Goal: Information Seeking & Learning: Learn about a topic

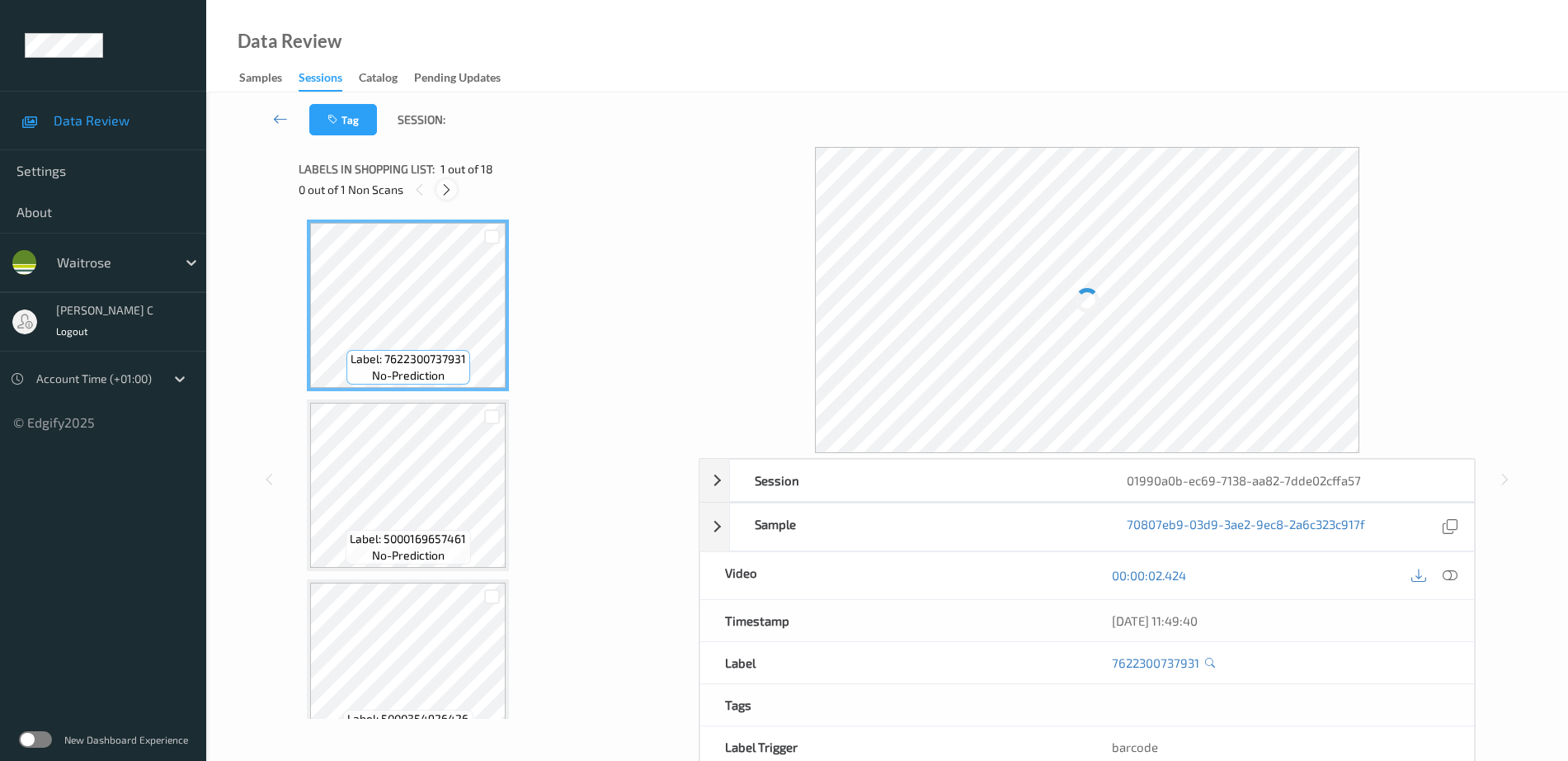
click at [446, 189] on icon at bounding box center [447, 189] width 14 height 15
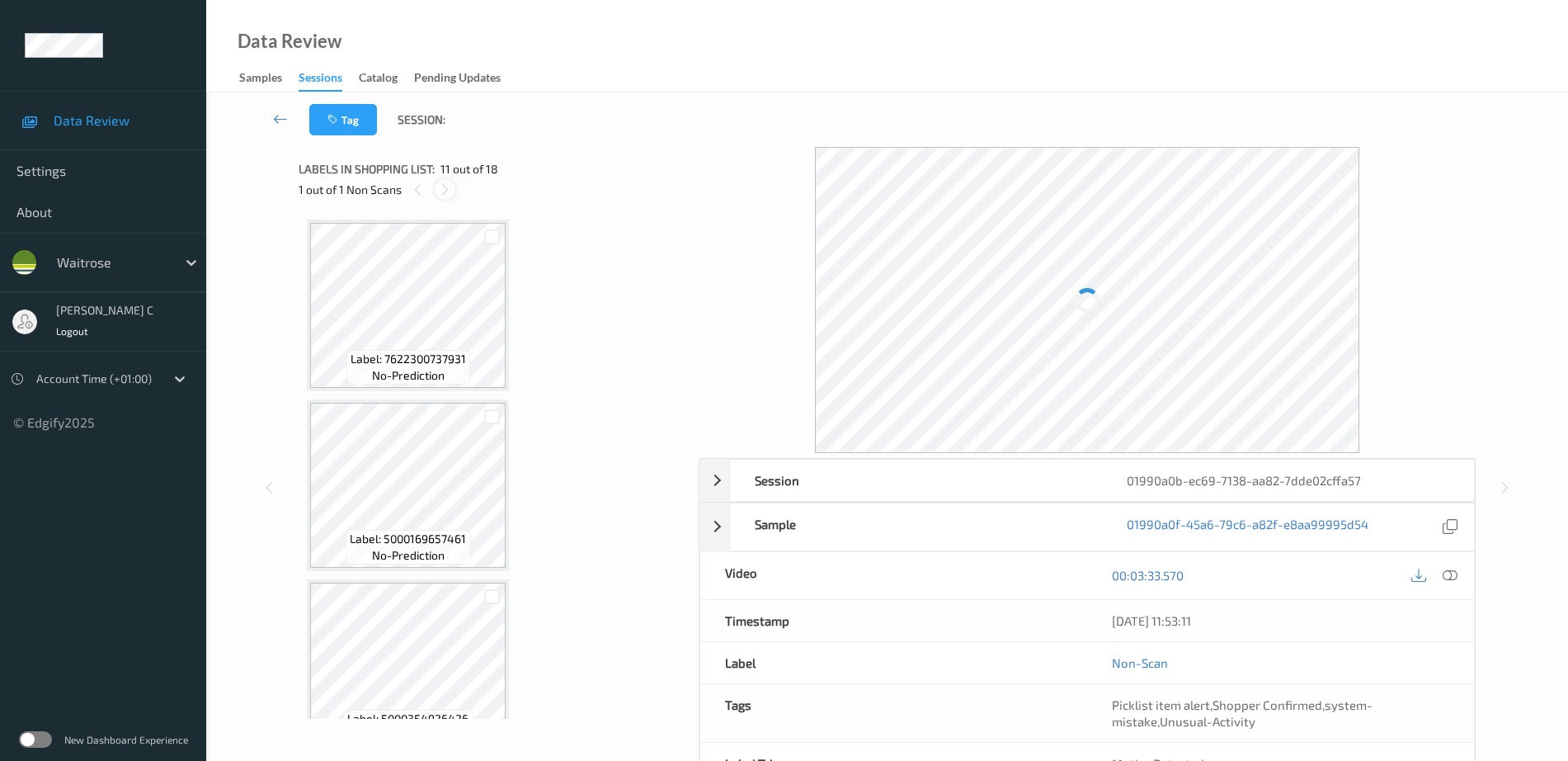
scroll to position [1628, 0]
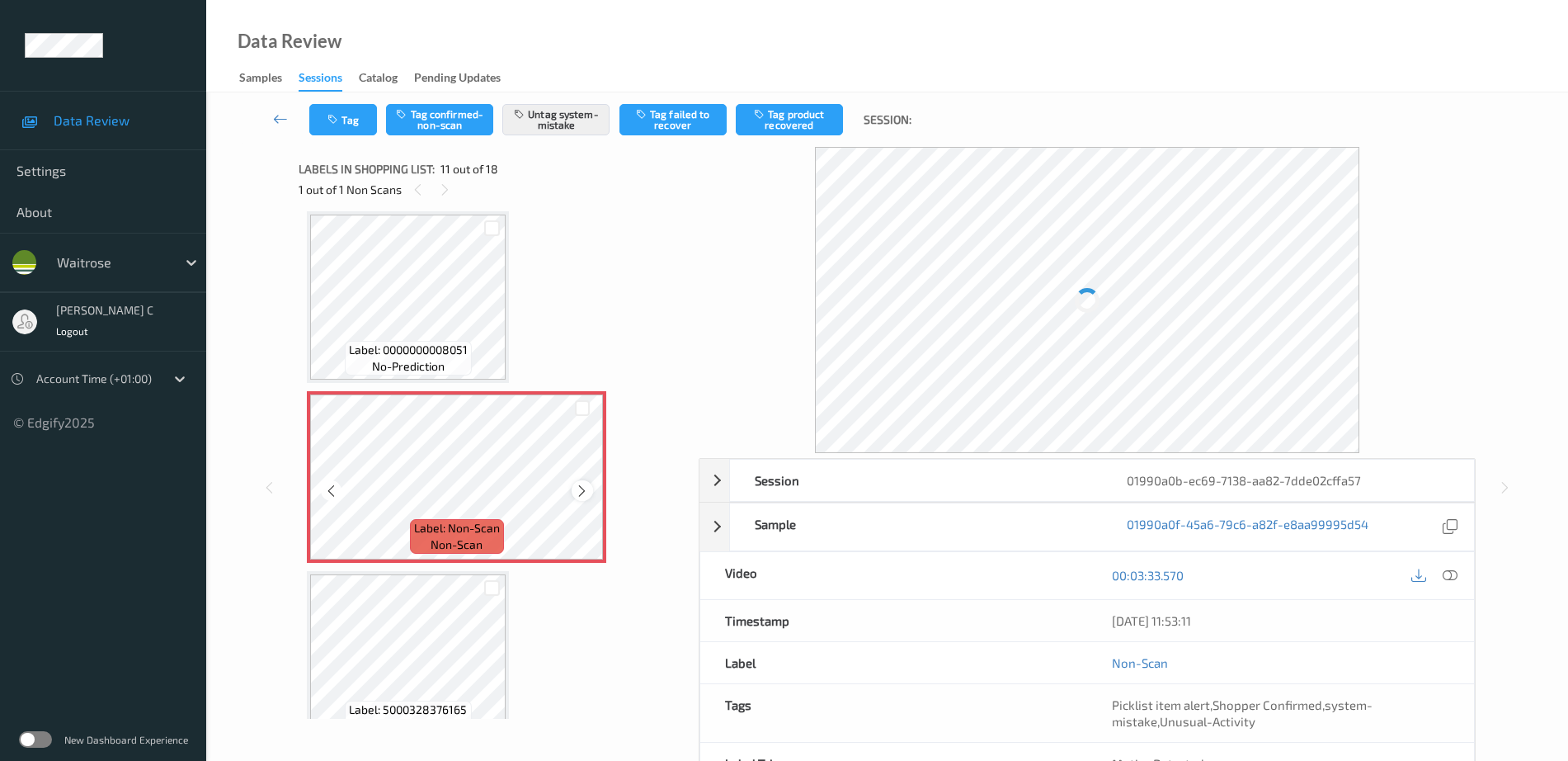
click at [588, 489] on icon at bounding box center [582, 491] width 14 height 15
click at [588, 489] on div at bounding box center [457, 477] width 293 height 165
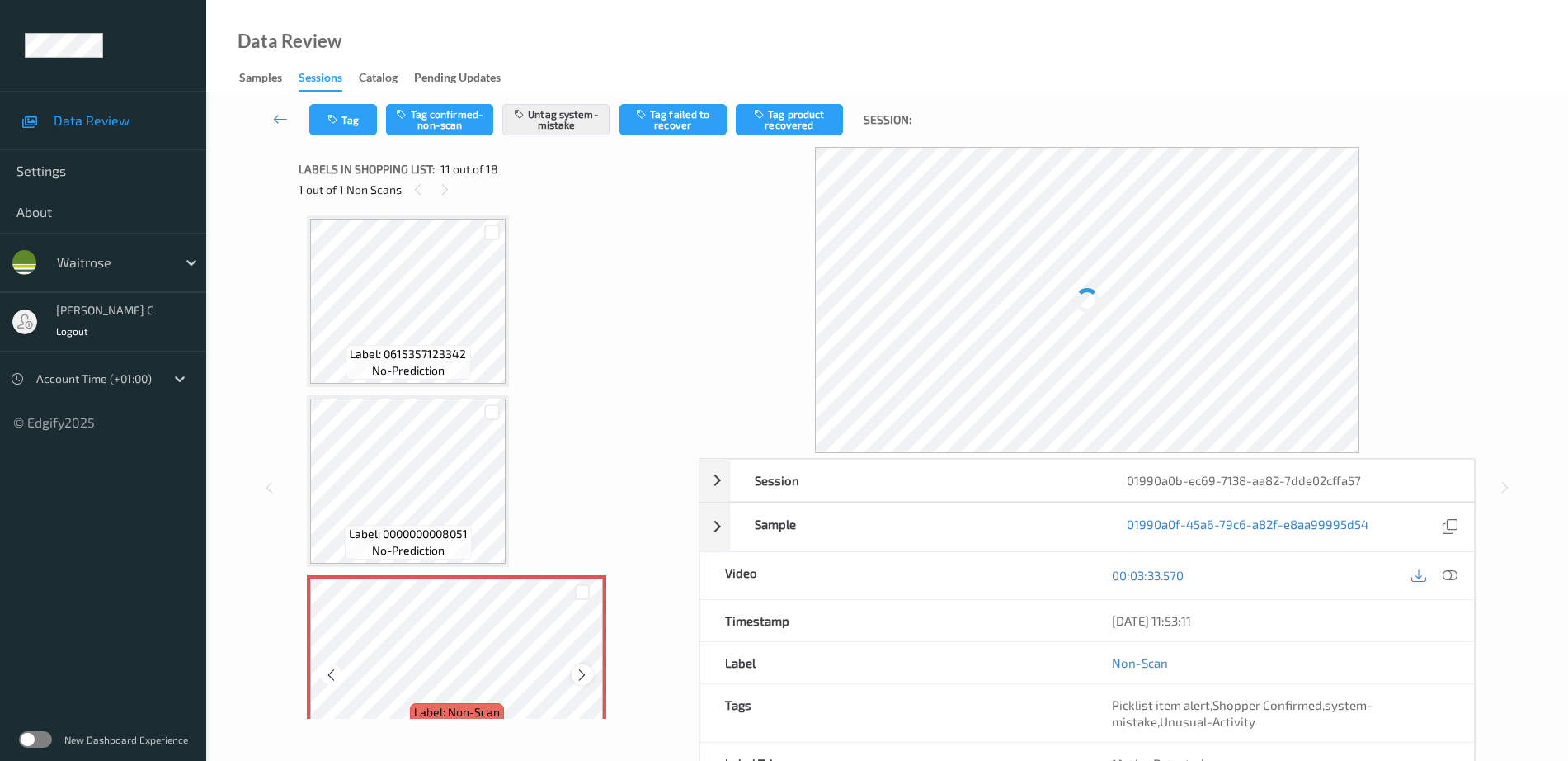
scroll to position [1318, 0]
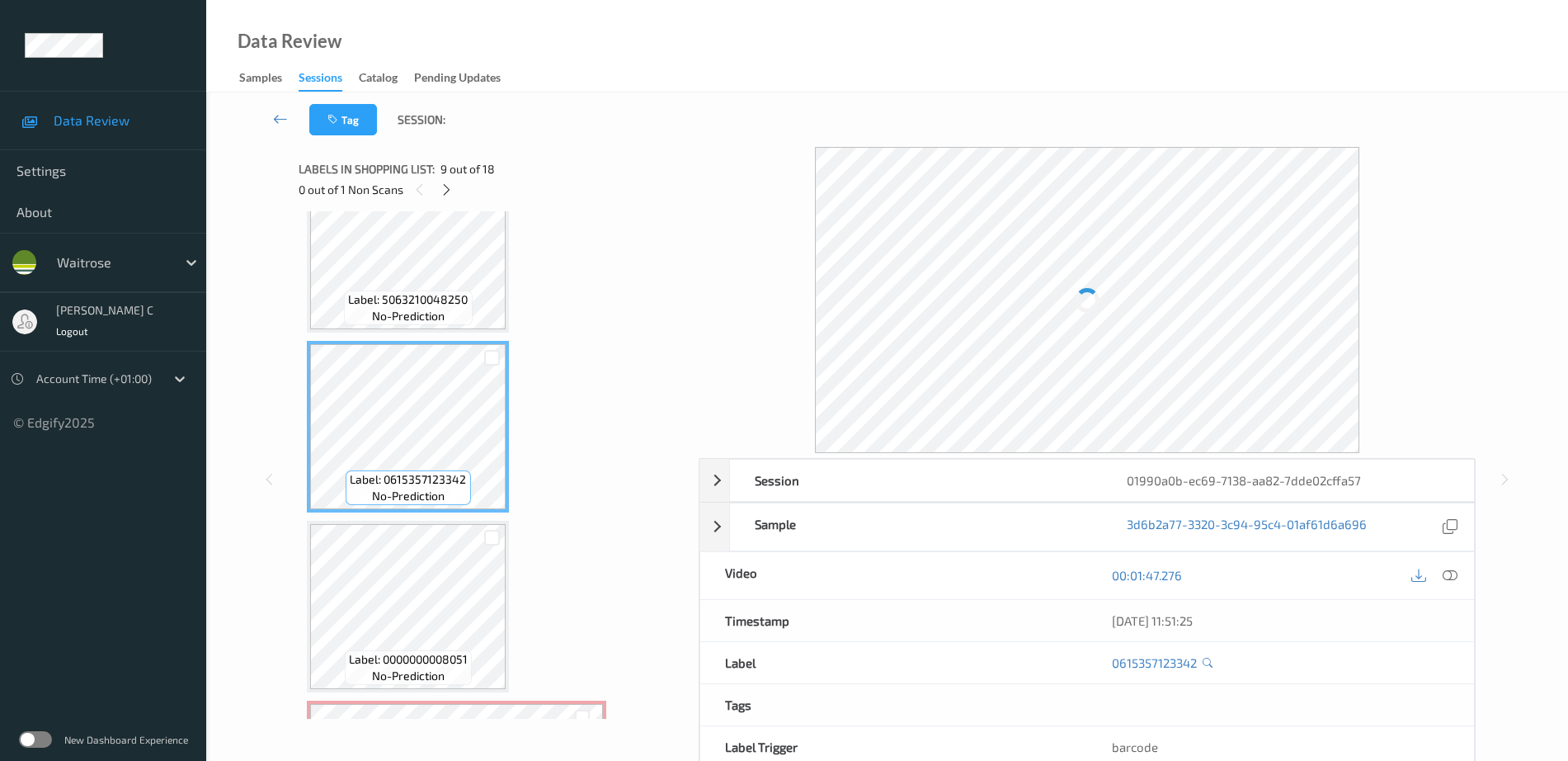
click at [1450, 568] on icon at bounding box center [1450, 575] width 15 height 15
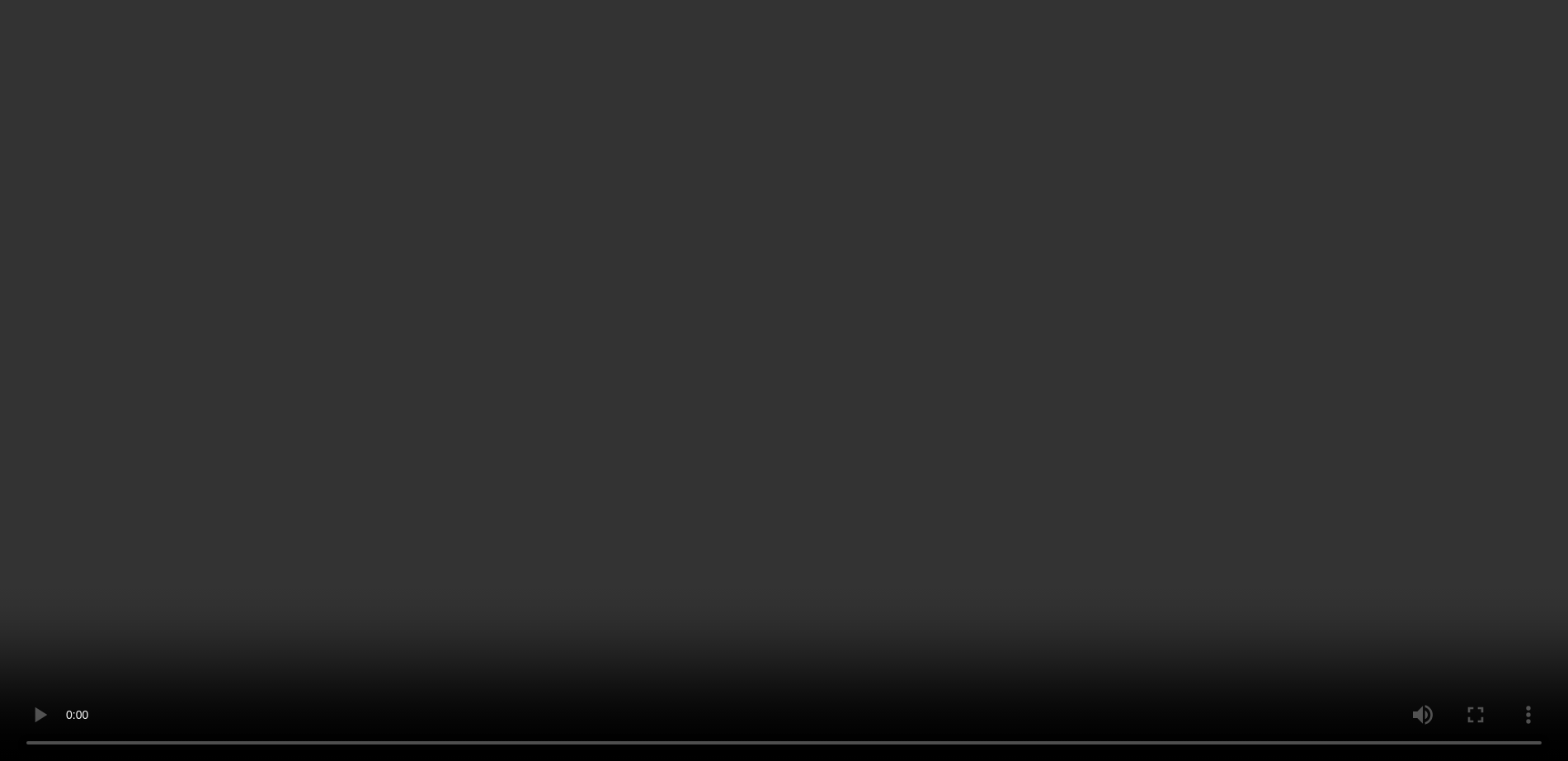
scroll to position [1611, 0]
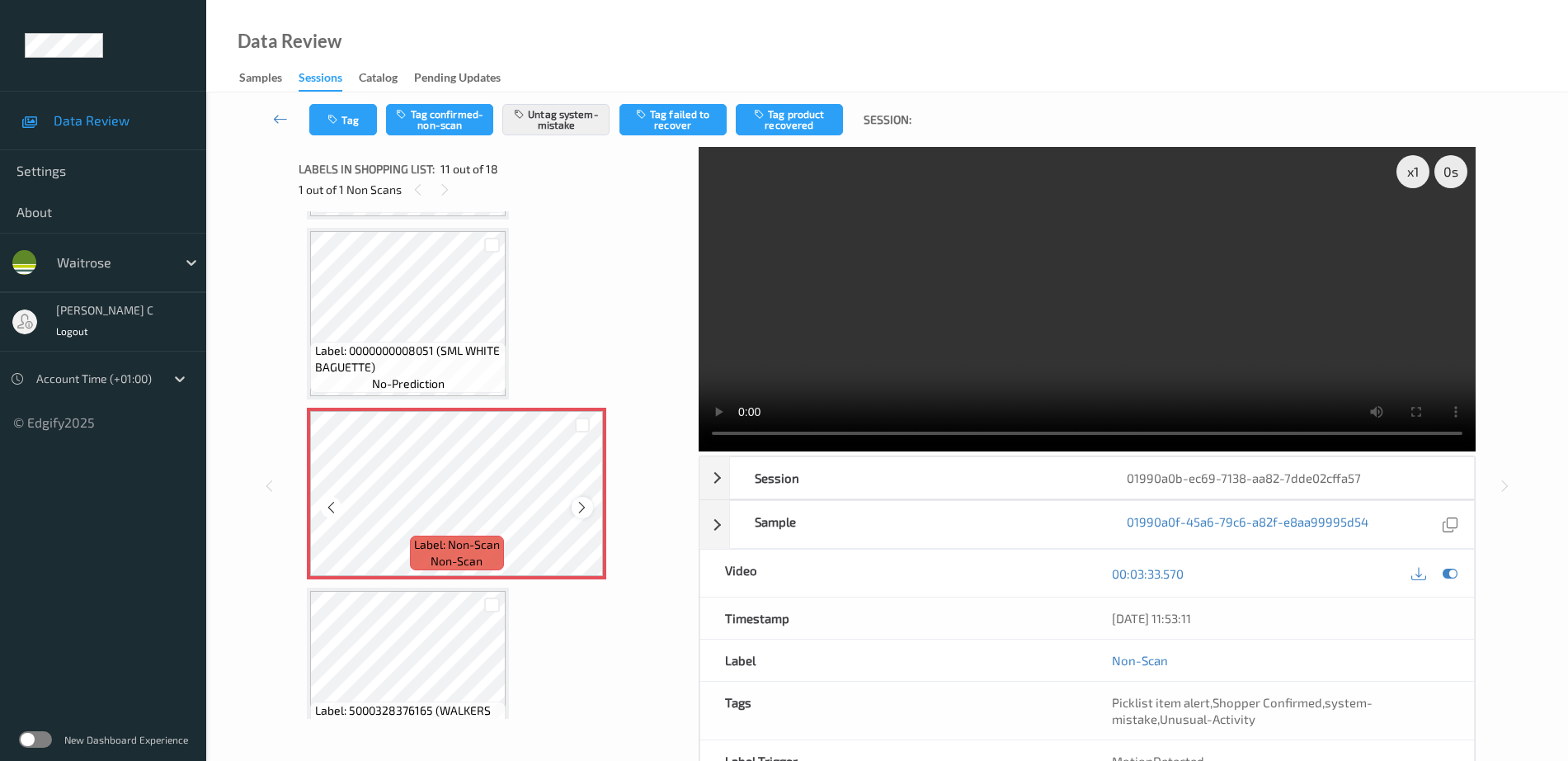
click at [590, 504] on div at bounding box center [581, 507] width 21 height 21
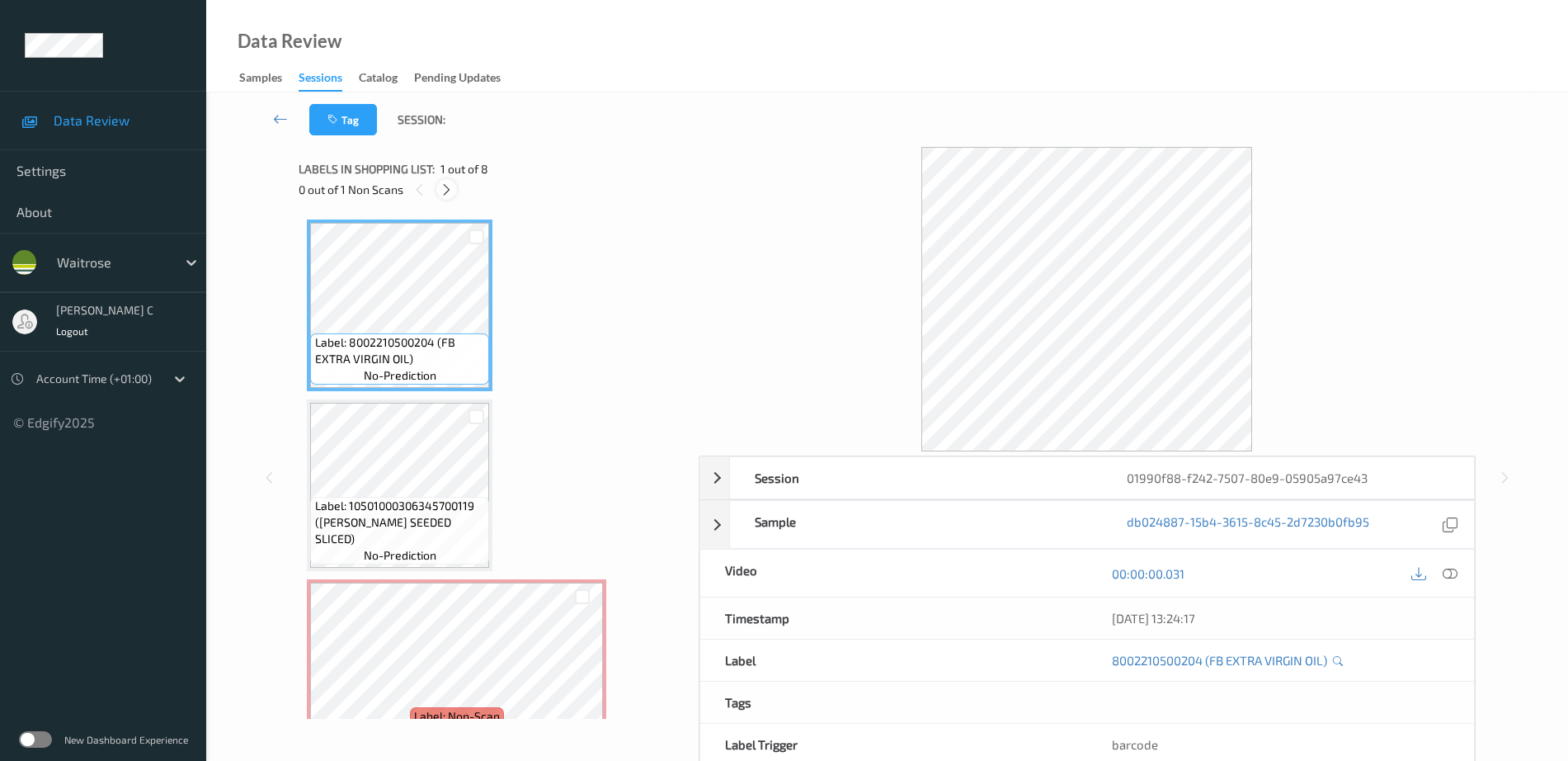
click at [454, 190] on div at bounding box center [446, 189] width 21 height 21
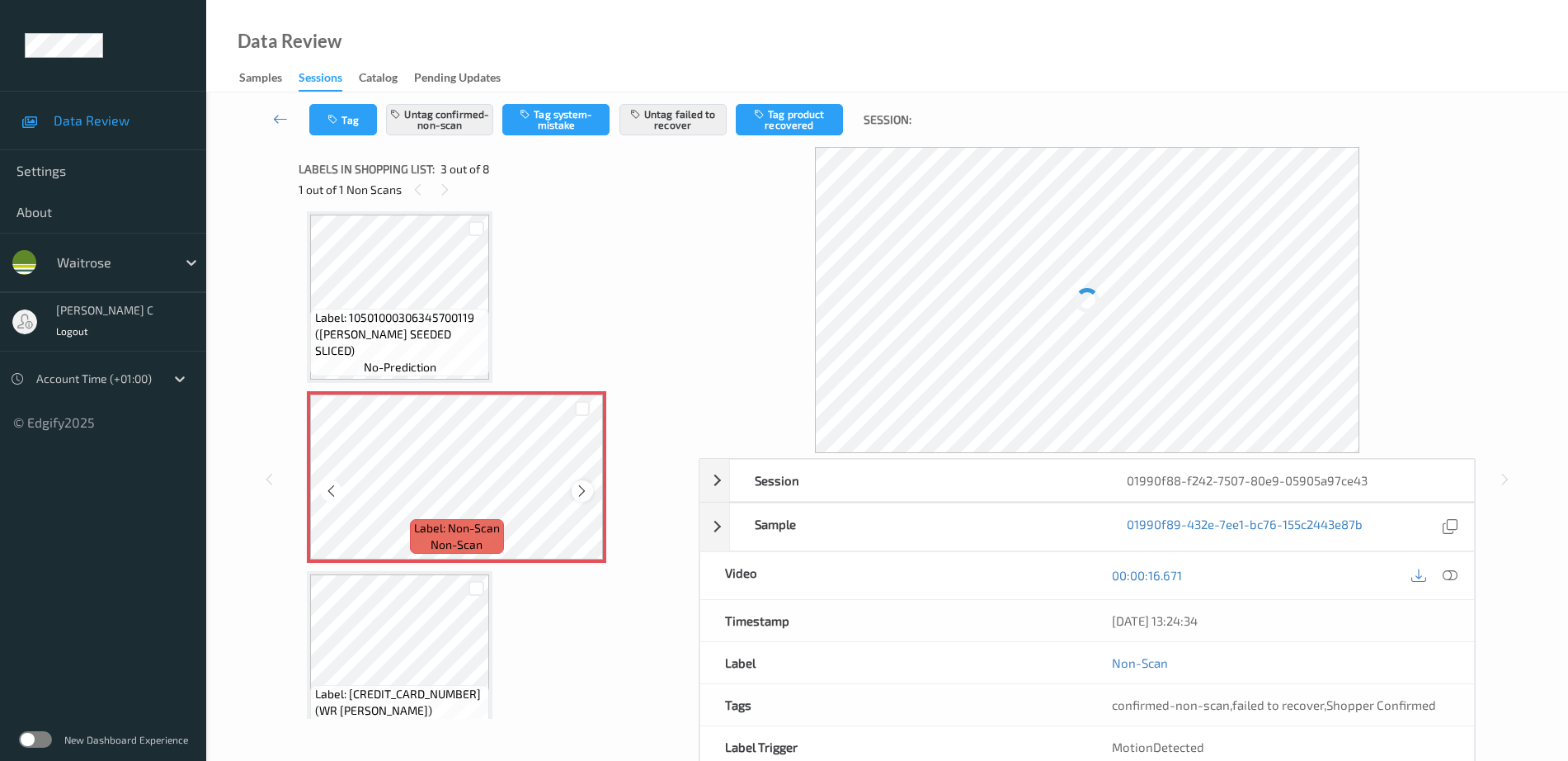
click at [576, 487] on icon at bounding box center [582, 491] width 14 height 15
click at [579, 488] on icon at bounding box center [582, 491] width 14 height 15
click at [429, 339] on span "Label: 10501000306345700119 (HOVIS SEEDED SLICED)" at bounding box center [400, 334] width 170 height 49
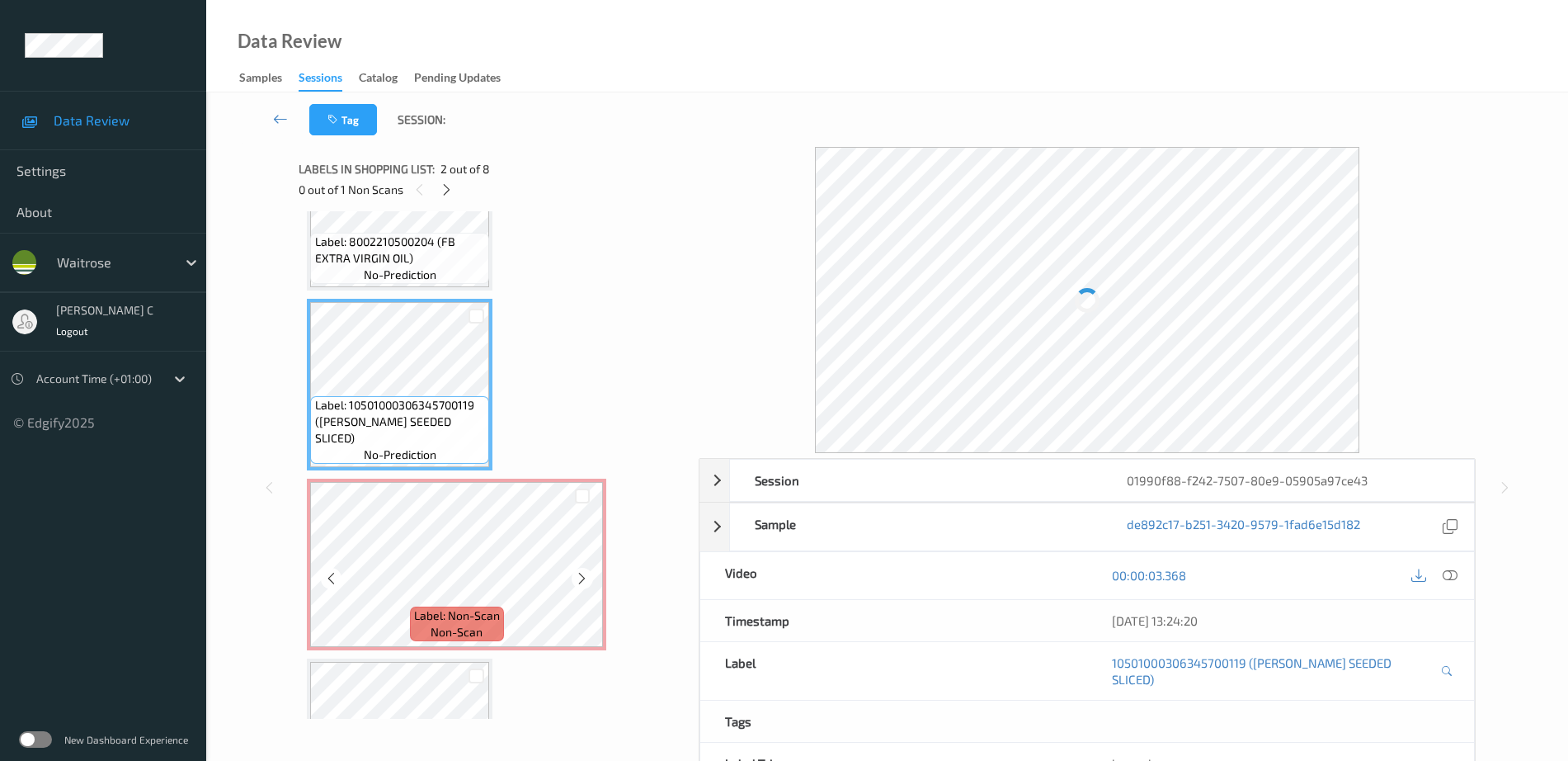
scroll to position [0, 0]
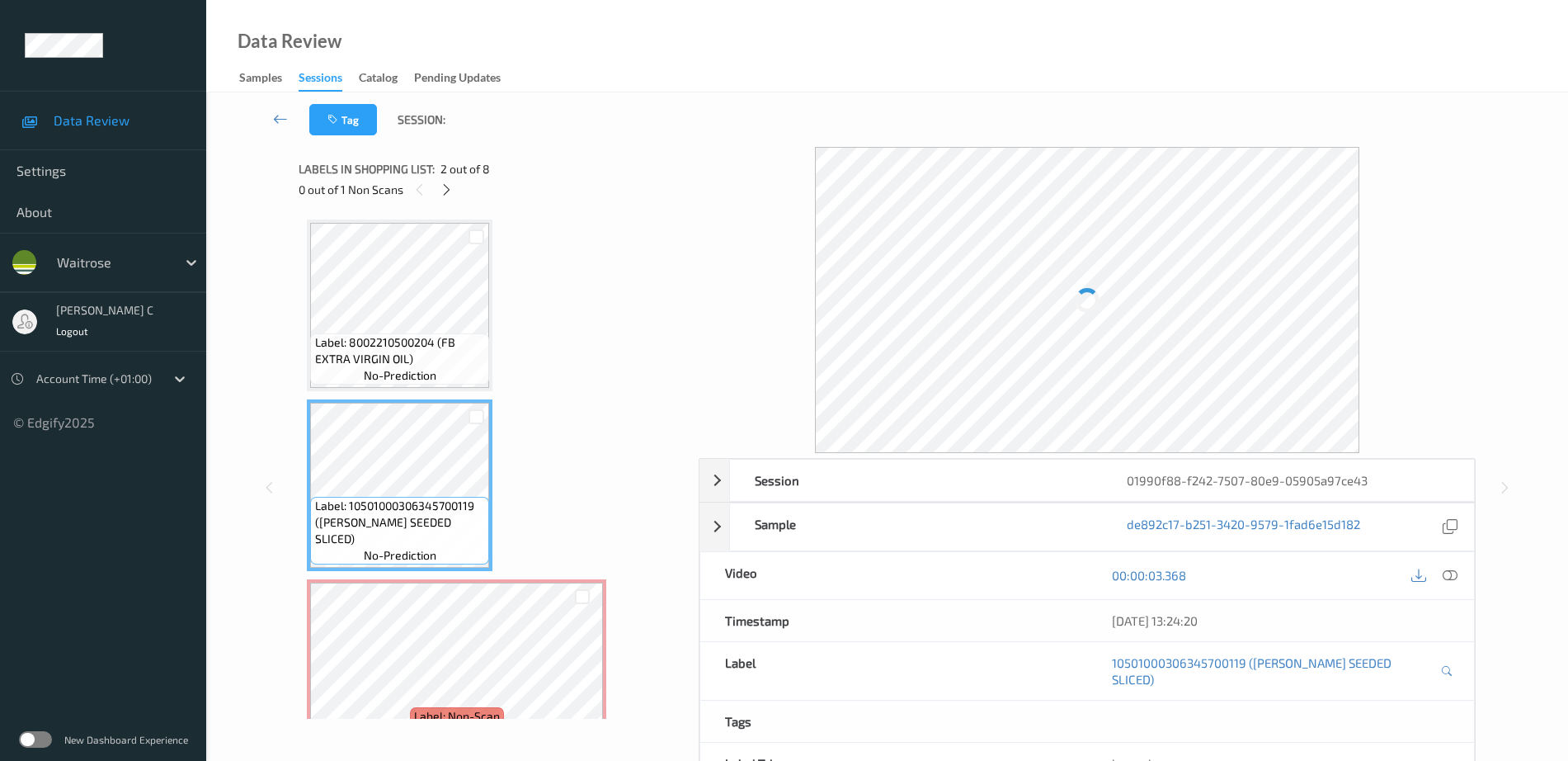
click at [381, 344] on span "Label: 8002210500204 (FB EXTRA VIRGIN OIL)" at bounding box center [400, 350] width 170 height 33
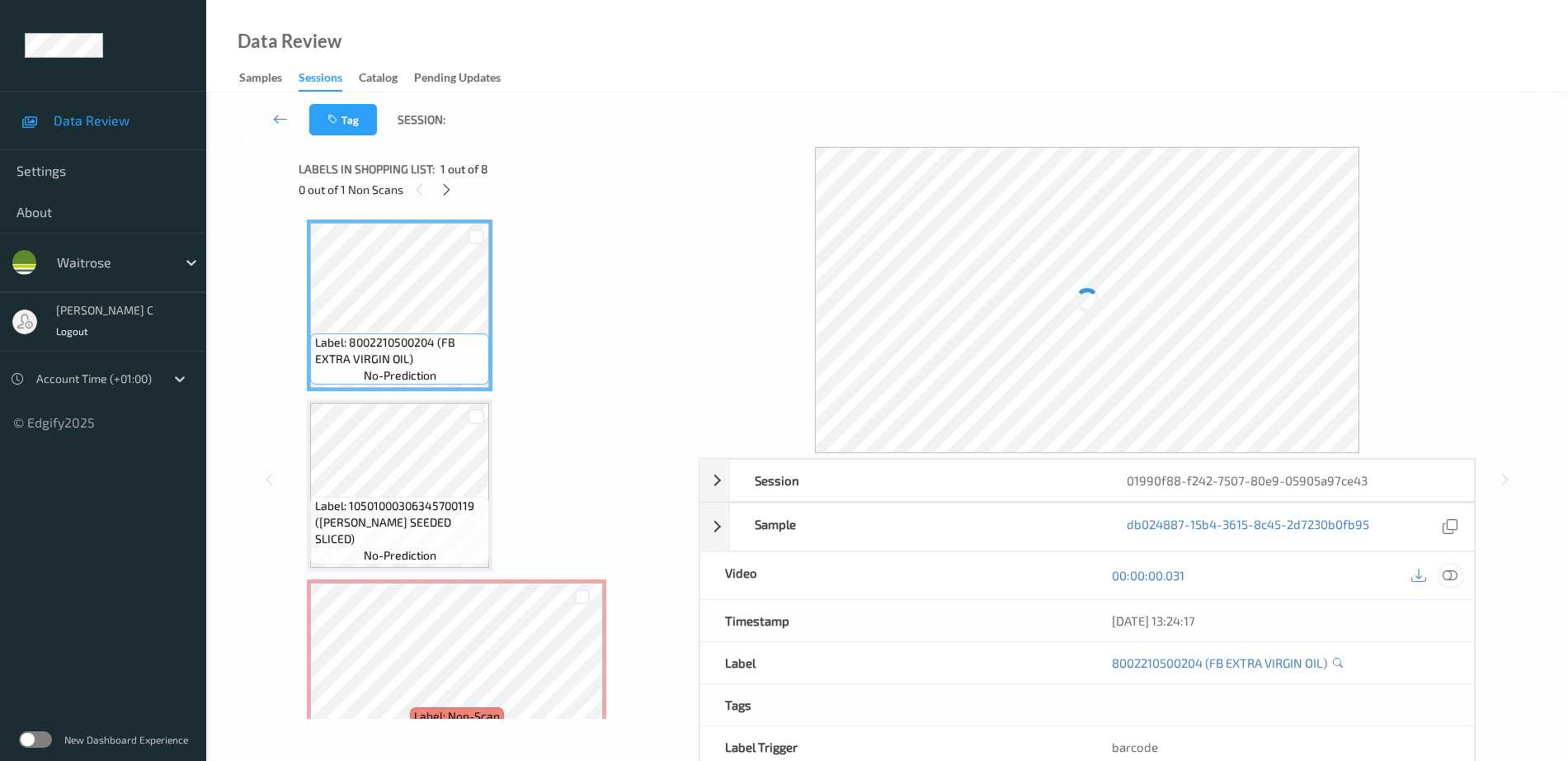
click at [1454, 579] on icon at bounding box center [1450, 575] width 15 height 15
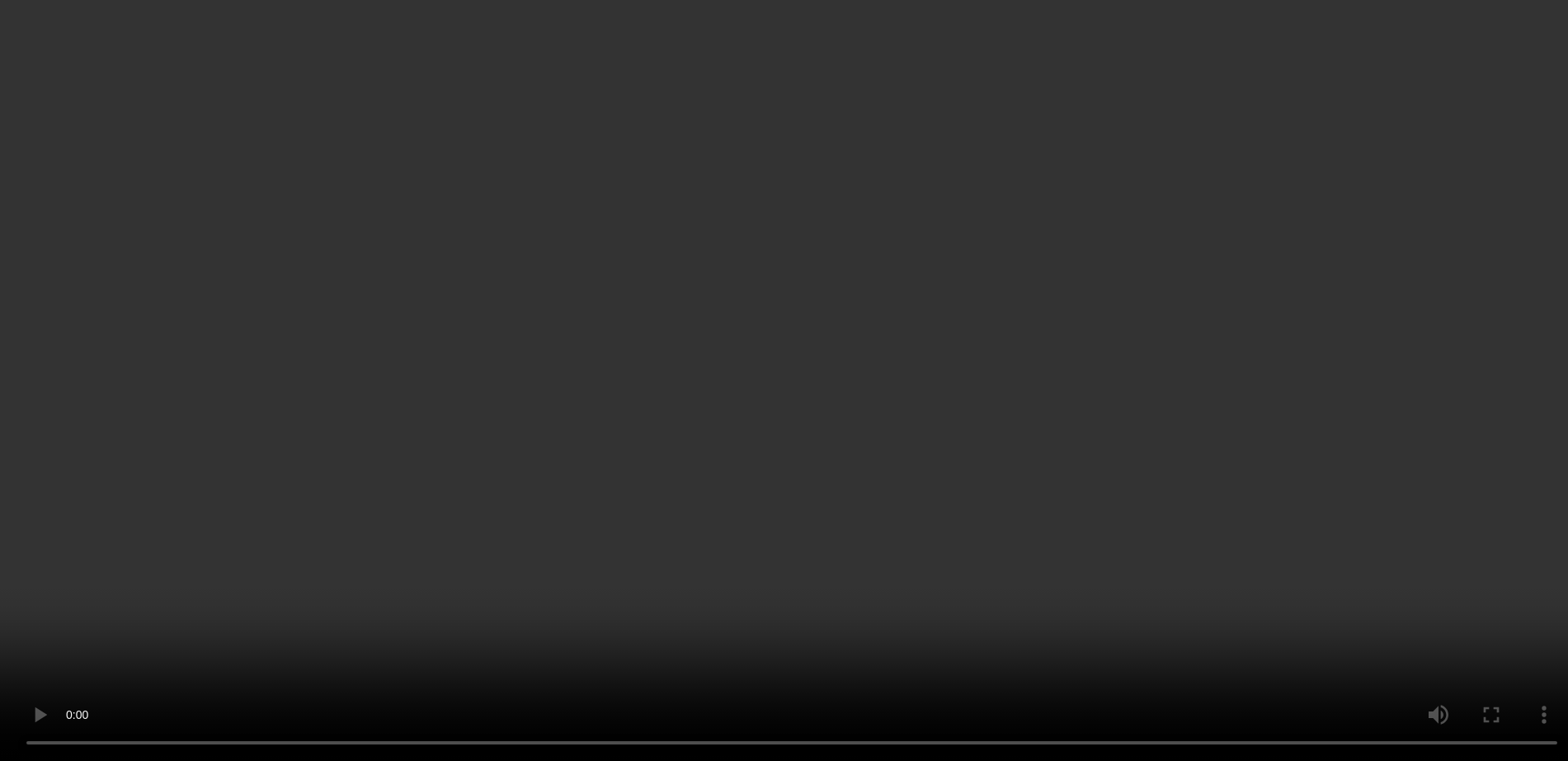
scroll to position [206, 0]
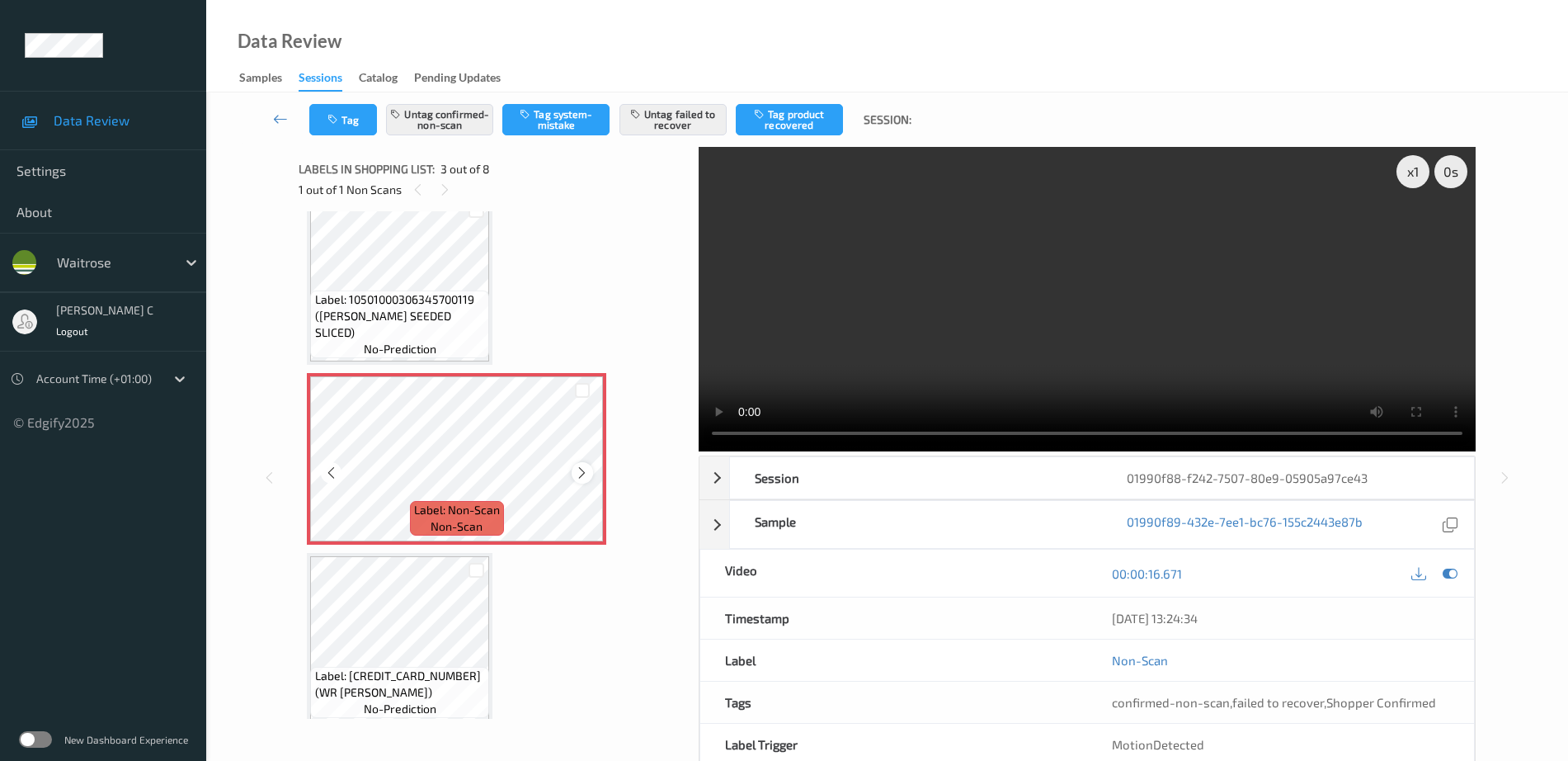
click at [583, 477] on icon at bounding box center [582, 473] width 14 height 15
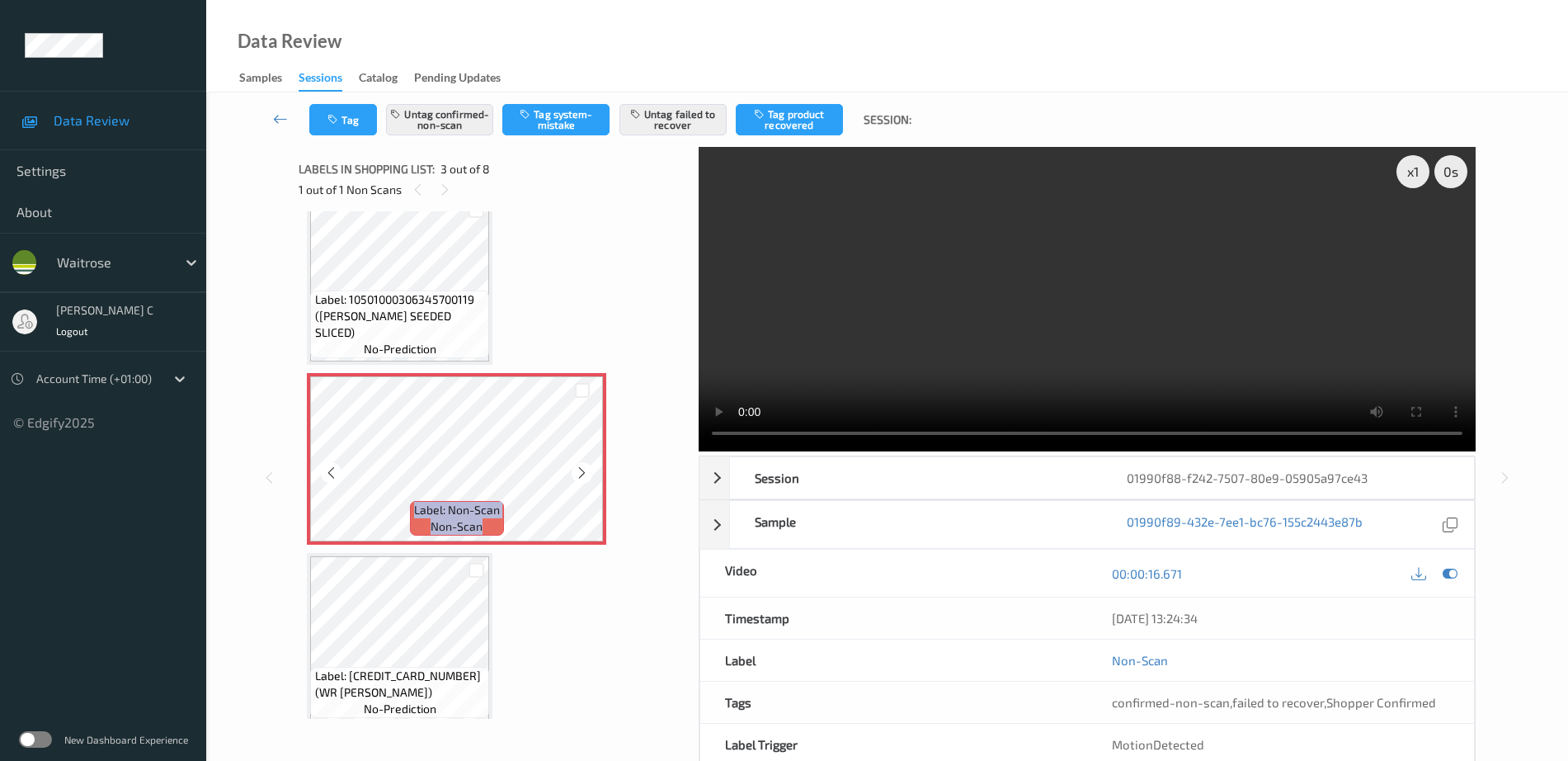
click at [583, 477] on icon at bounding box center [582, 473] width 14 height 15
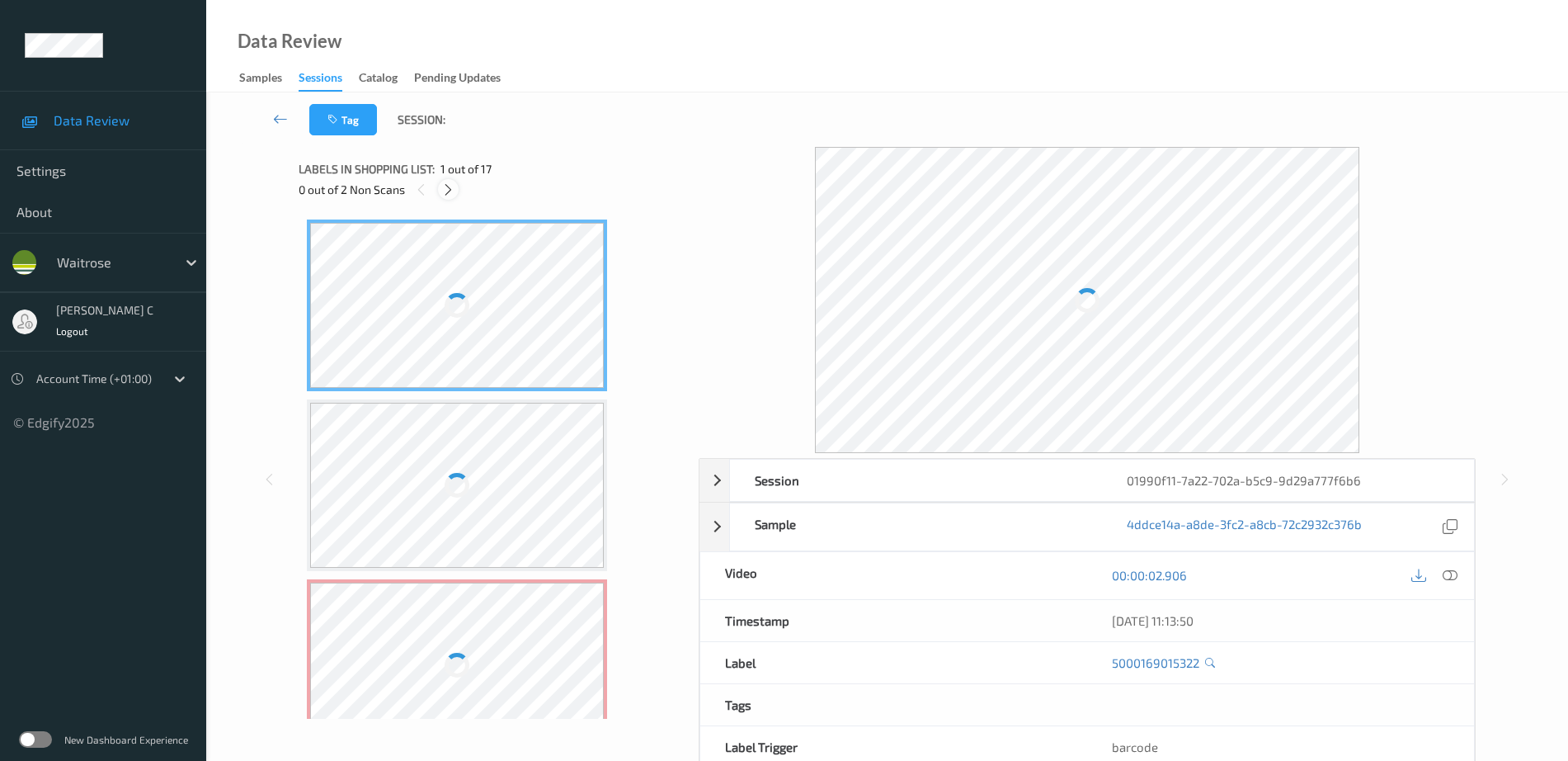
click at [444, 190] on icon at bounding box center [449, 189] width 14 height 15
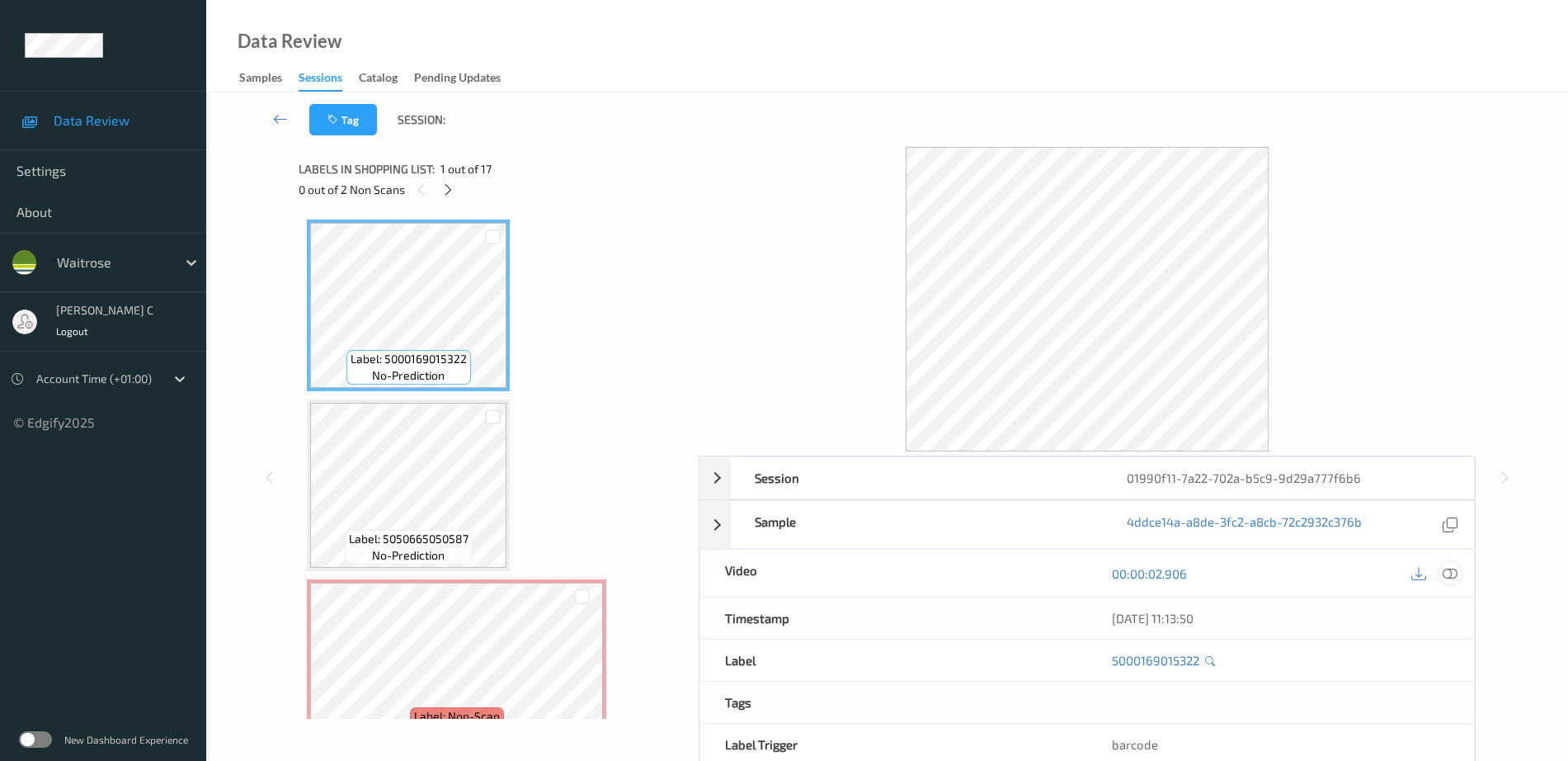
click at [1457, 573] on icon at bounding box center [1450, 573] width 15 height 15
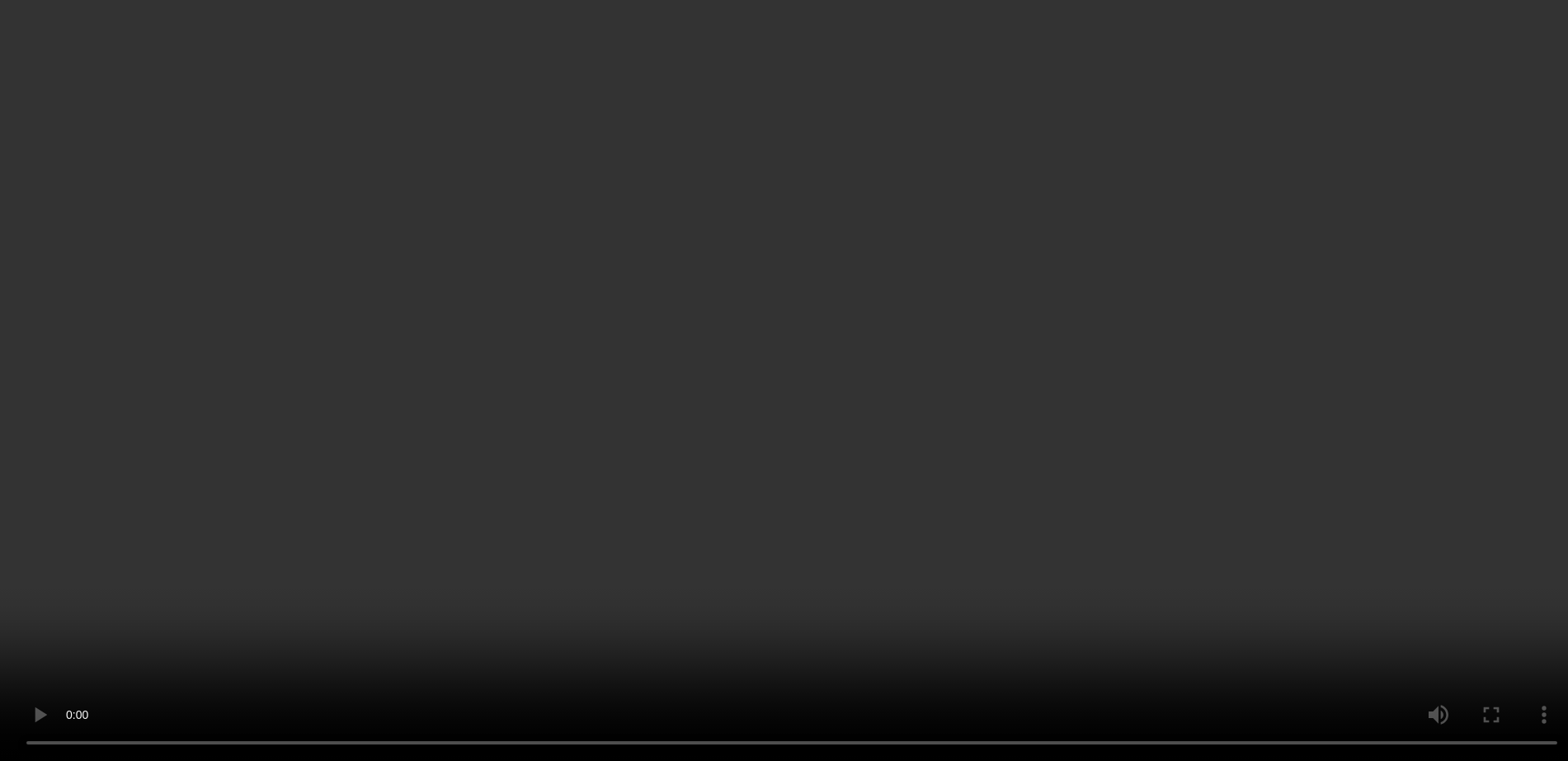
scroll to position [206, 0]
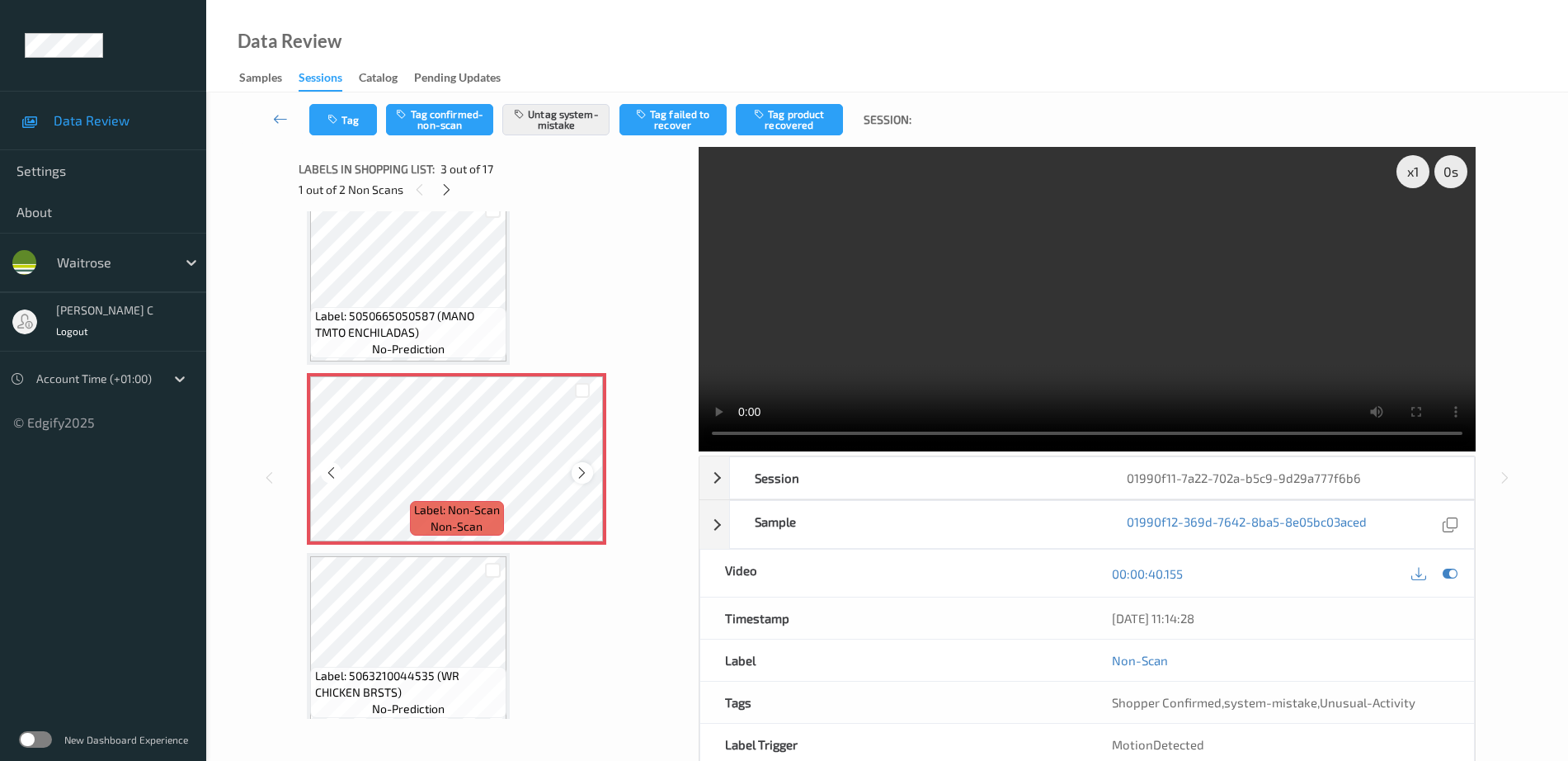
click at [581, 475] on icon at bounding box center [582, 473] width 14 height 15
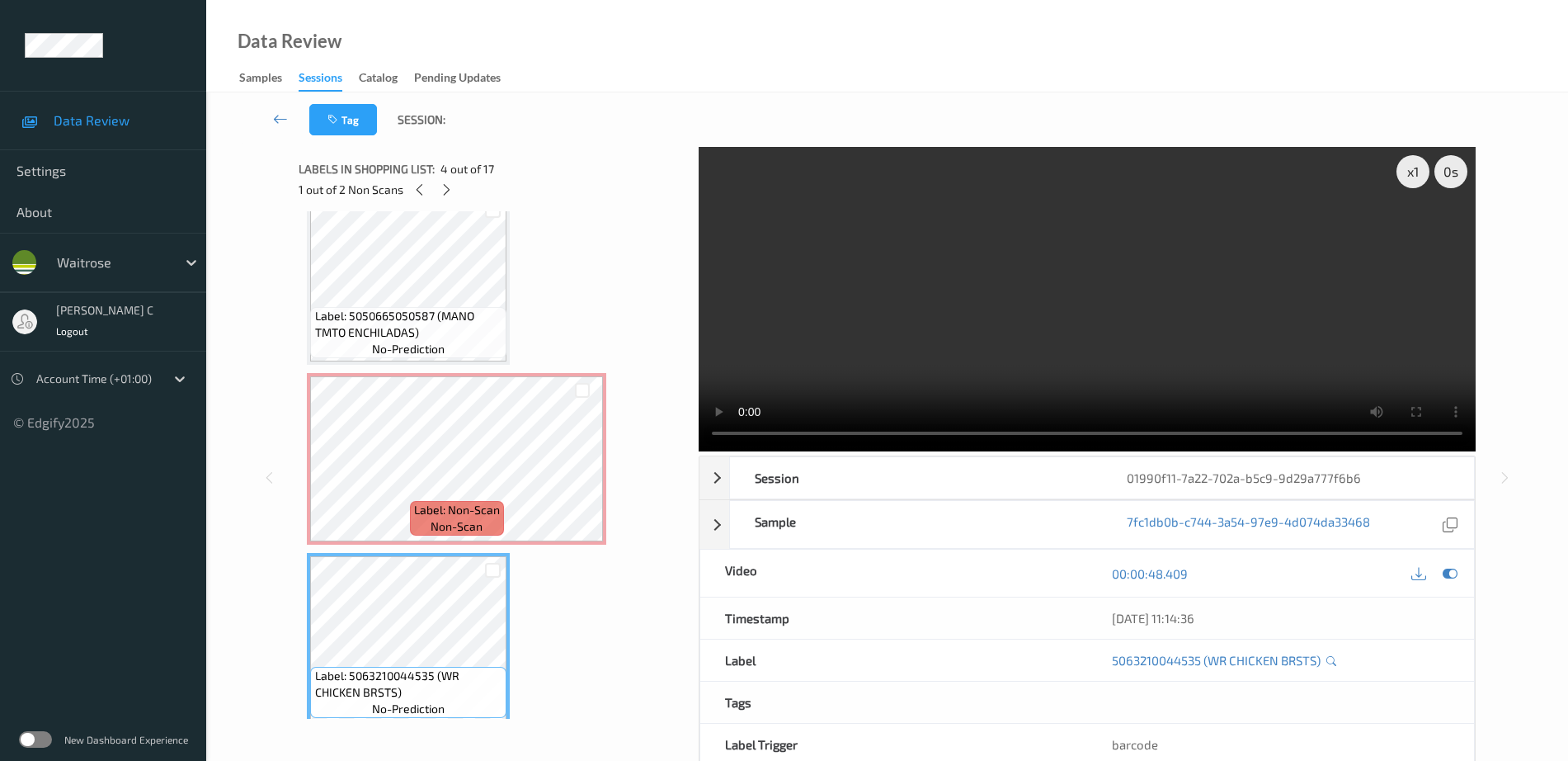
click at [1448, 576] on icon at bounding box center [1450, 573] width 15 height 15
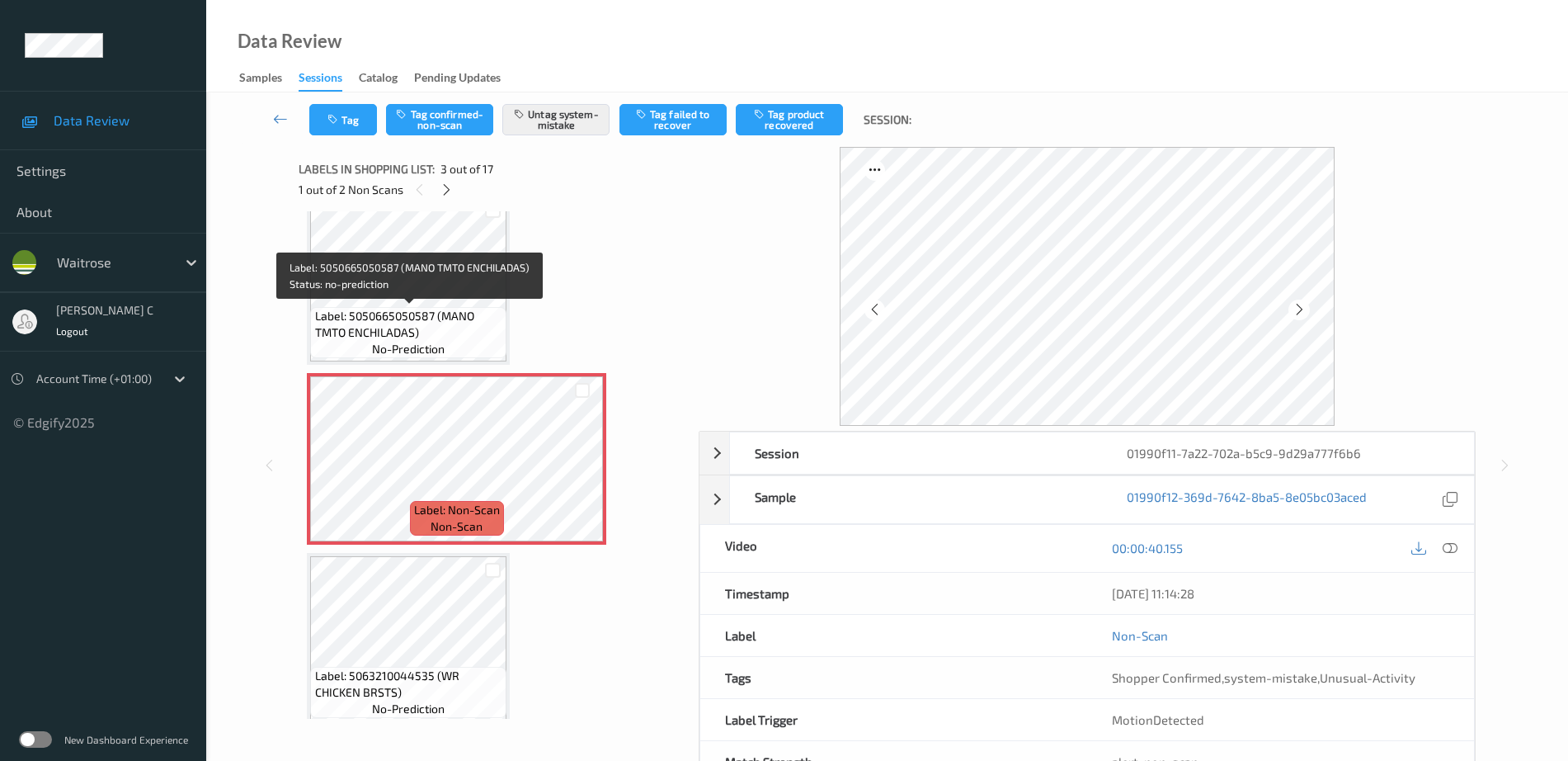
click at [421, 313] on span "Label: 5050665050587 (MANO TMTO ENCHILADAS)" at bounding box center [409, 324] width 188 height 33
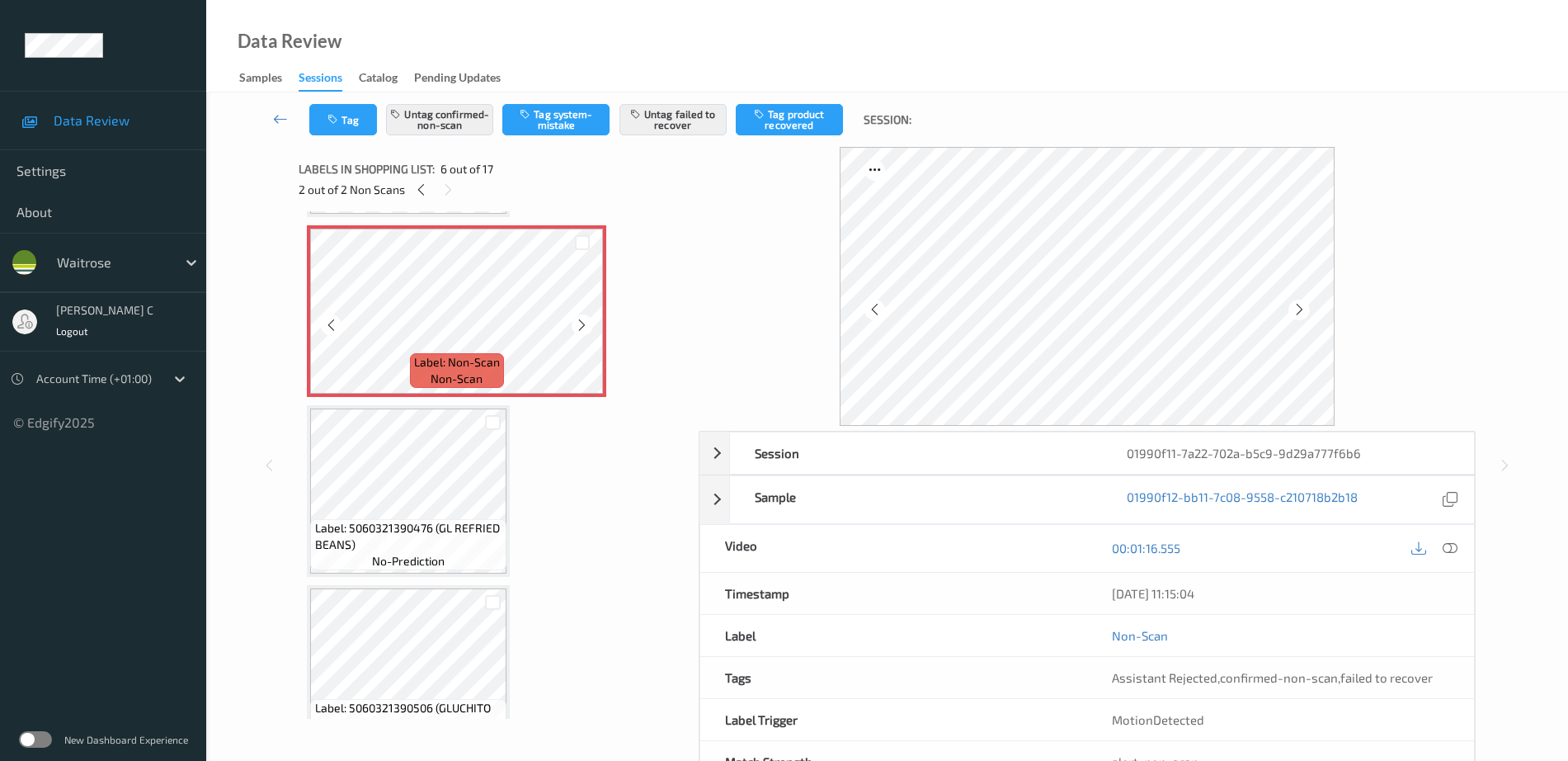
scroll to position [929, 0]
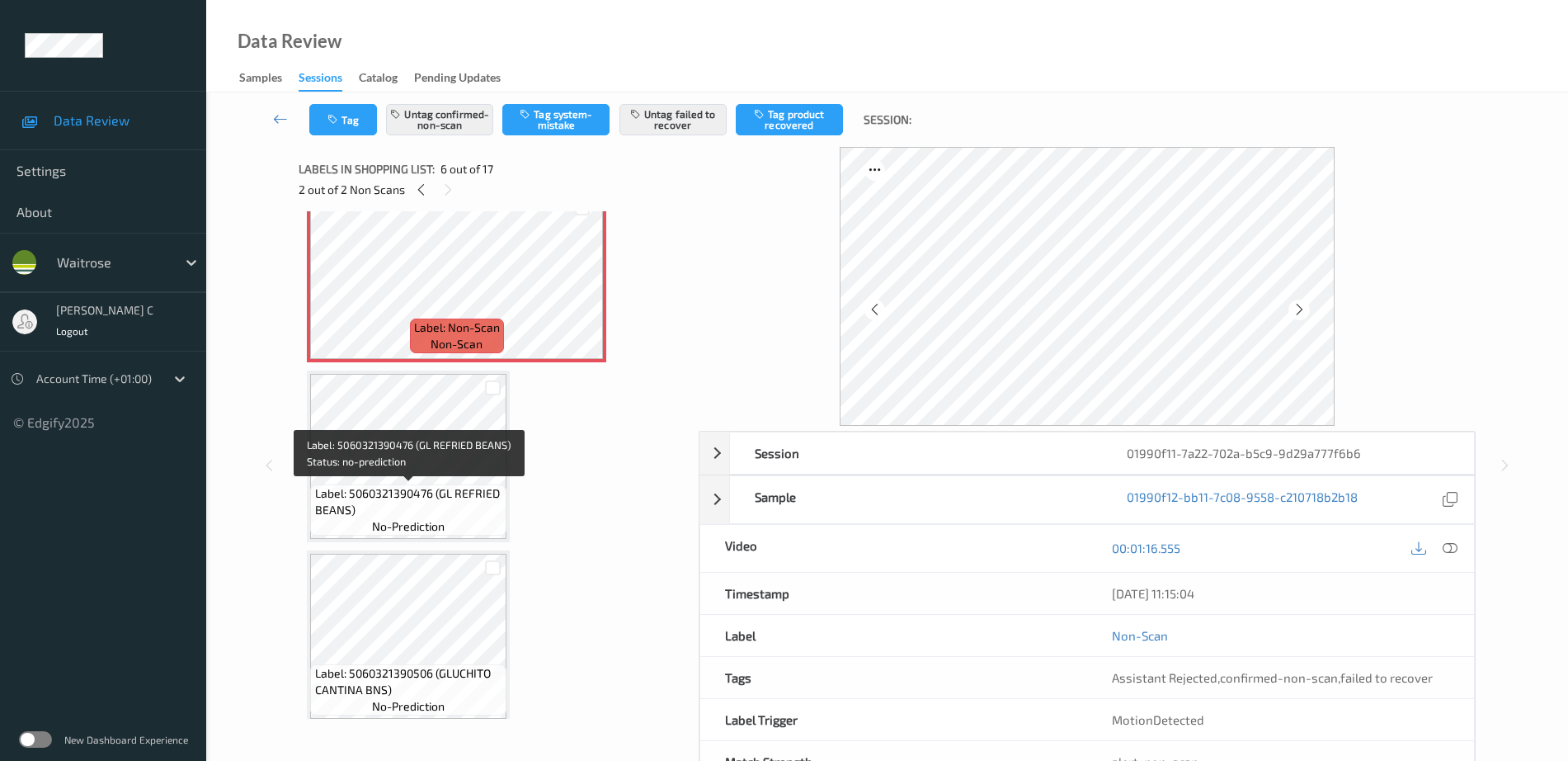
click at [407, 486] on span "Label: 5060321390476 (GL REFRIED BEANS)" at bounding box center [409, 502] width 188 height 33
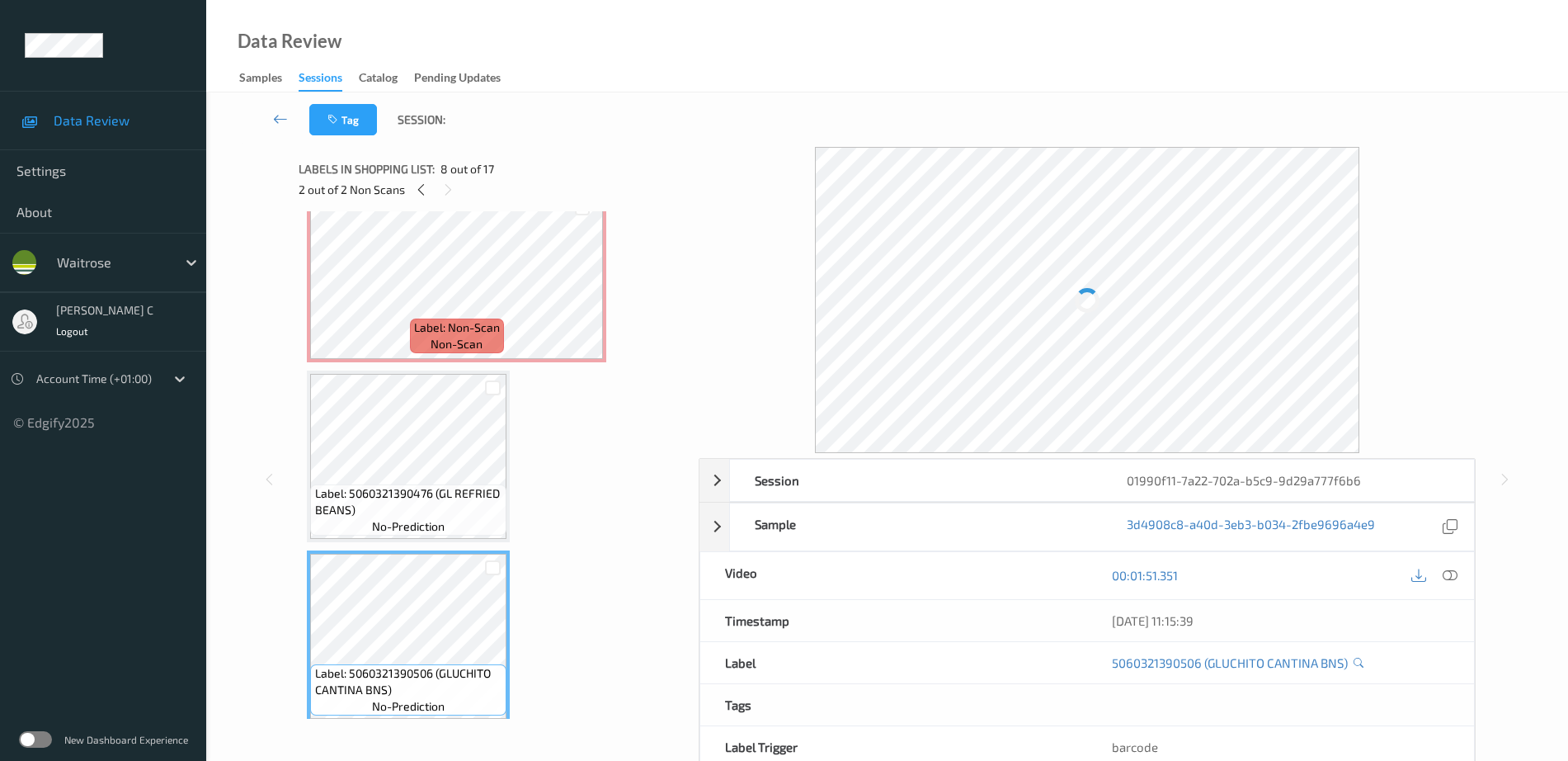
scroll to position [722, 0]
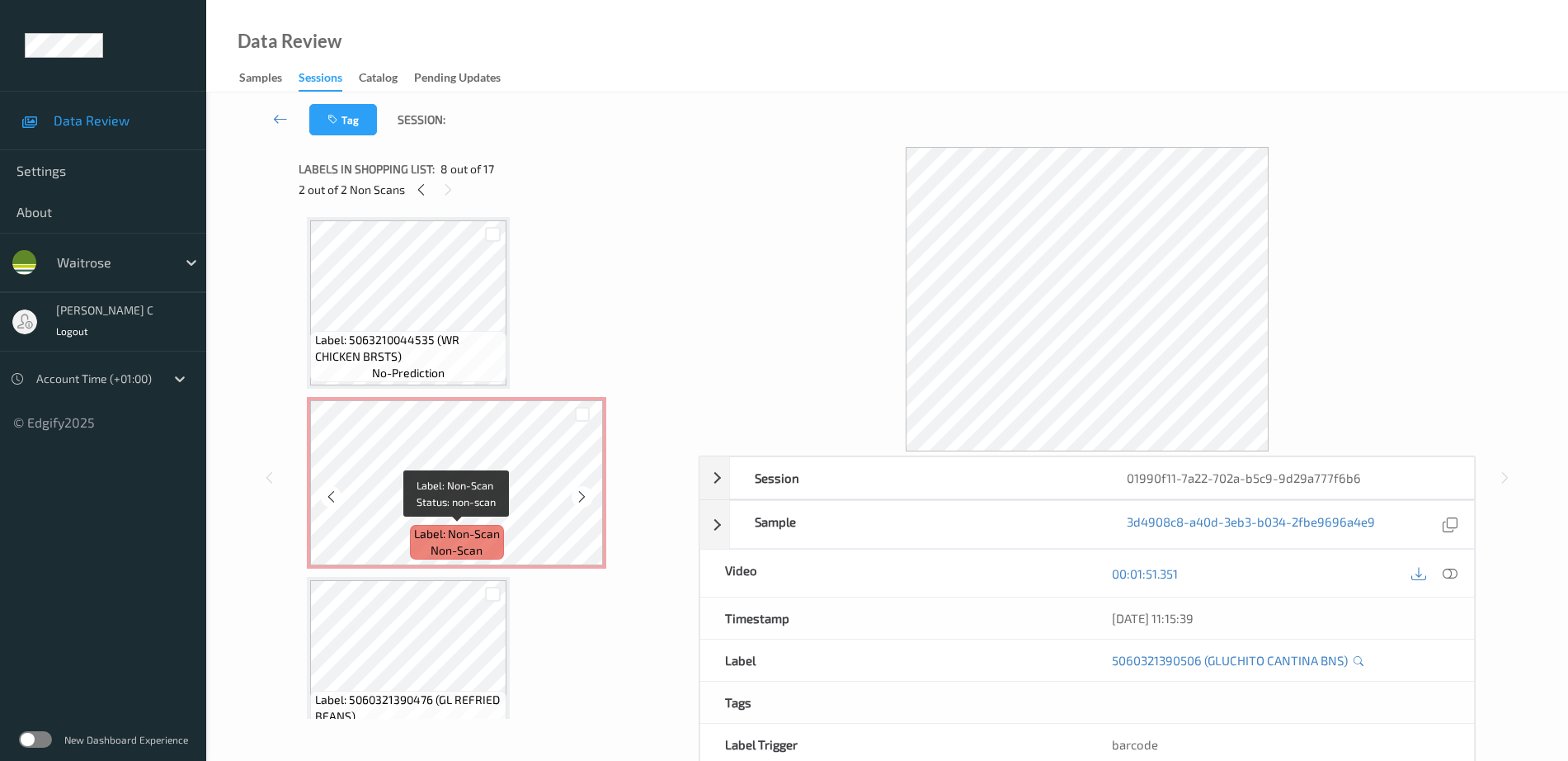
click at [440, 555] on span "non-scan" at bounding box center [457, 550] width 52 height 16
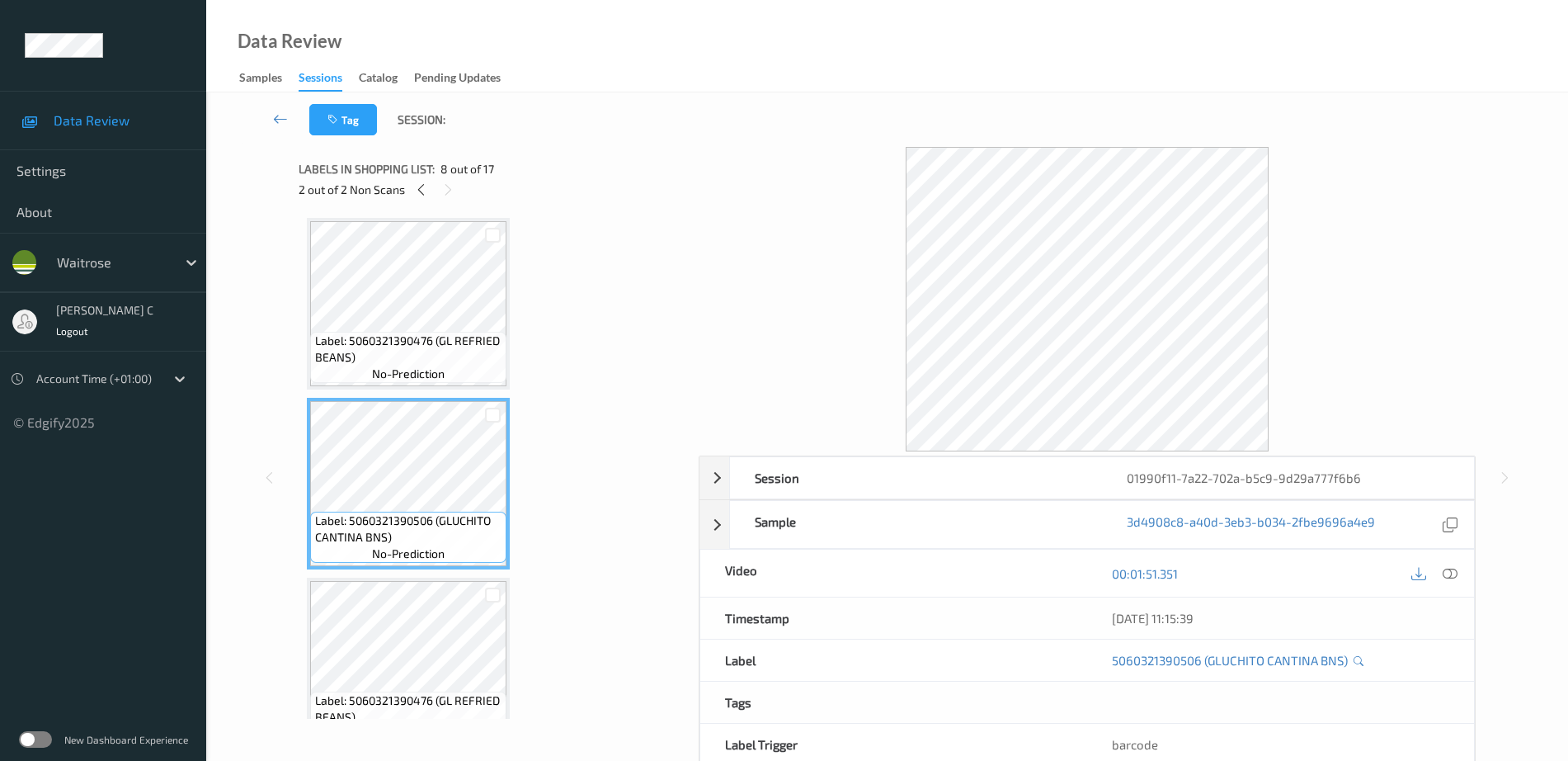
scroll to position [1032, 0]
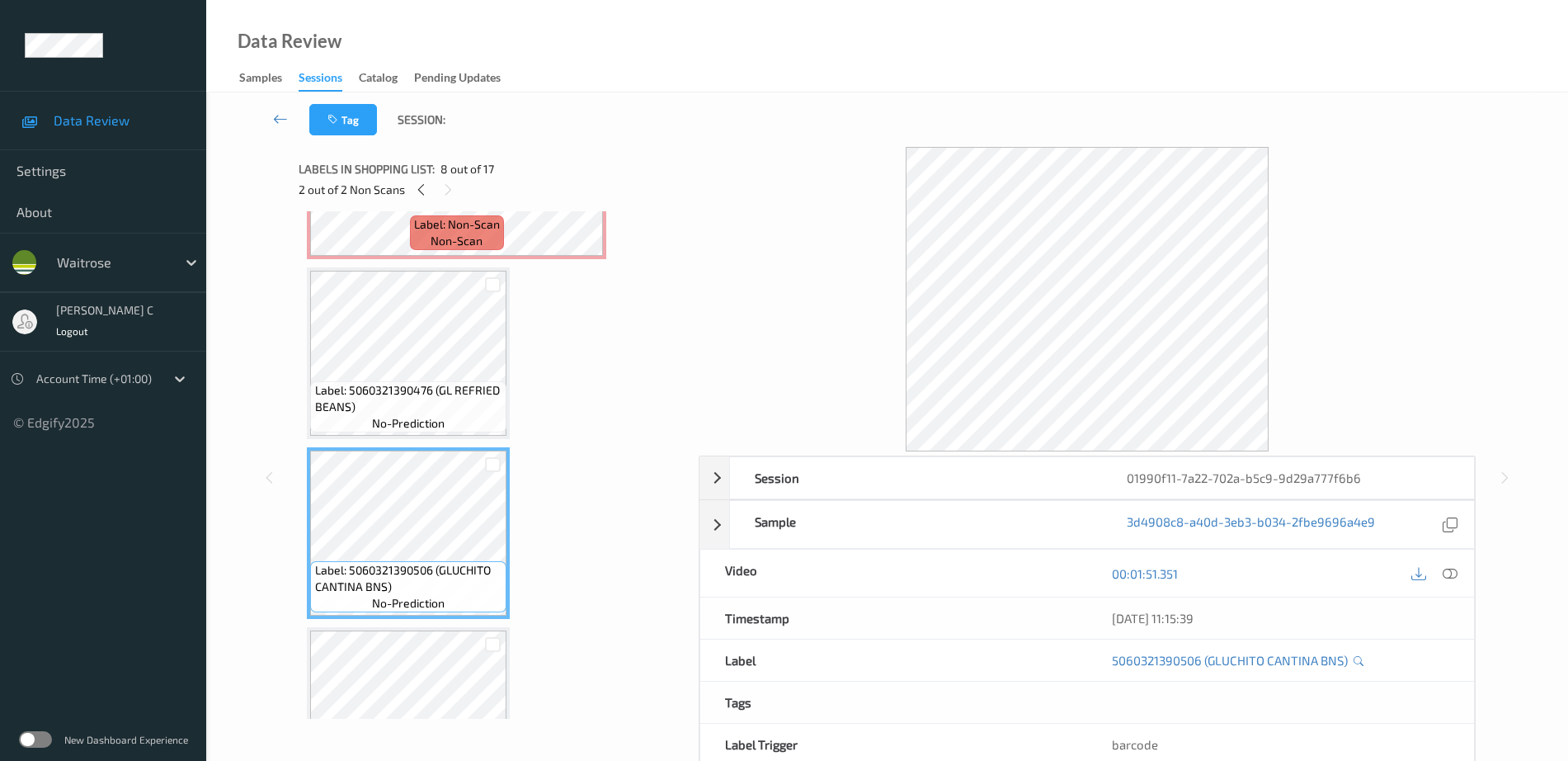
click at [427, 391] on span "Label: 5060321390476 (GL REFRIED BEANS)" at bounding box center [409, 398] width 188 height 33
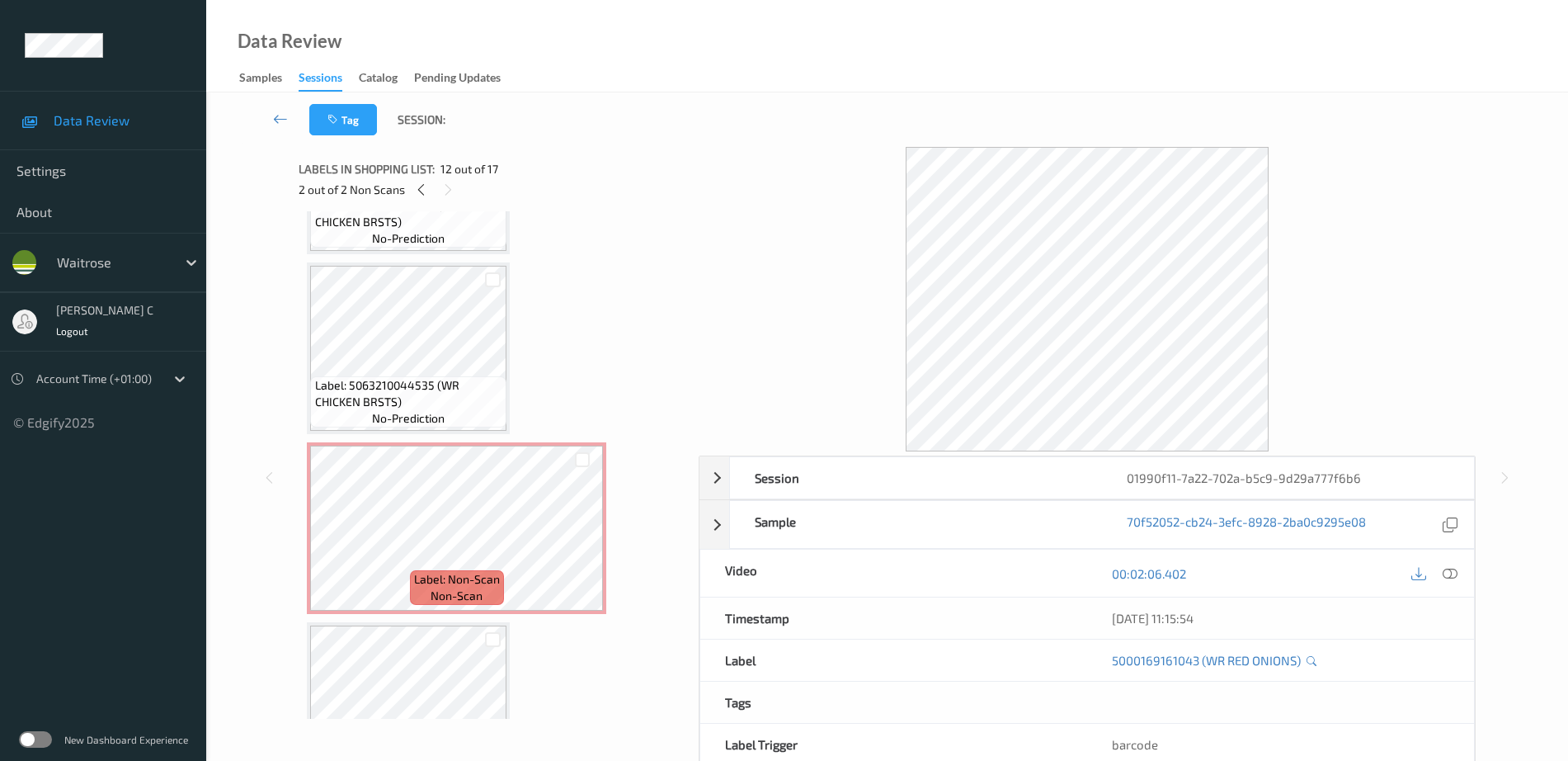
scroll to position [619, 0]
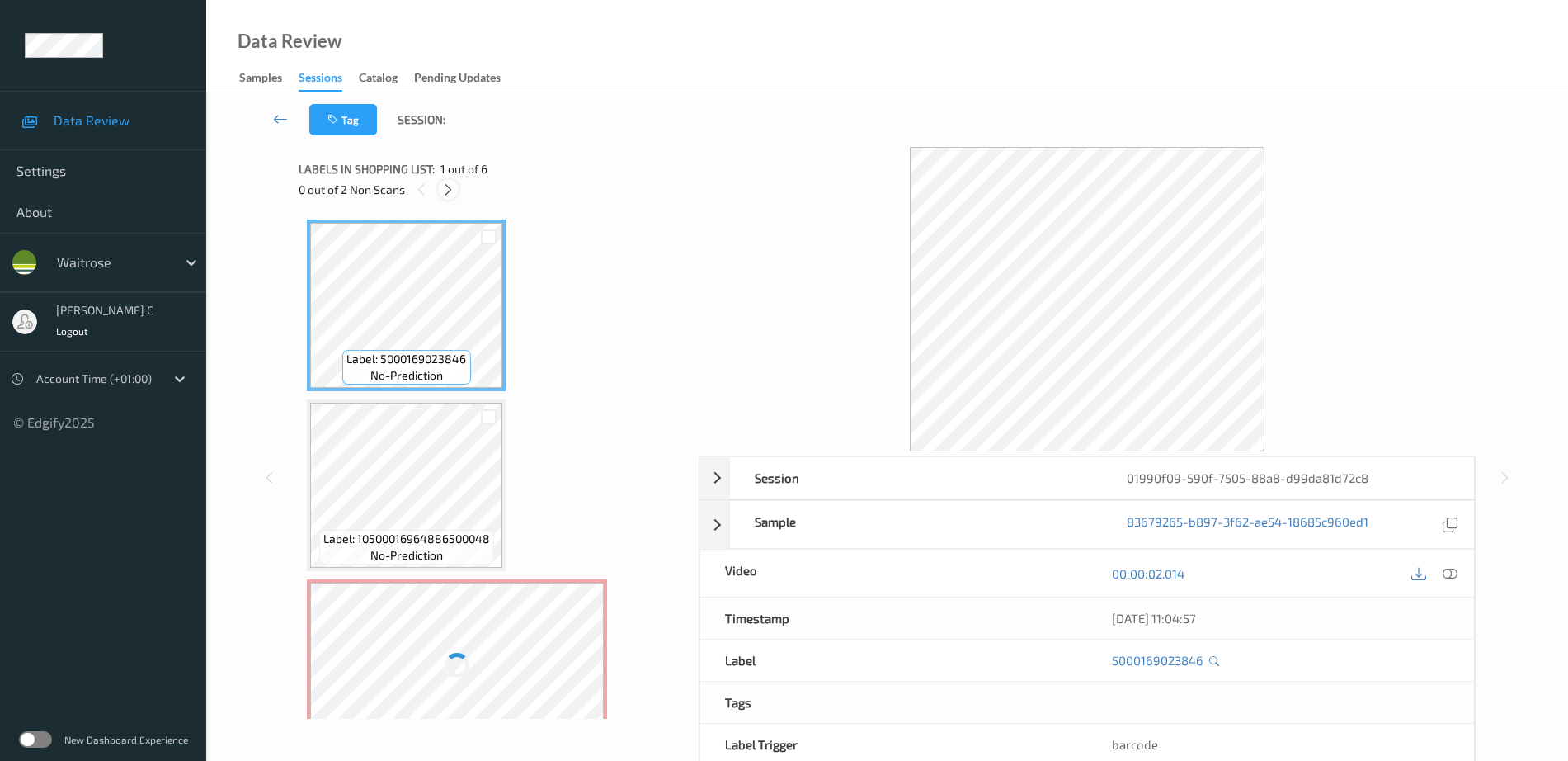
click at [445, 194] on icon at bounding box center [449, 189] width 14 height 15
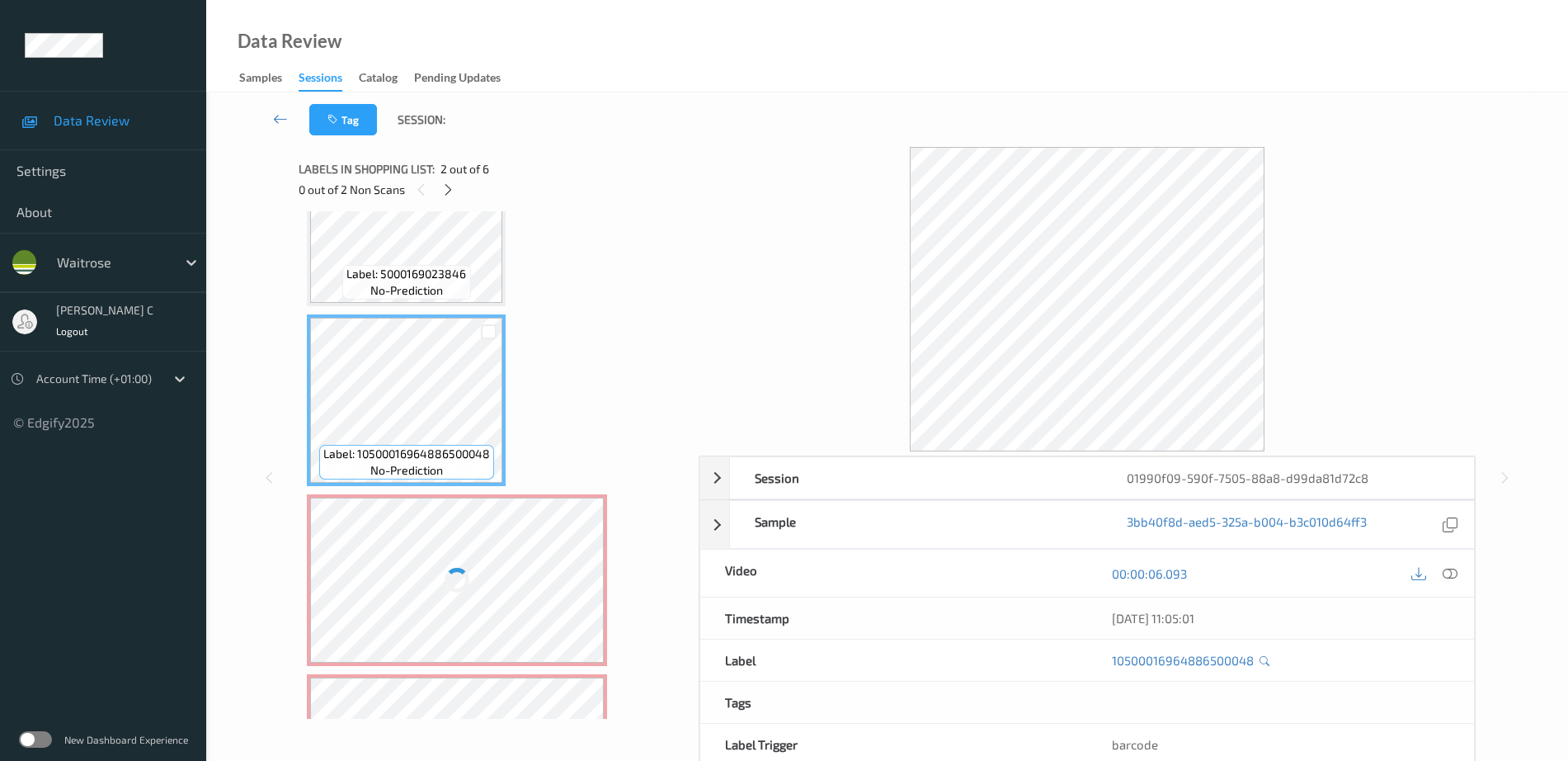
scroll to position [188, 0]
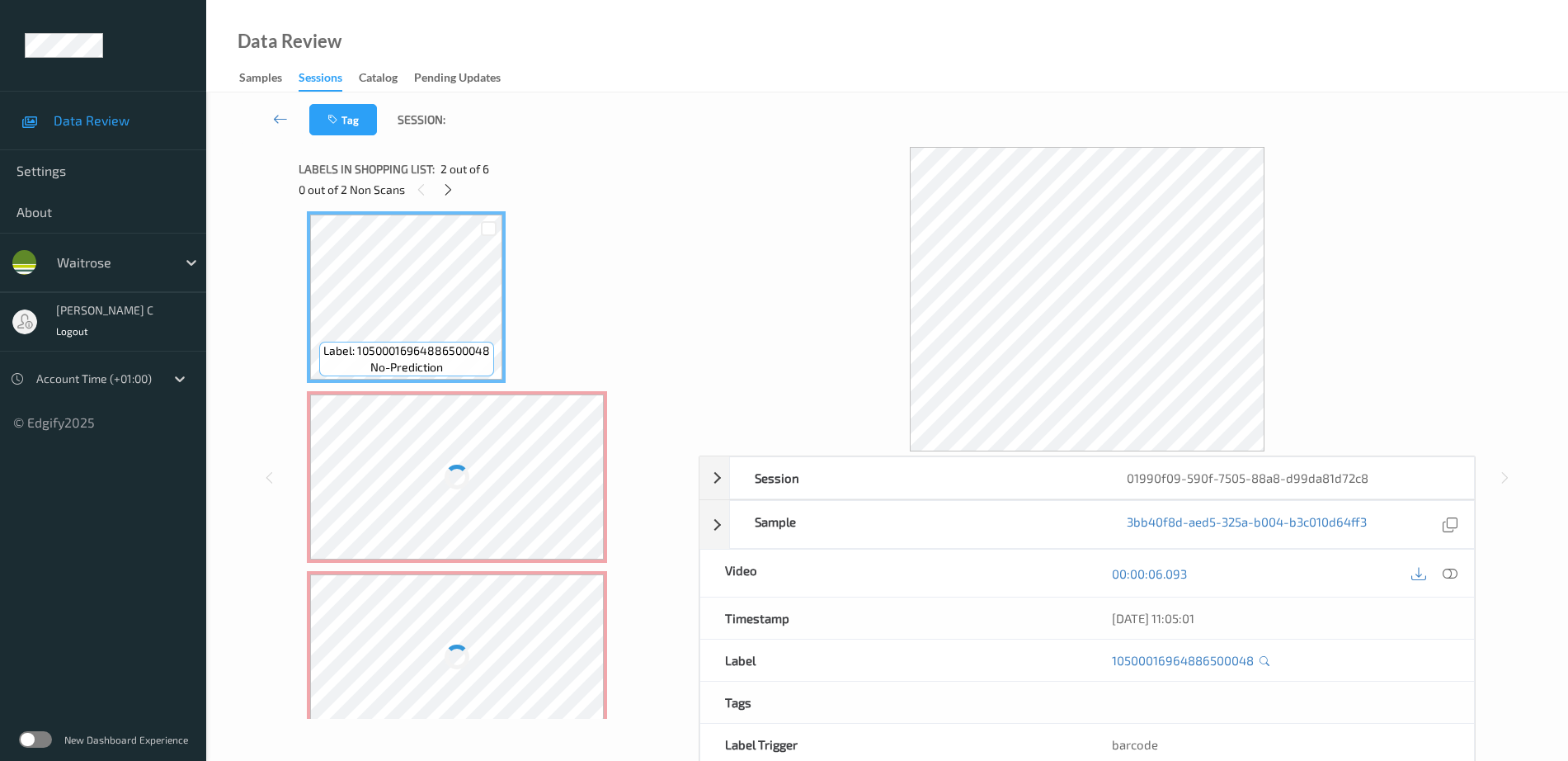
click at [474, 466] on div at bounding box center [457, 477] width 293 height 165
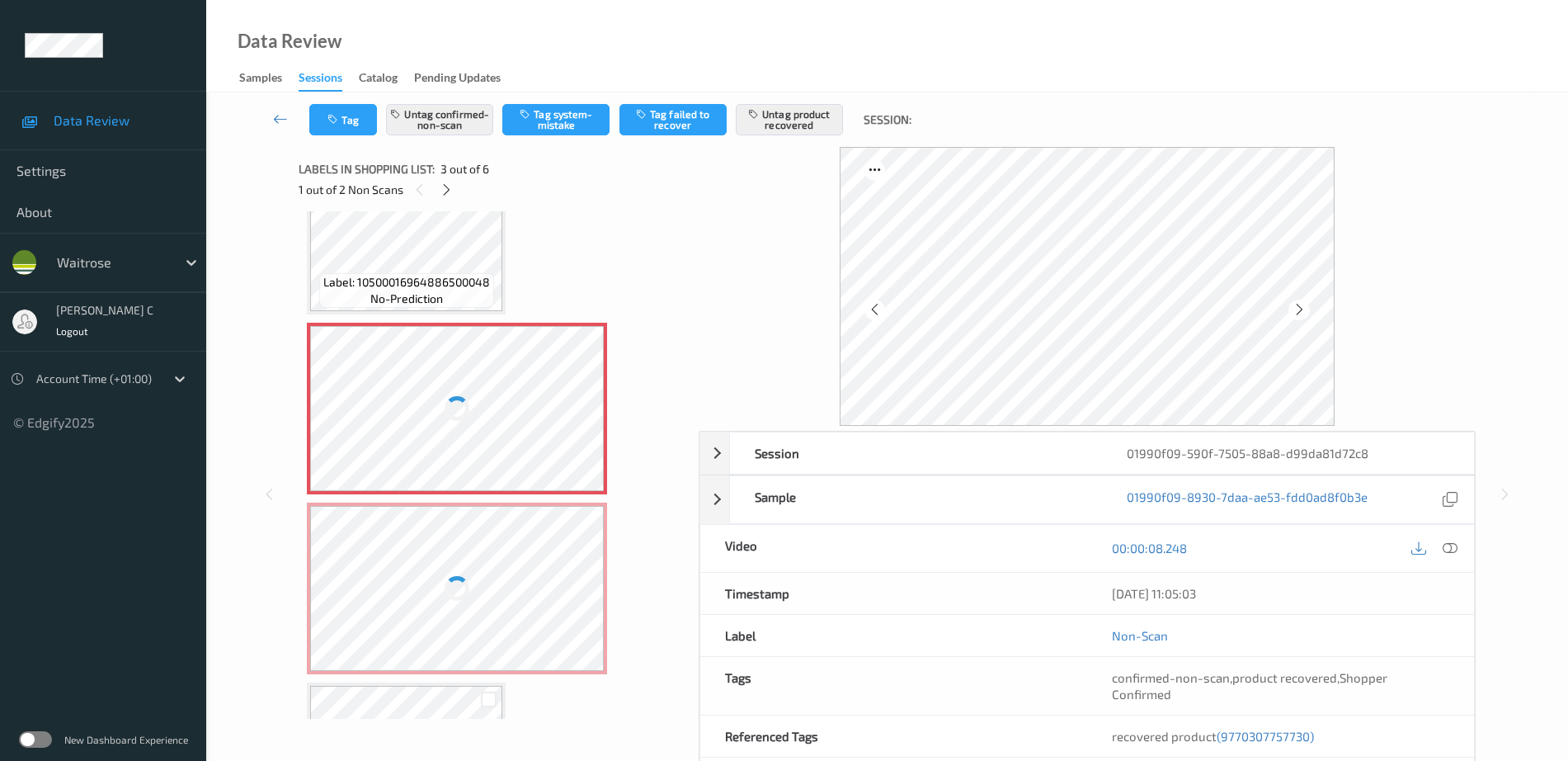
scroll to position [292, 0]
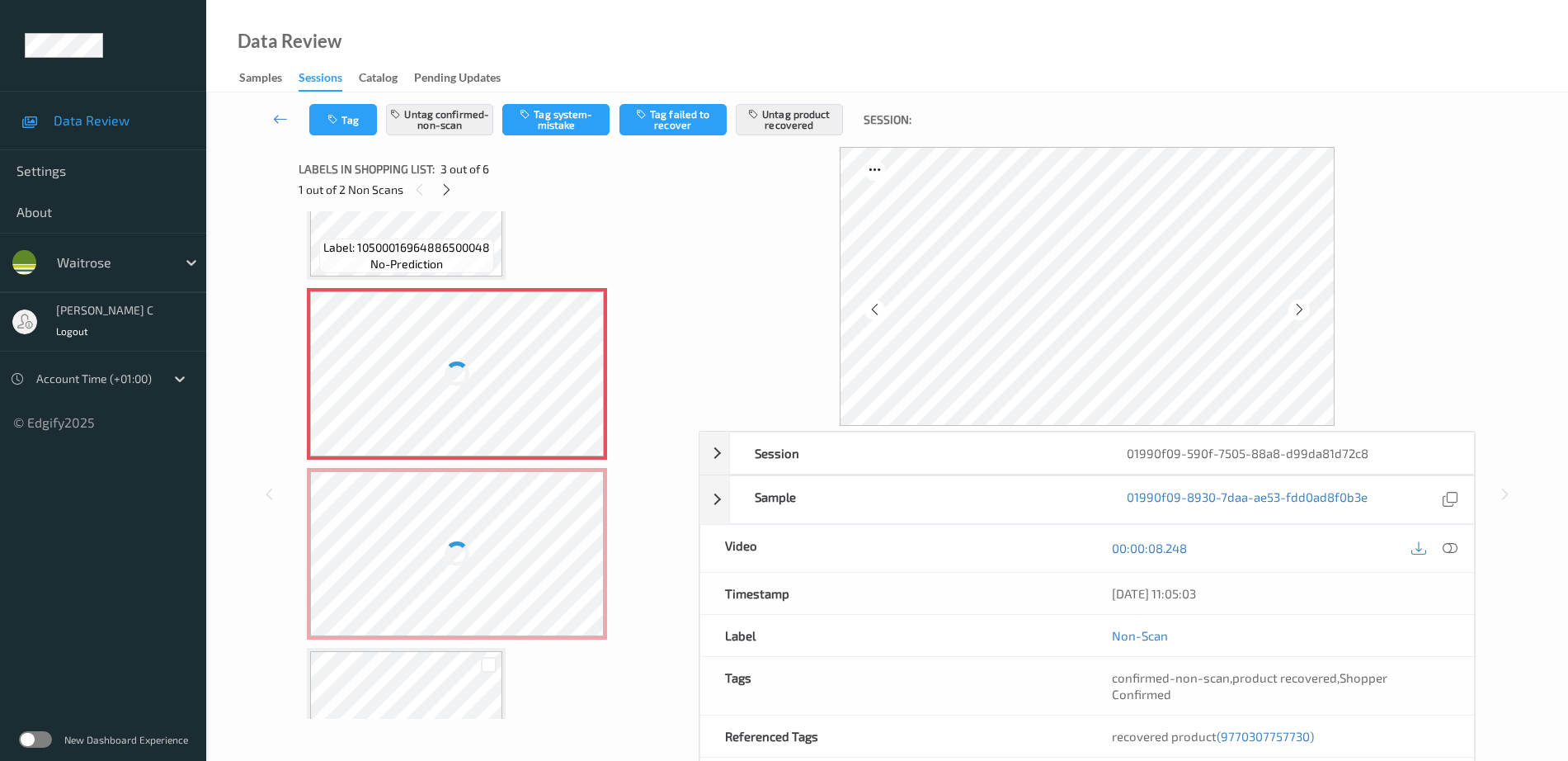
click at [461, 519] on div at bounding box center [457, 554] width 293 height 165
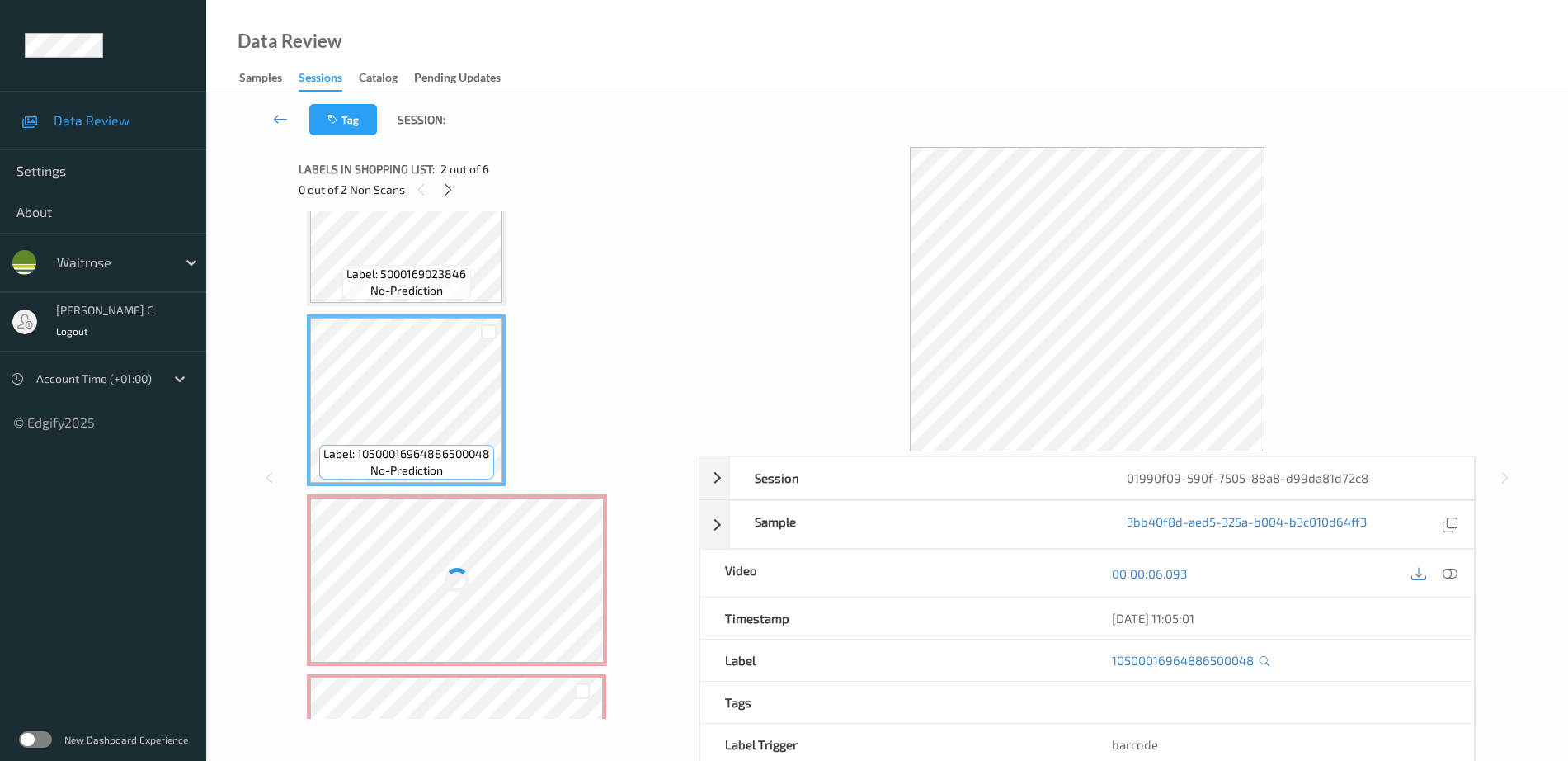
scroll to position [0, 0]
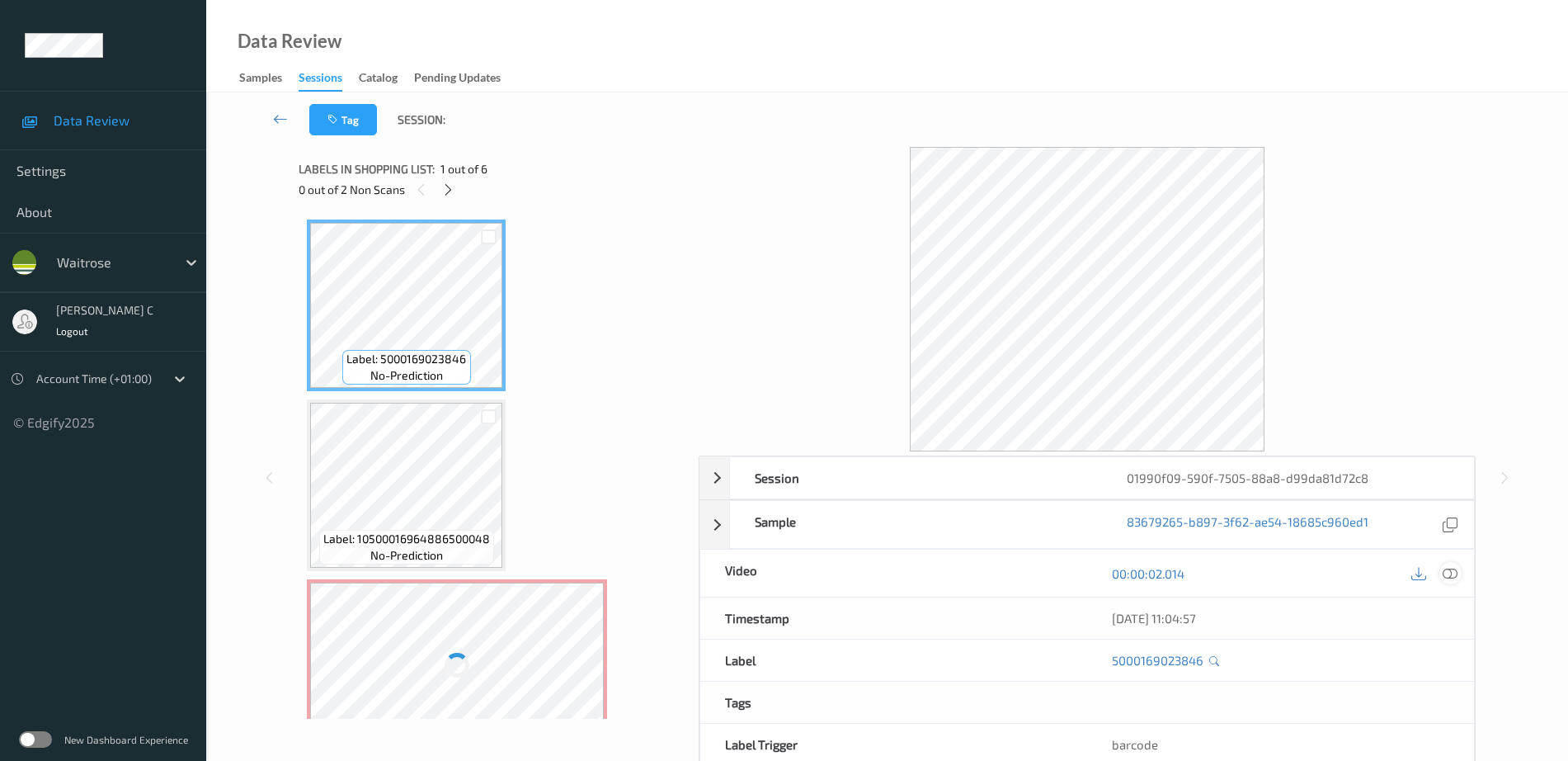
click at [1447, 569] on icon at bounding box center [1450, 573] width 15 height 15
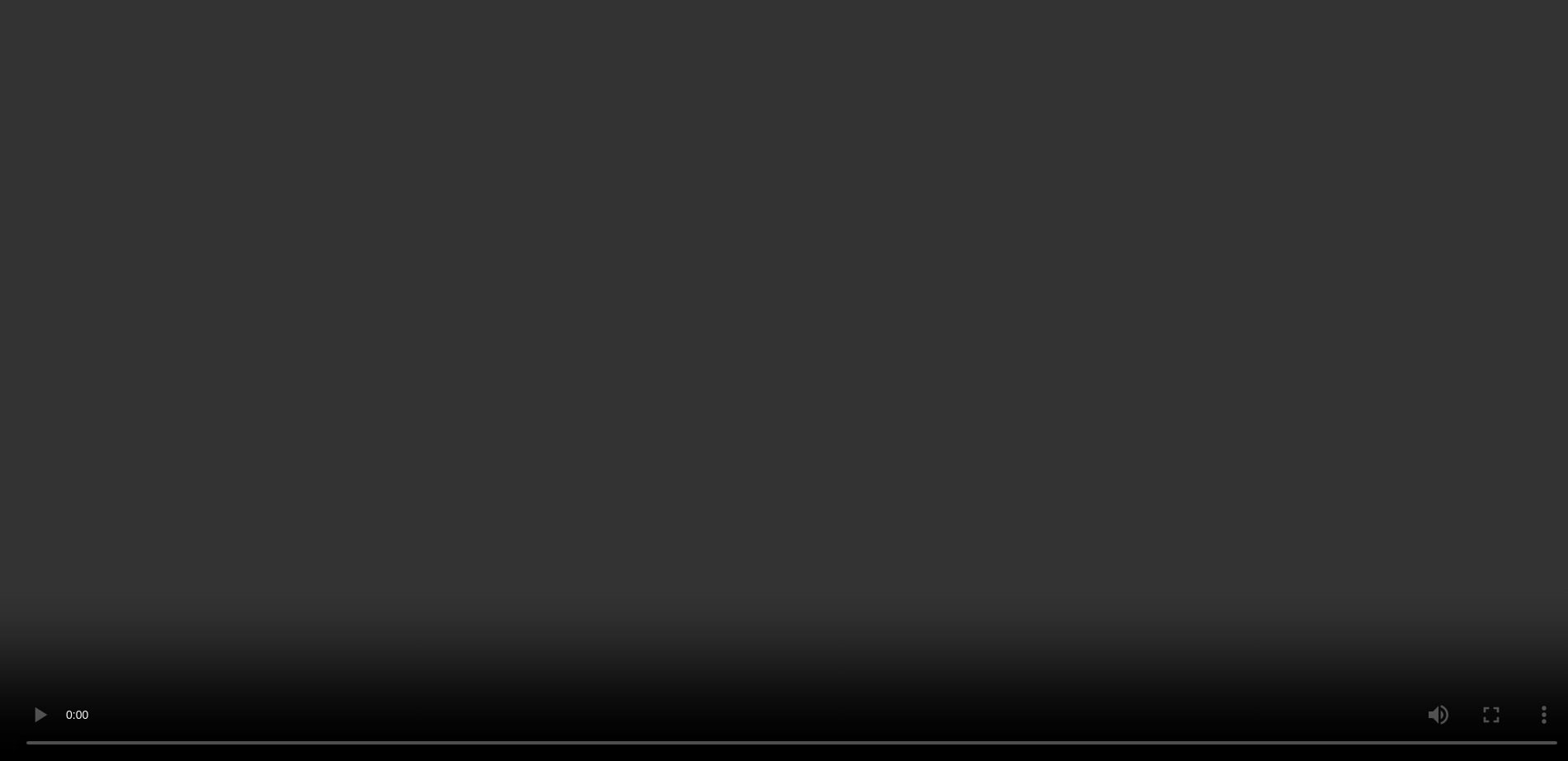
scroll to position [580, 0]
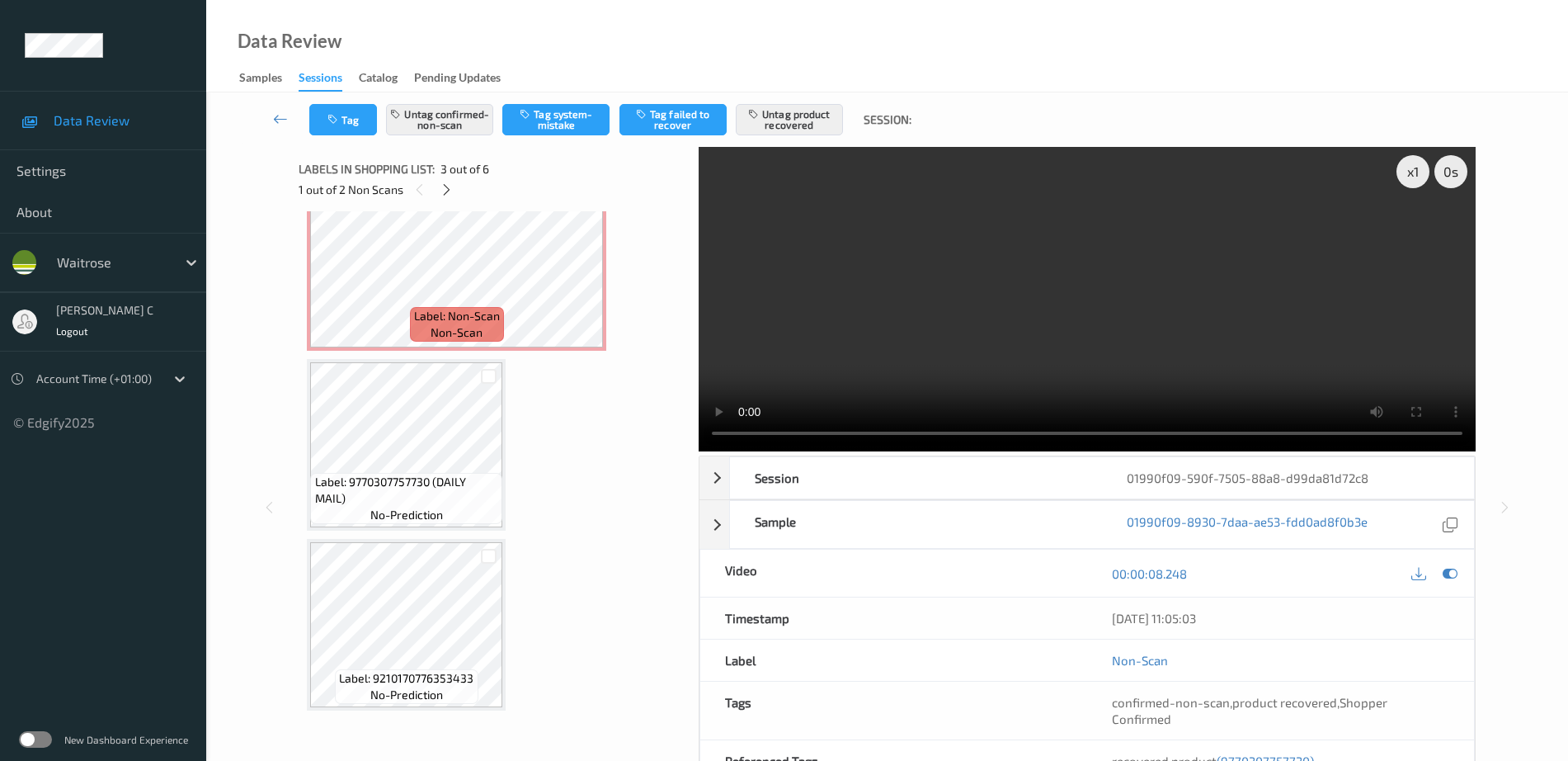
click at [382, 475] on span "Label: 9770307757730 (DAILY MAIL)" at bounding box center [406, 490] width 184 height 33
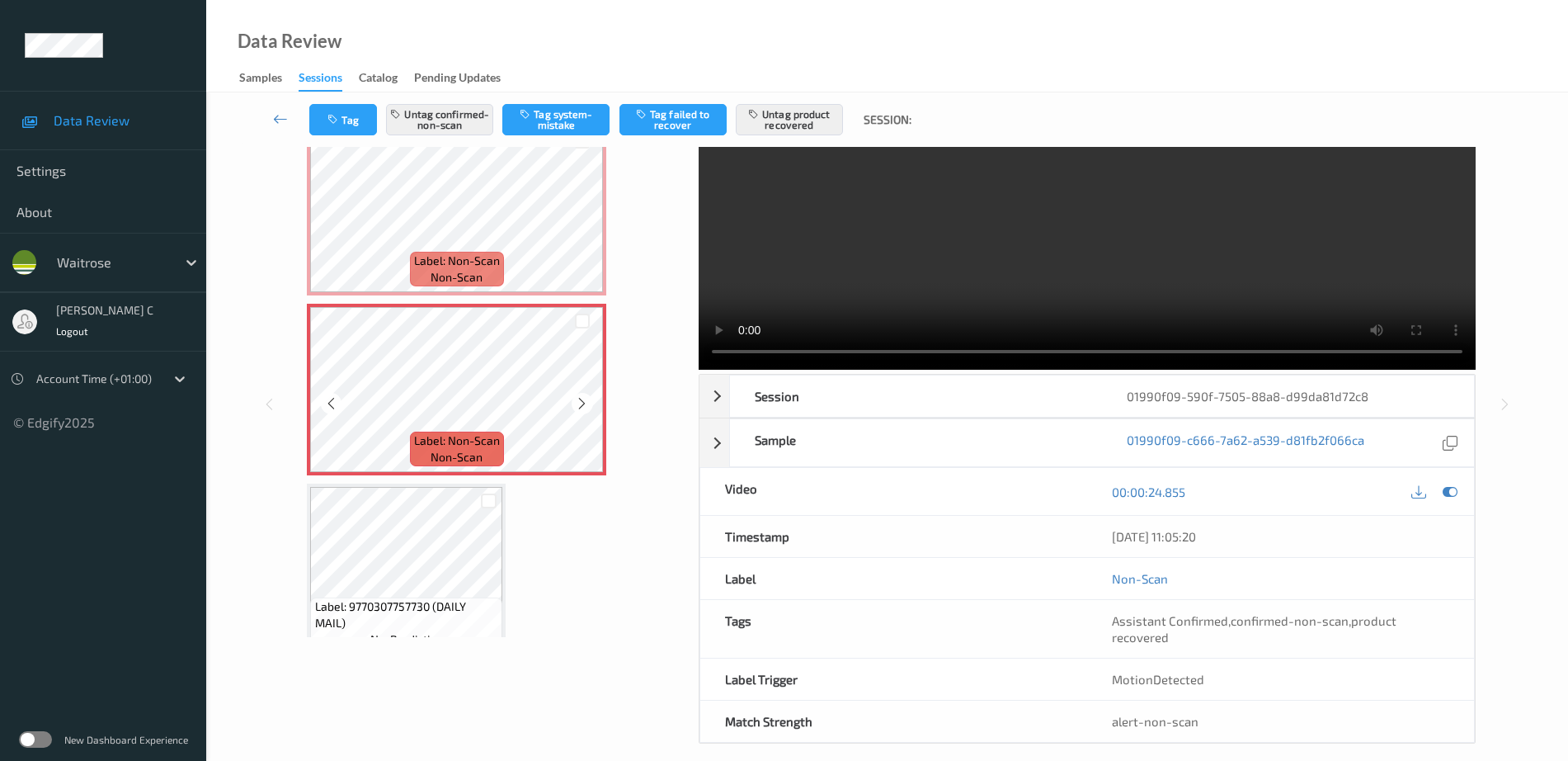
scroll to position [271, 0]
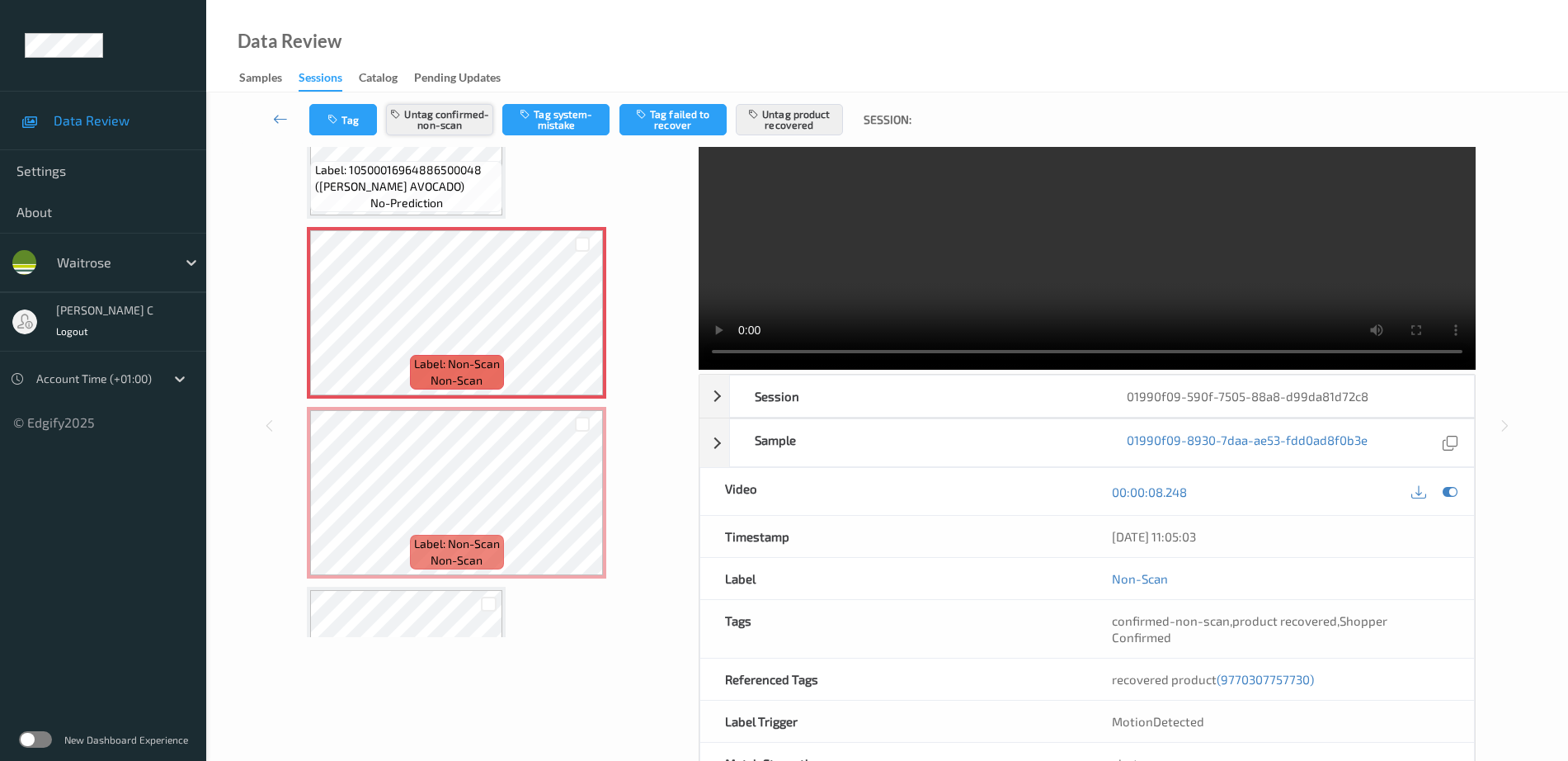
click at [441, 117] on button "Untag confirmed-non-scan" at bounding box center [440, 119] width 108 height 31
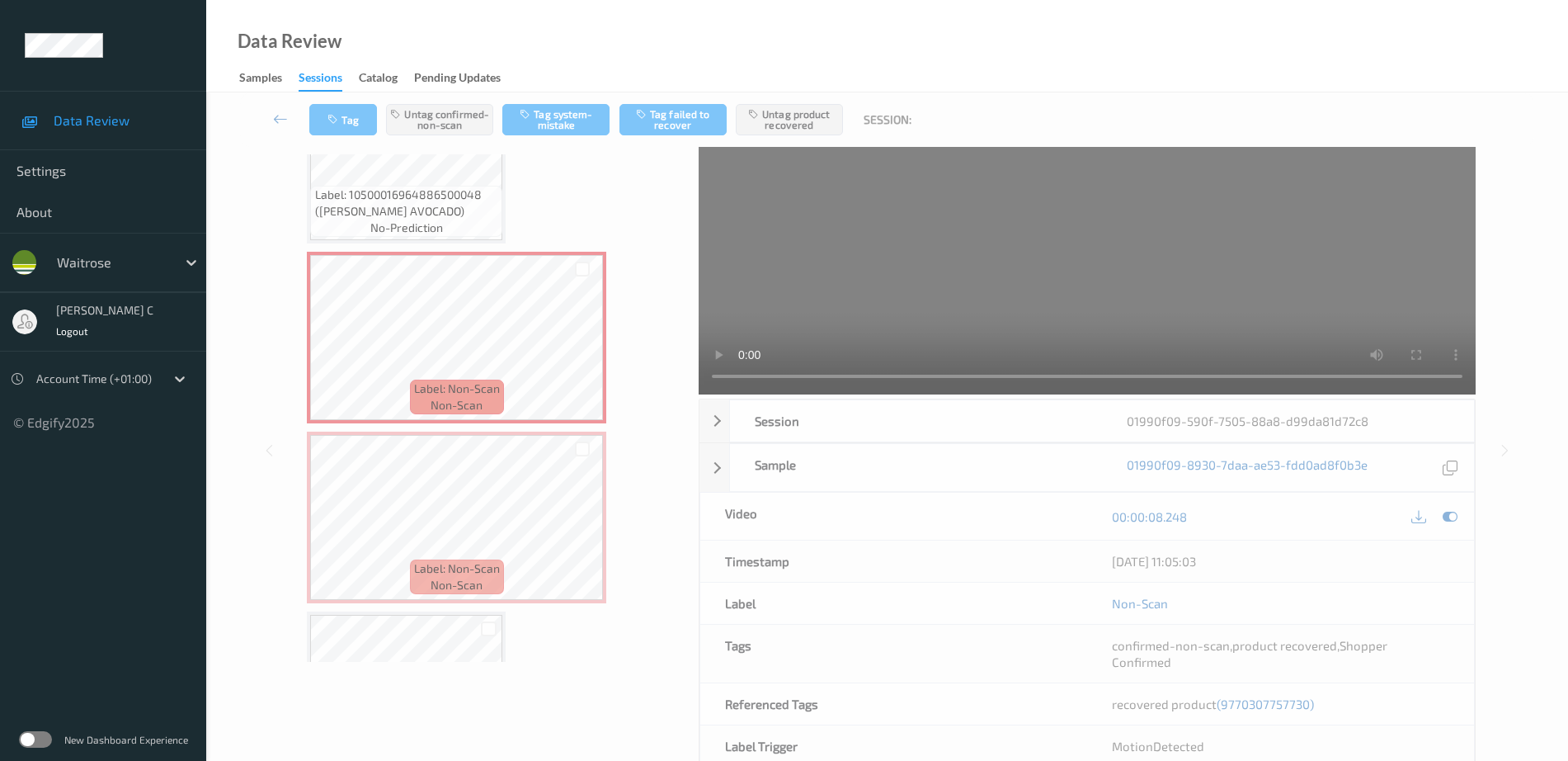
scroll to position [0, 0]
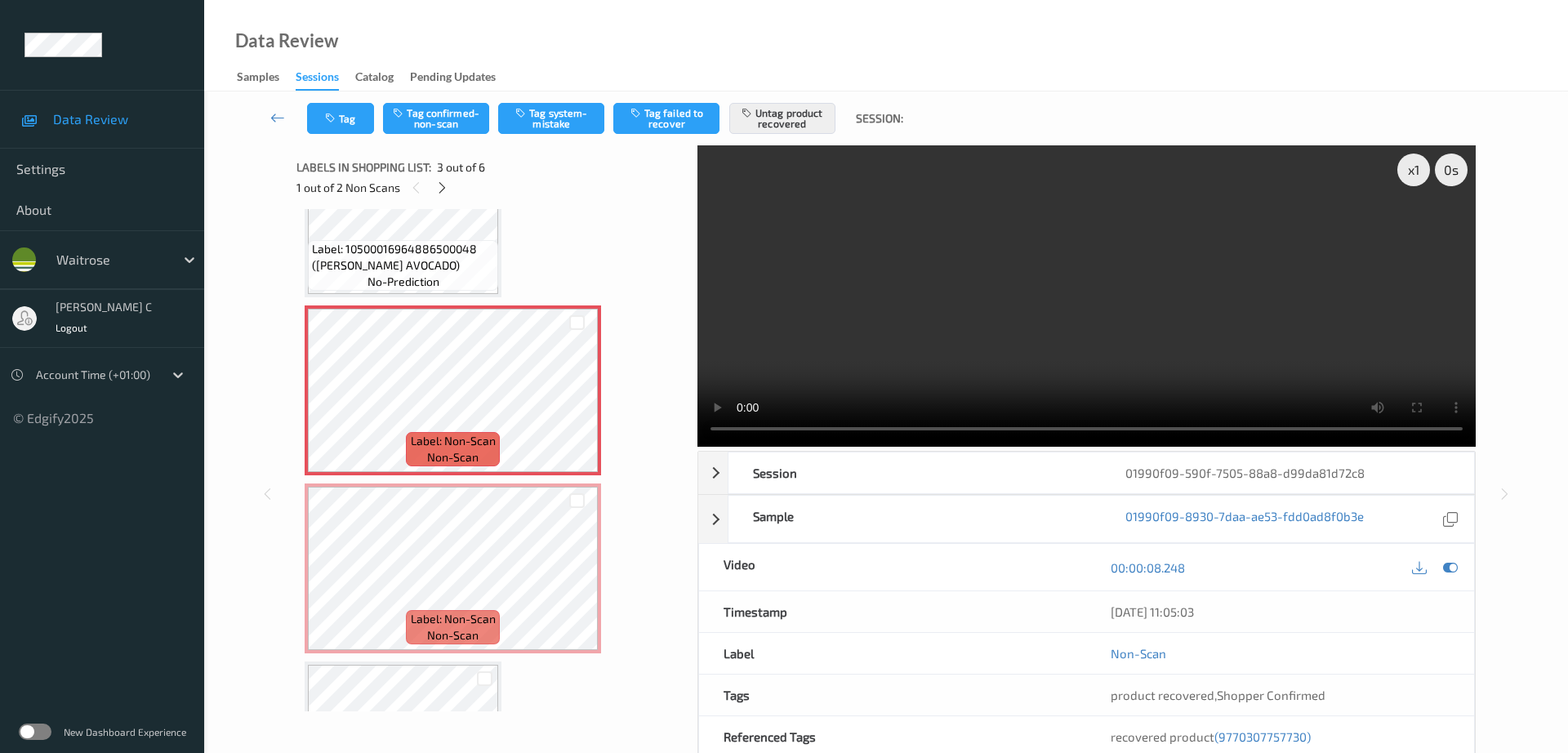
click at [781, 99] on div "Tag Tag confirmed-non-scan Tag system-mistake Tag failed to recover Untag produ…" at bounding box center [886, 118] width 1296 height 54
click at [780, 114] on button "Untag product recovered" at bounding box center [782, 118] width 107 height 31
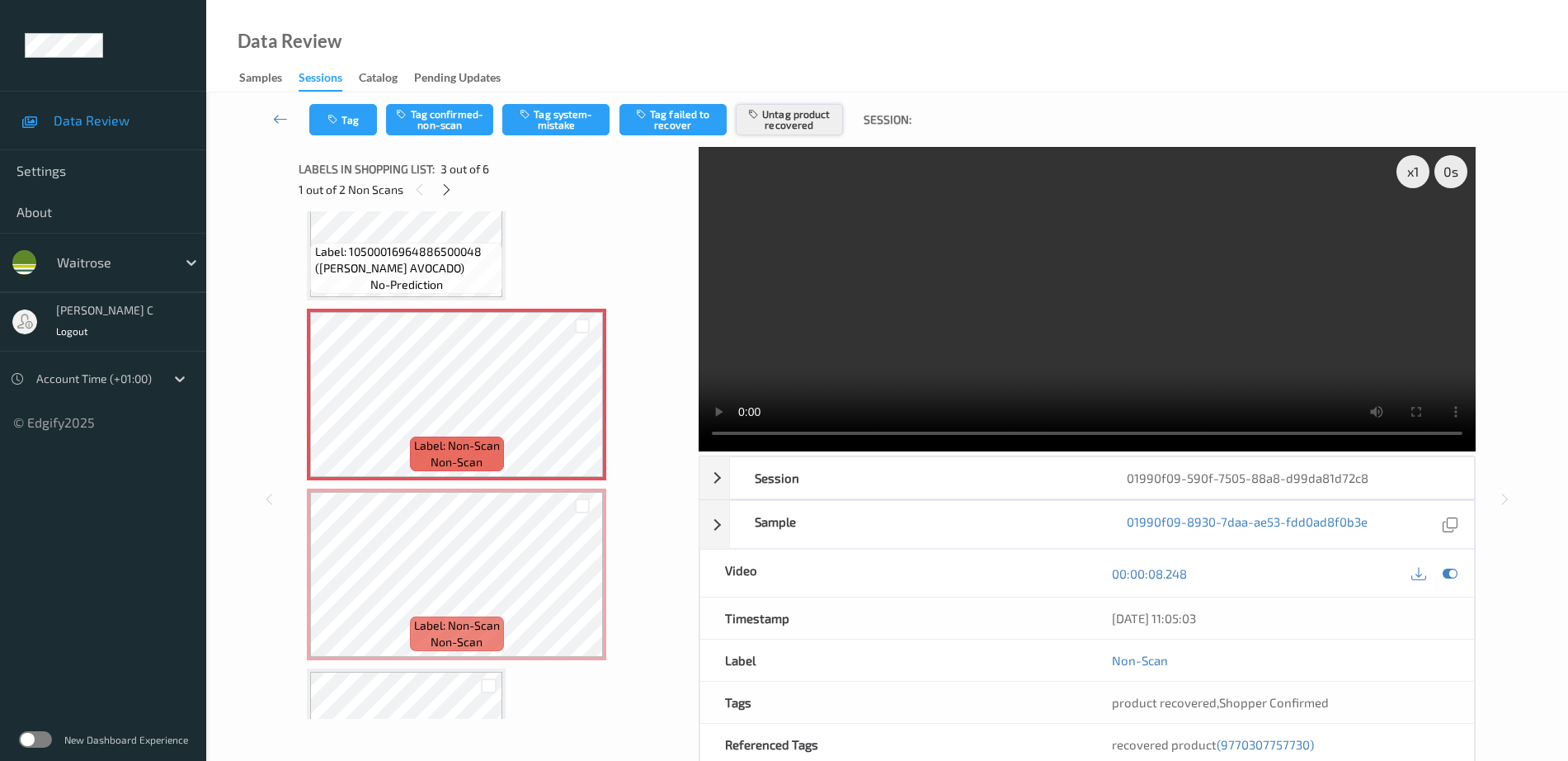
click at [794, 111] on div "Tag Tag confirmed-non-scan Tag system-mistake Tag failed to recover Untag produ…" at bounding box center [887, 471] width 1294 height 758
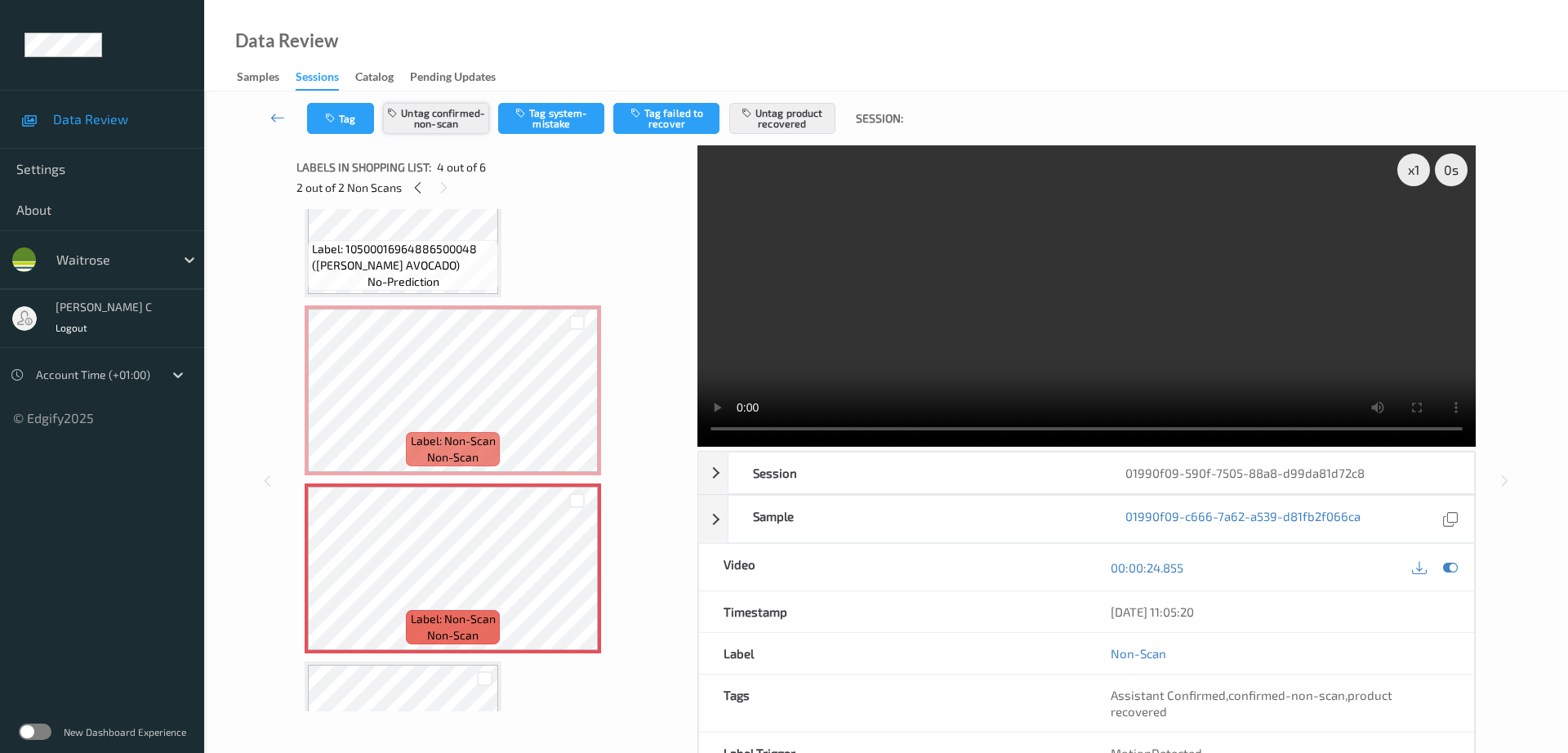
click at [432, 116] on button "Untag confirmed-non-scan" at bounding box center [436, 118] width 107 height 31
click at [808, 110] on button "Untag product recovered" at bounding box center [782, 118] width 107 height 31
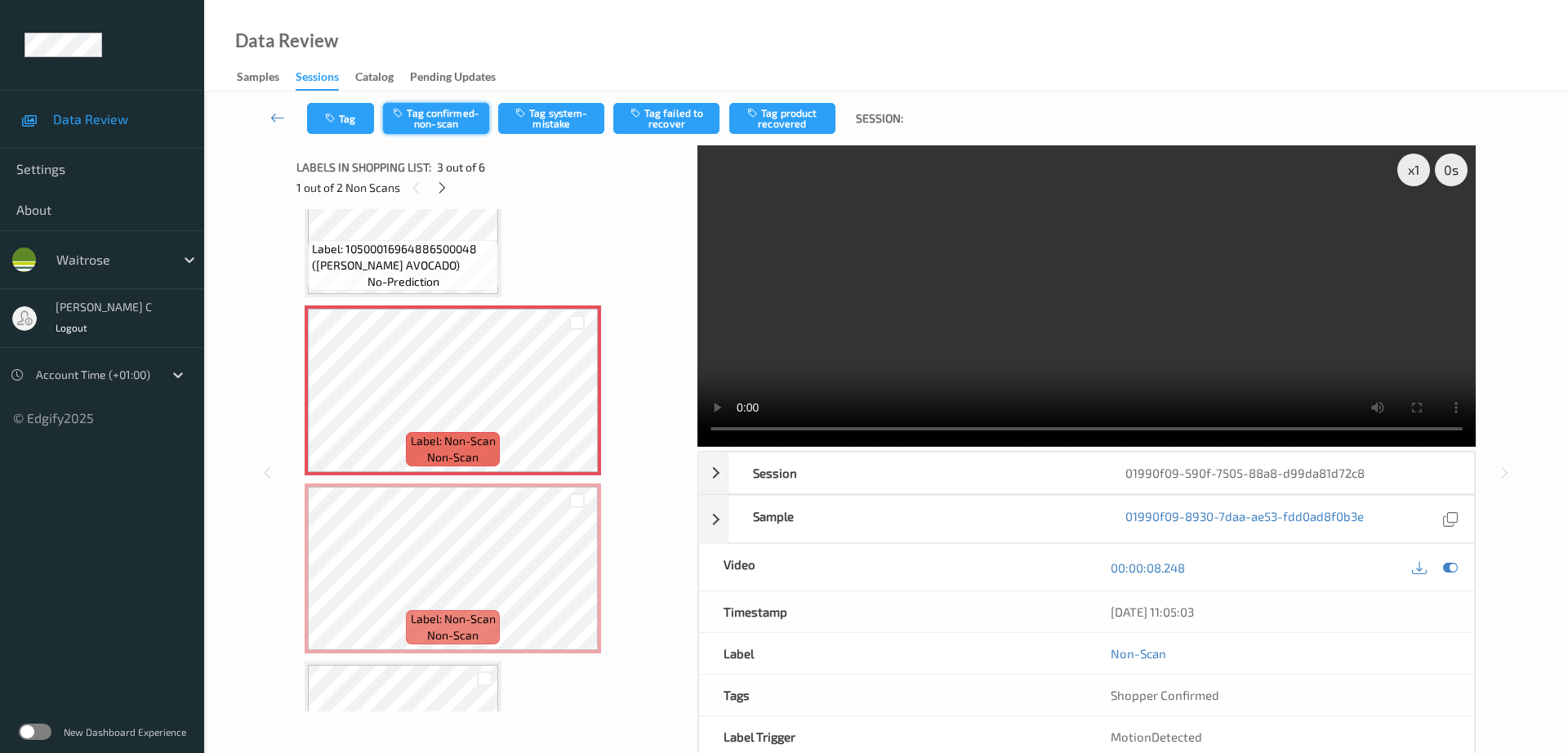
click at [462, 117] on button "Tag confirmed-non-scan" at bounding box center [436, 118] width 107 height 31
click at [787, 120] on button "Tag product recovered" at bounding box center [782, 118] width 107 height 31
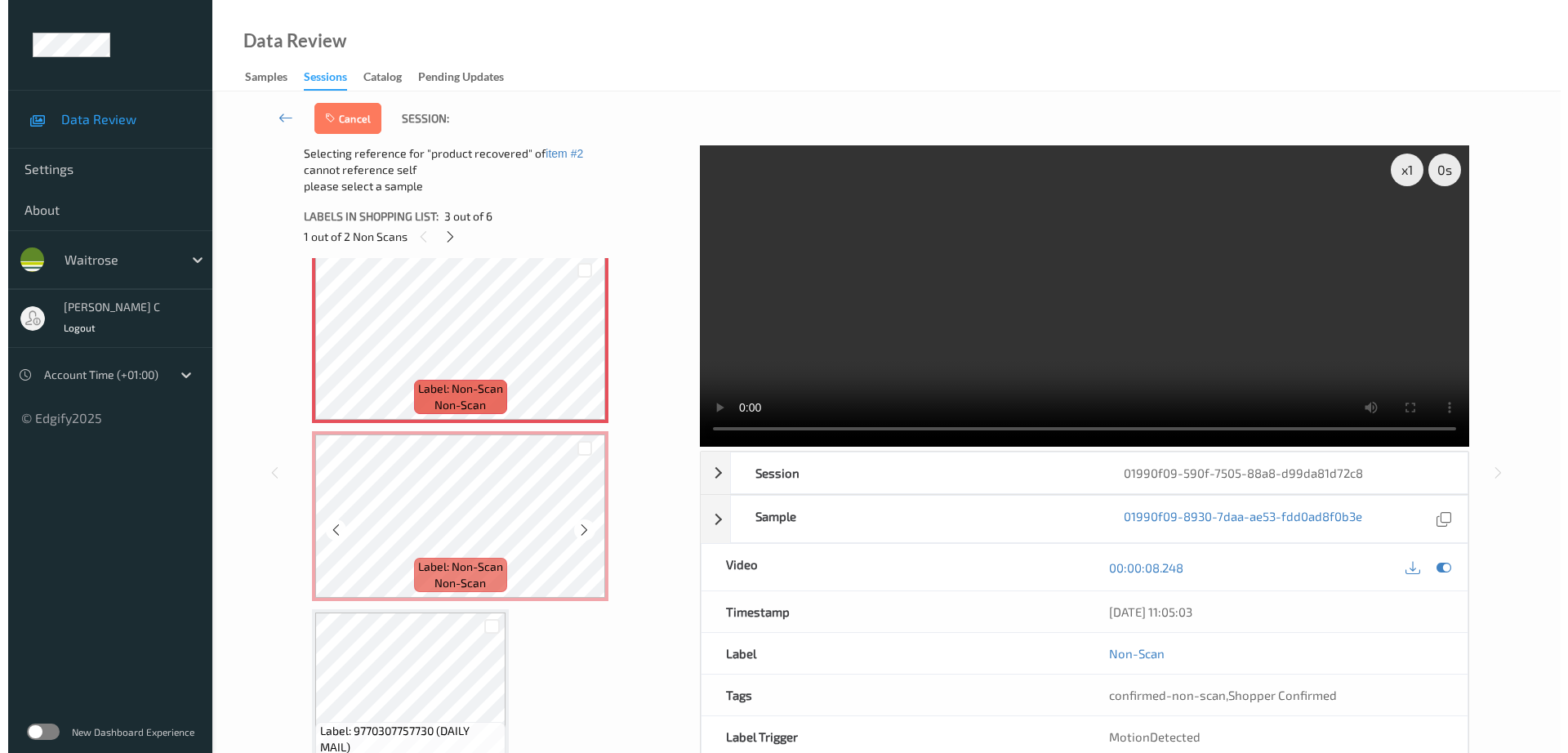
scroll to position [370, 0]
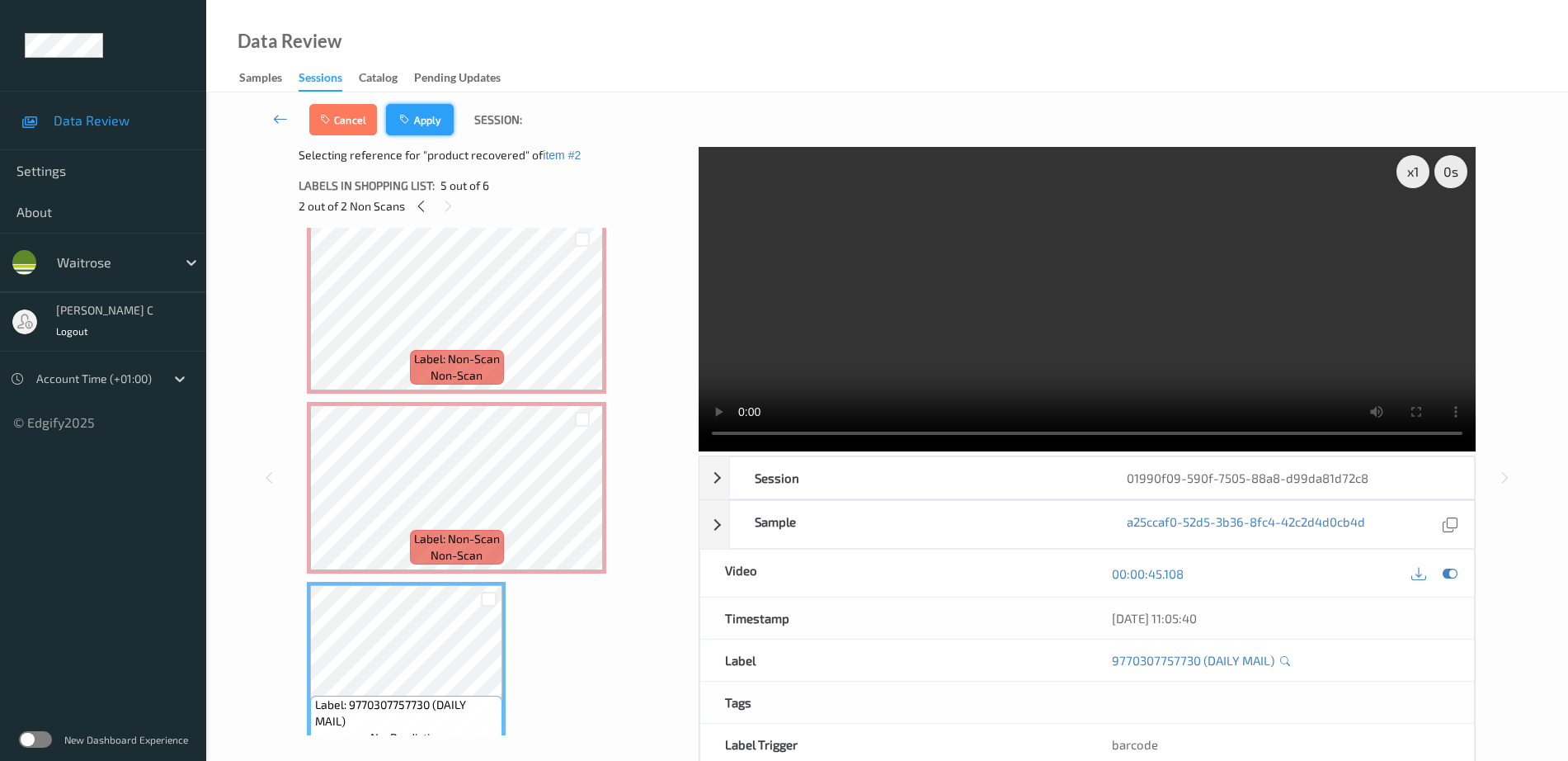
click at [439, 114] on button "Apply" at bounding box center [419, 119] width 67 height 31
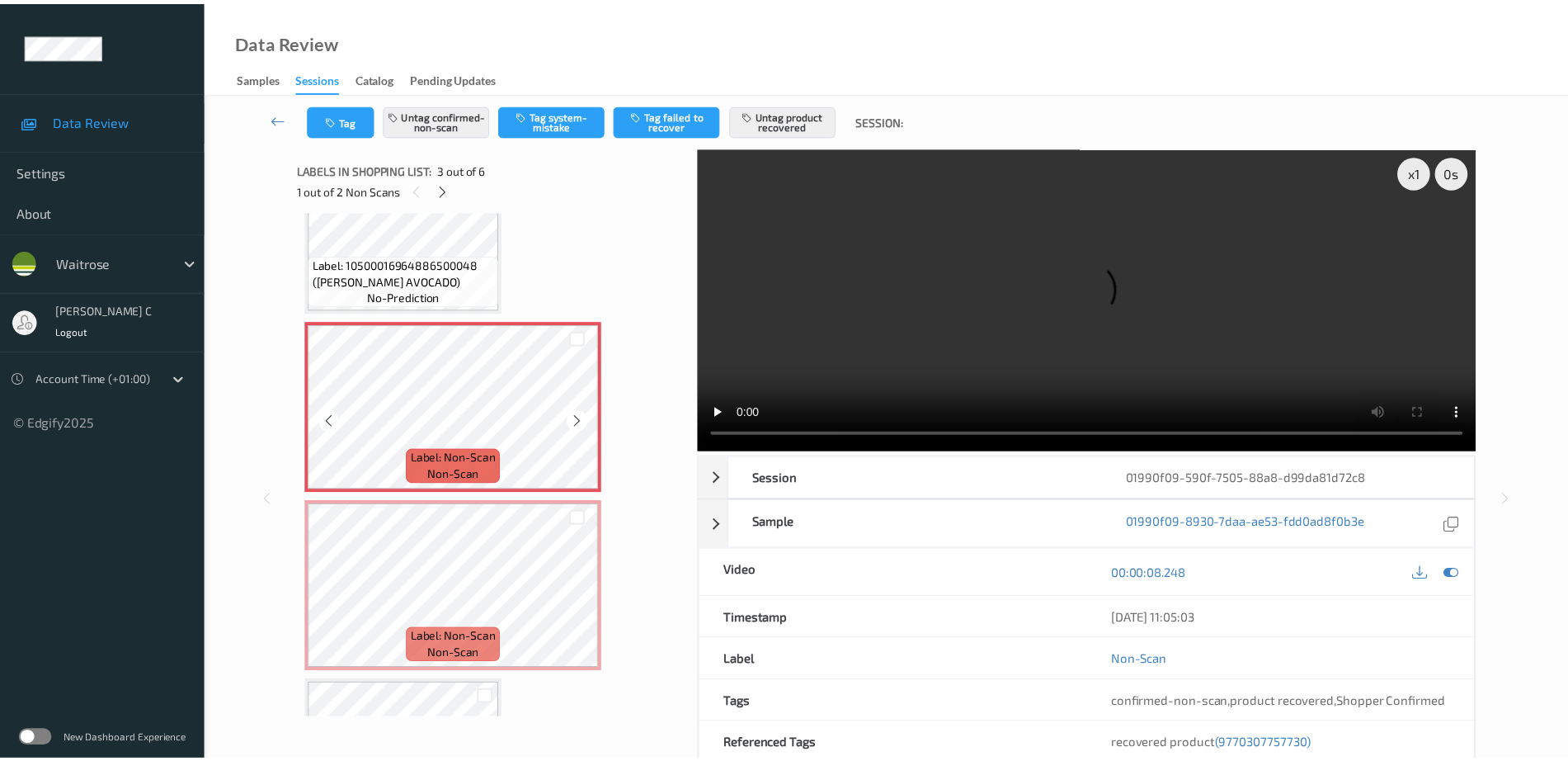
scroll to position [292, 0]
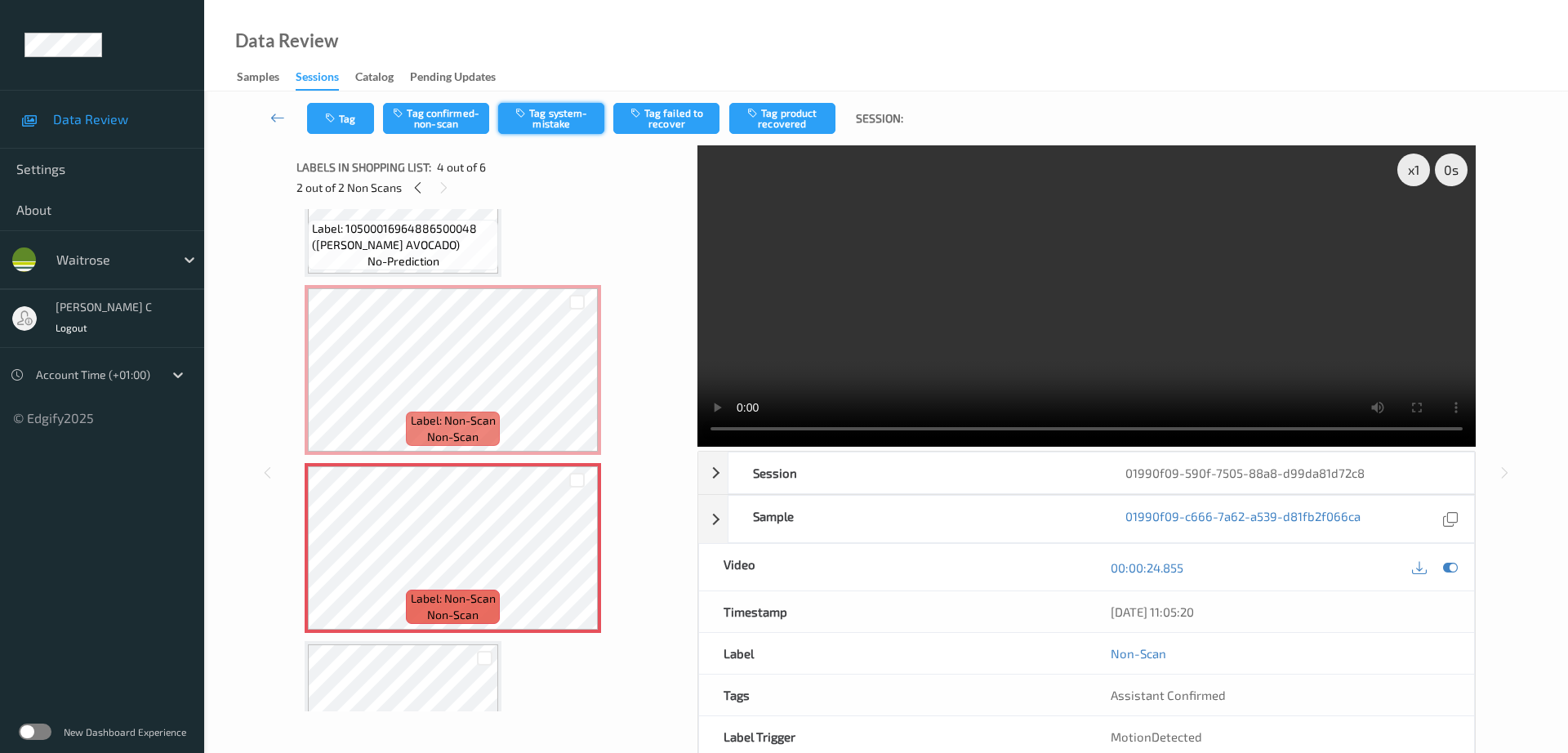
click at [590, 122] on button "Tag system-mistake" at bounding box center [551, 118] width 107 height 31
click at [344, 117] on button "Tag" at bounding box center [340, 118] width 67 height 31
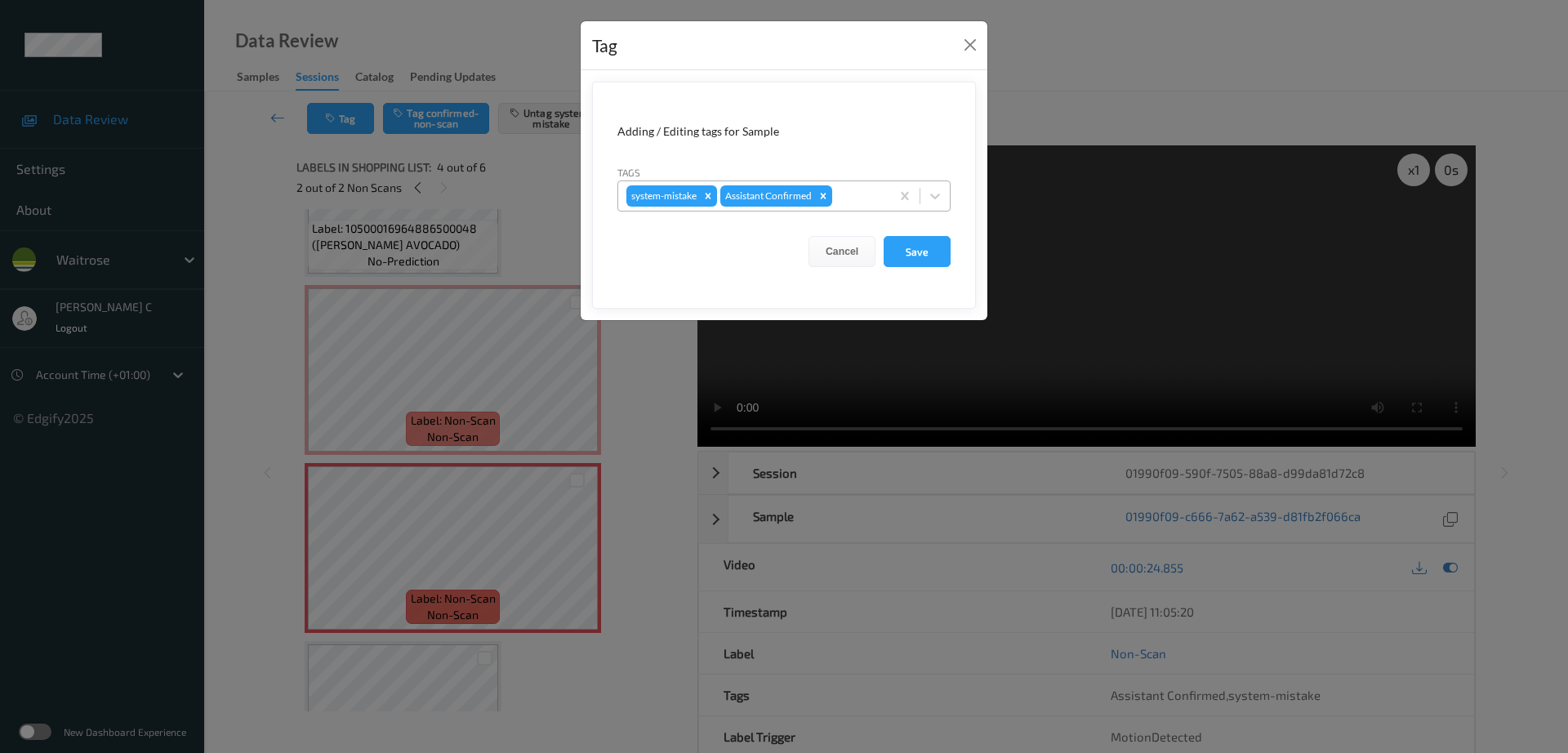
click at [868, 198] on div at bounding box center [859, 196] width 46 height 20
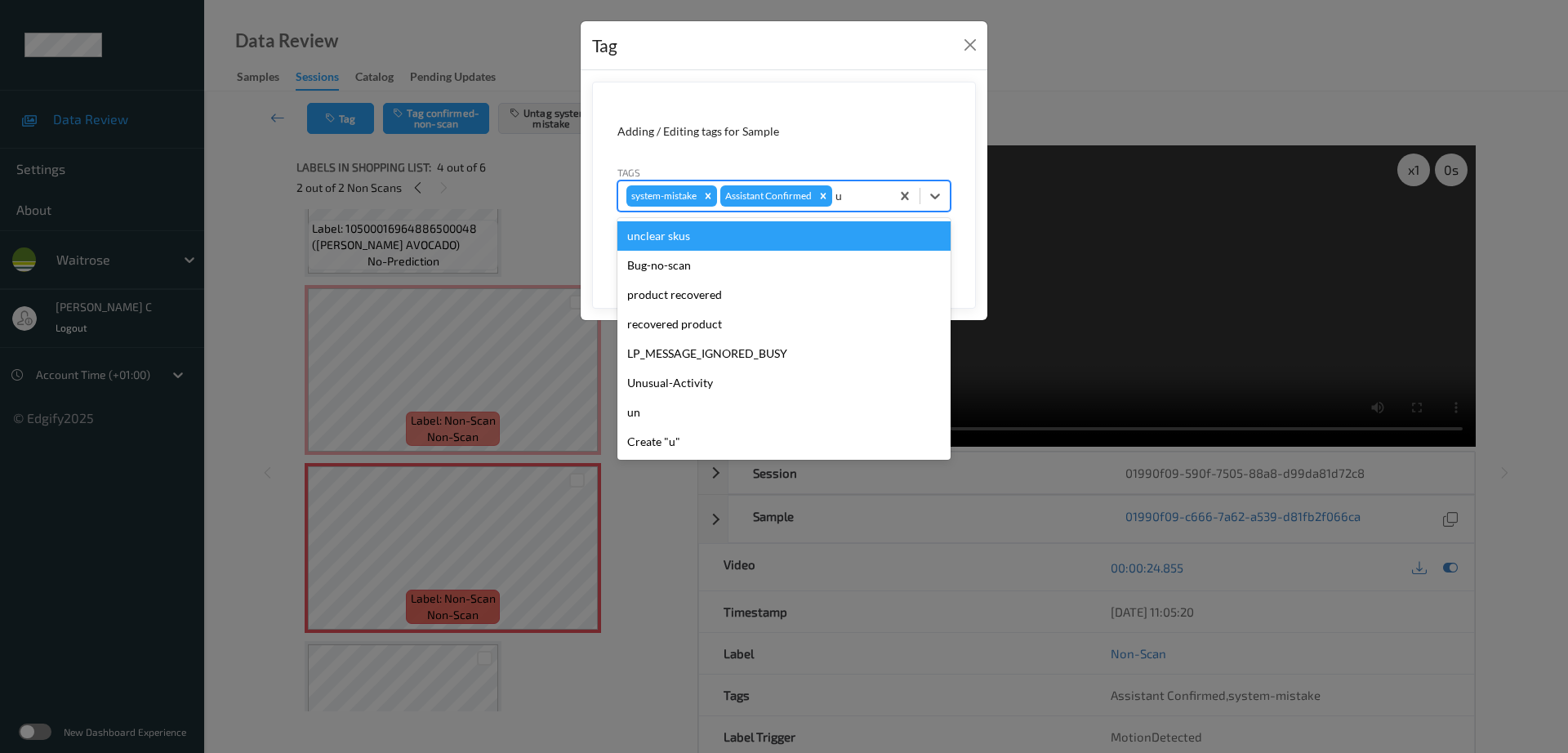
type input "un"
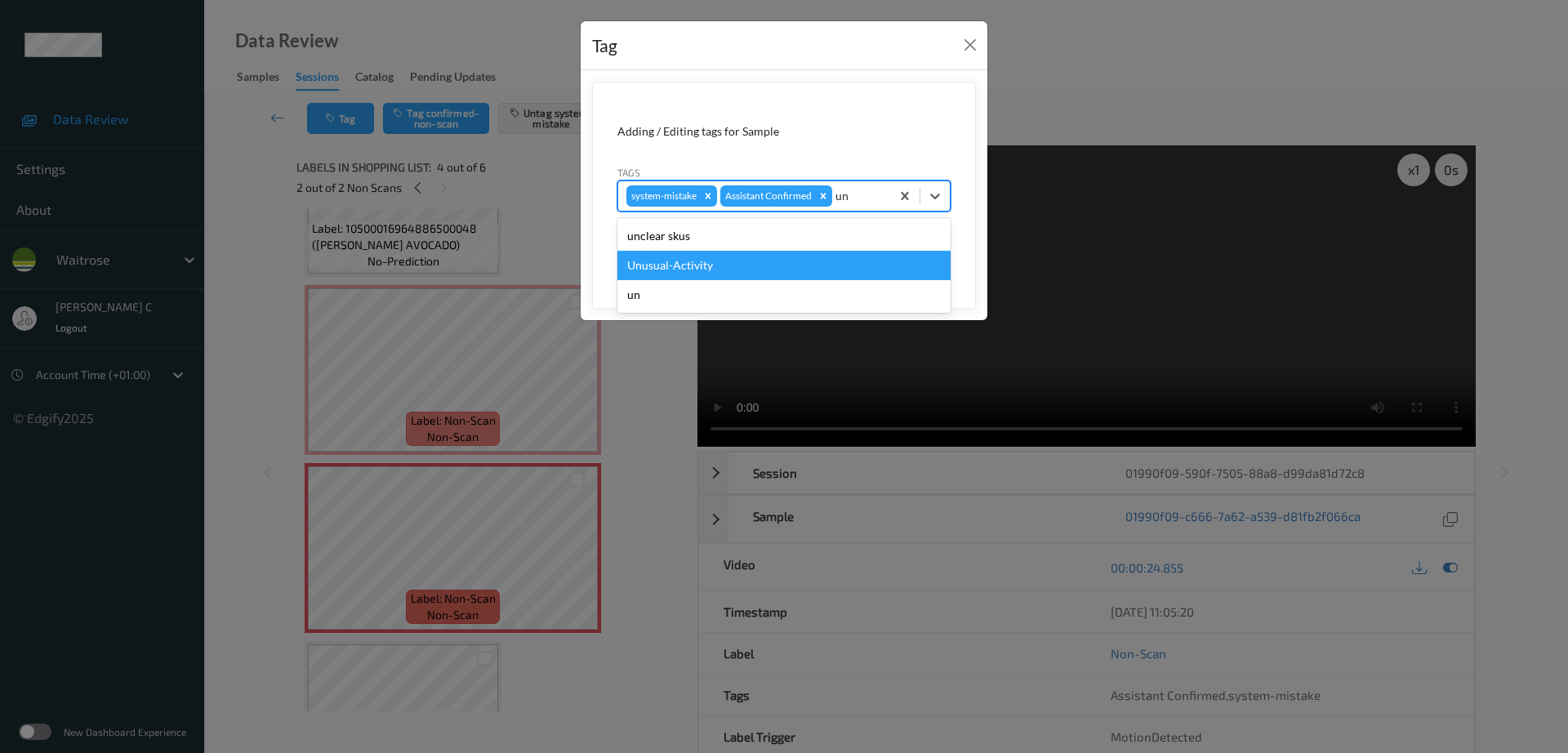
click at [751, 257] on div "Unusual-Activity" at bounding box center [783, 265] width 333 height 29
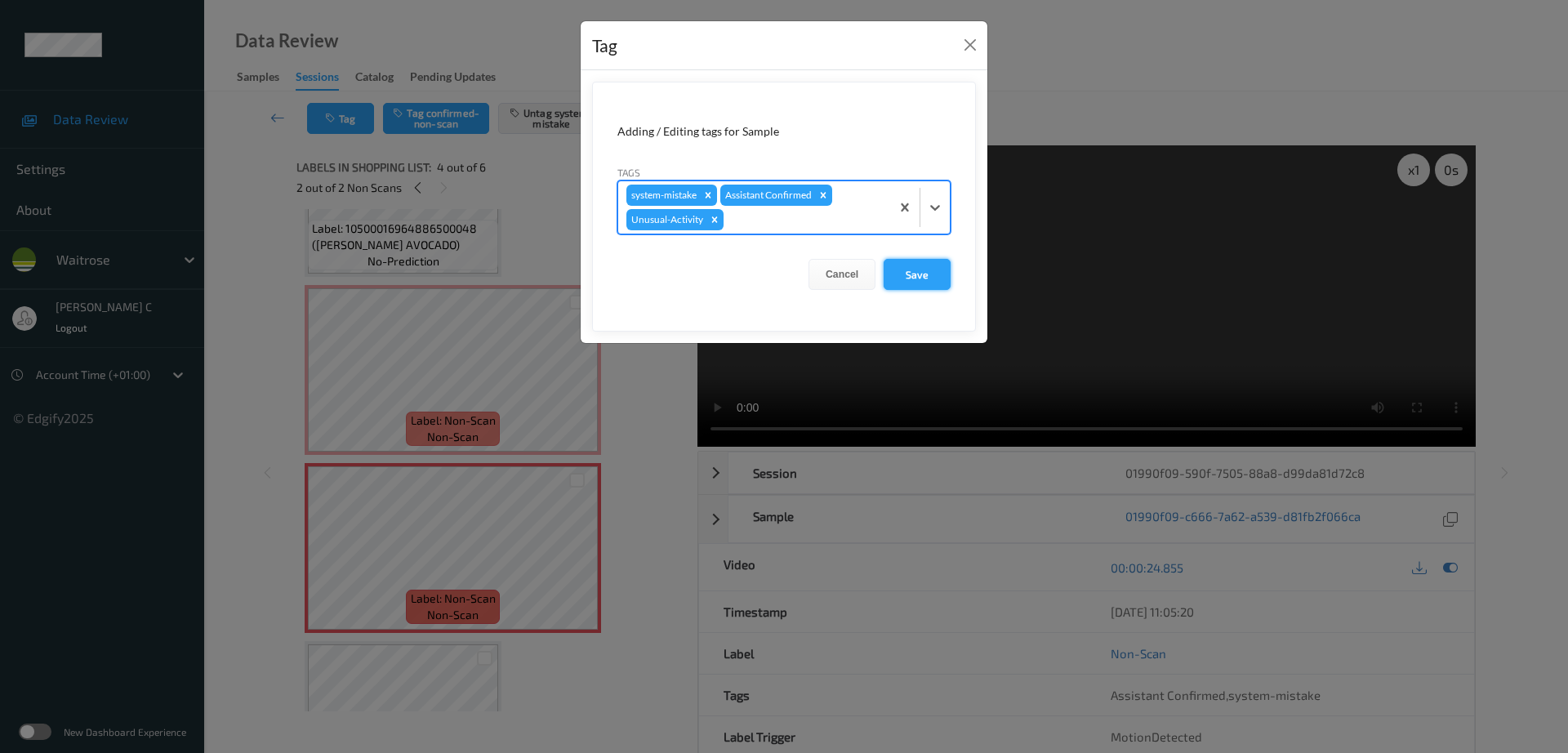
click at [917, 269] on button "Save" at bounding box center [916, 274] width 67 height 31
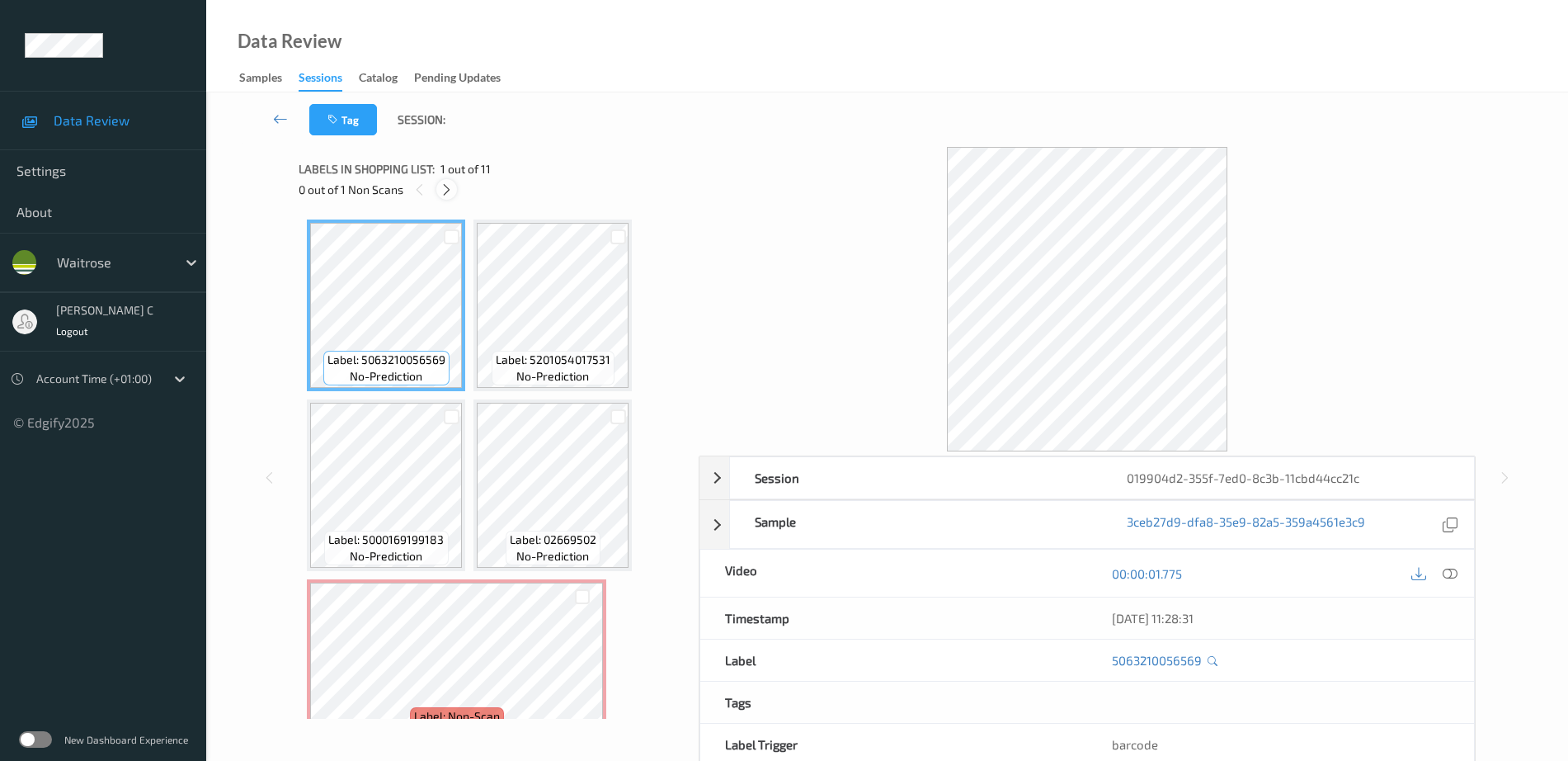
click at [452, 190] on icon at bounding box center [447, 189] width 14 height 15
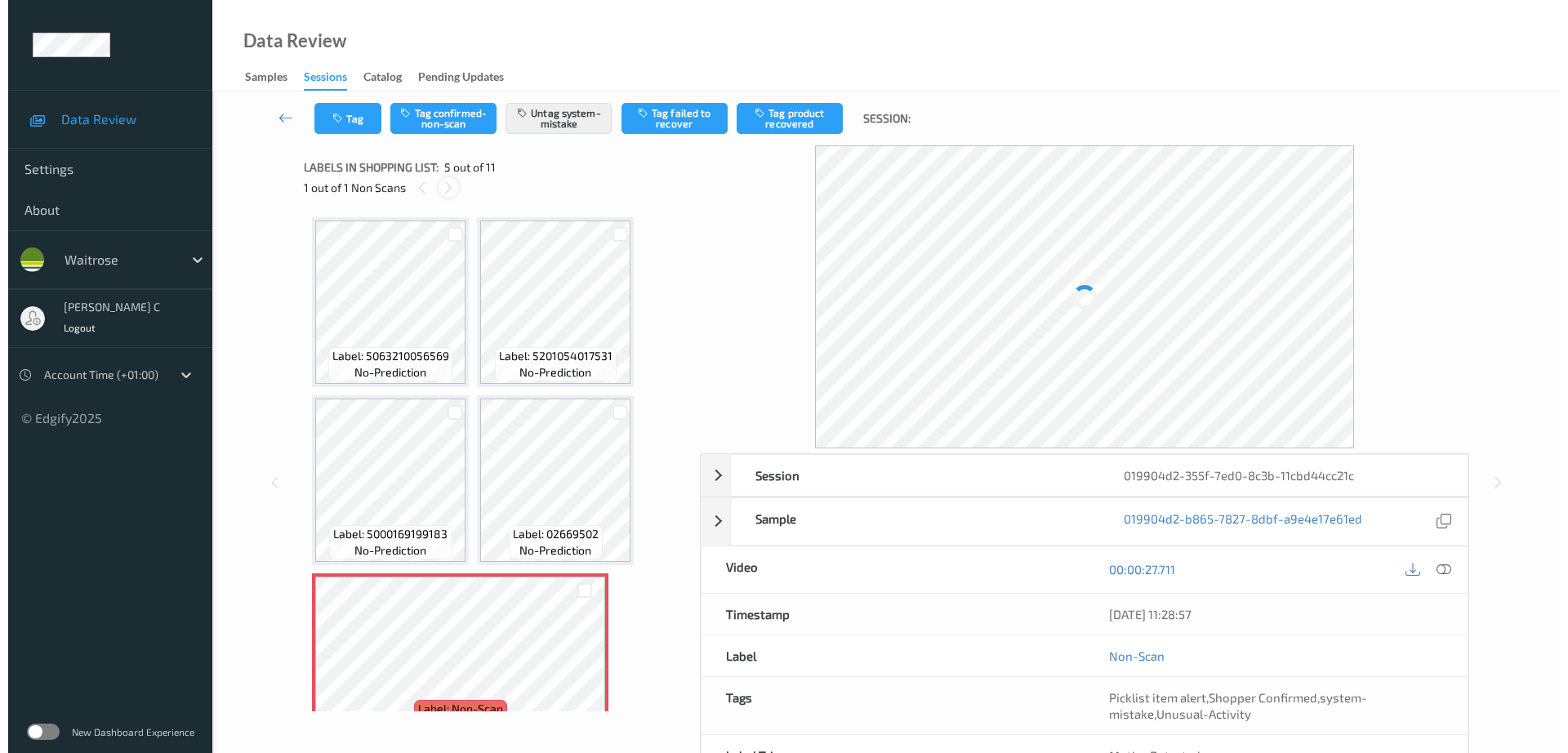
scroll to position [186, 0]
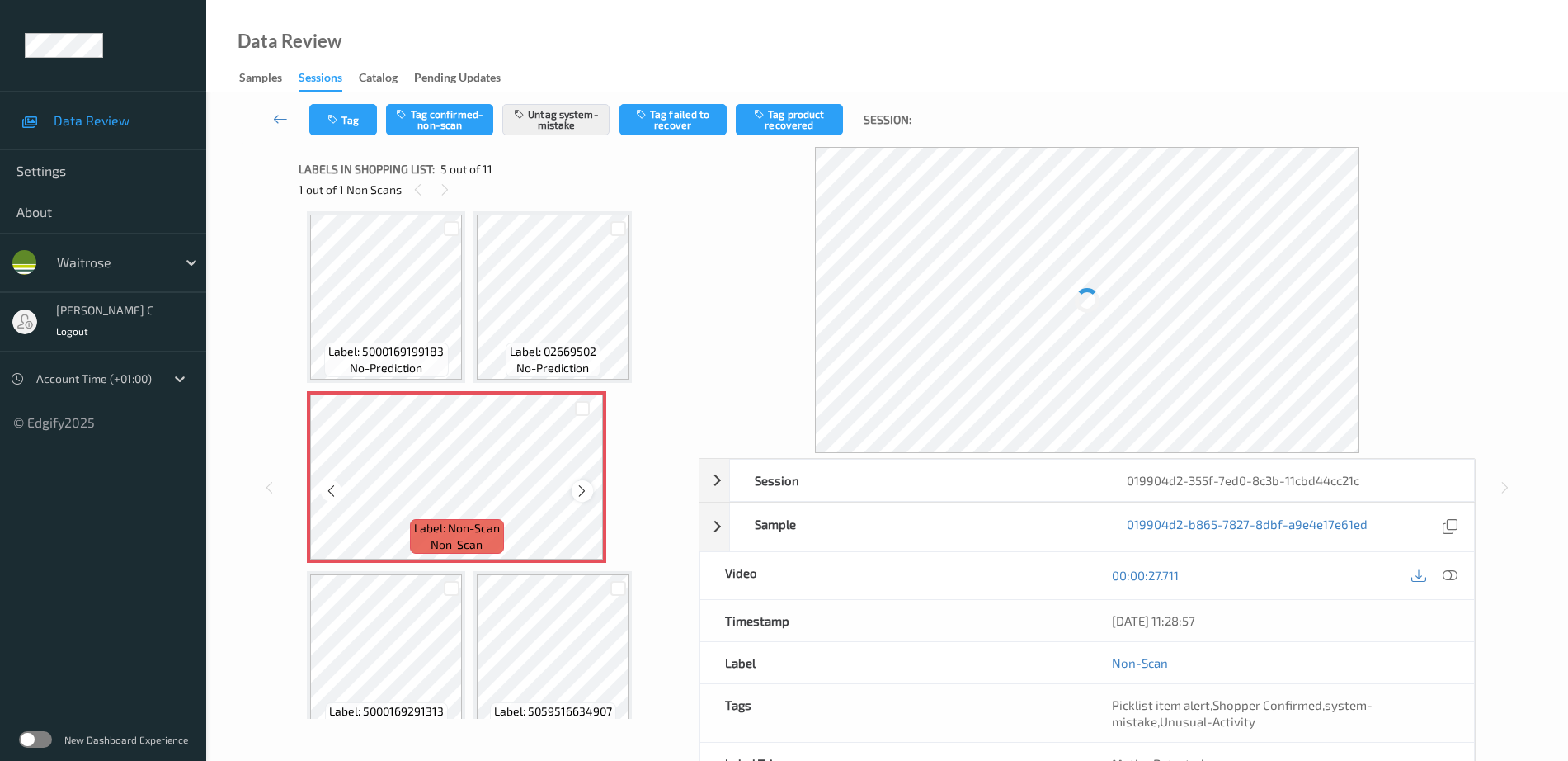
click at [588, 488] on icon at bounding box center [582, 491] width 14 height 15
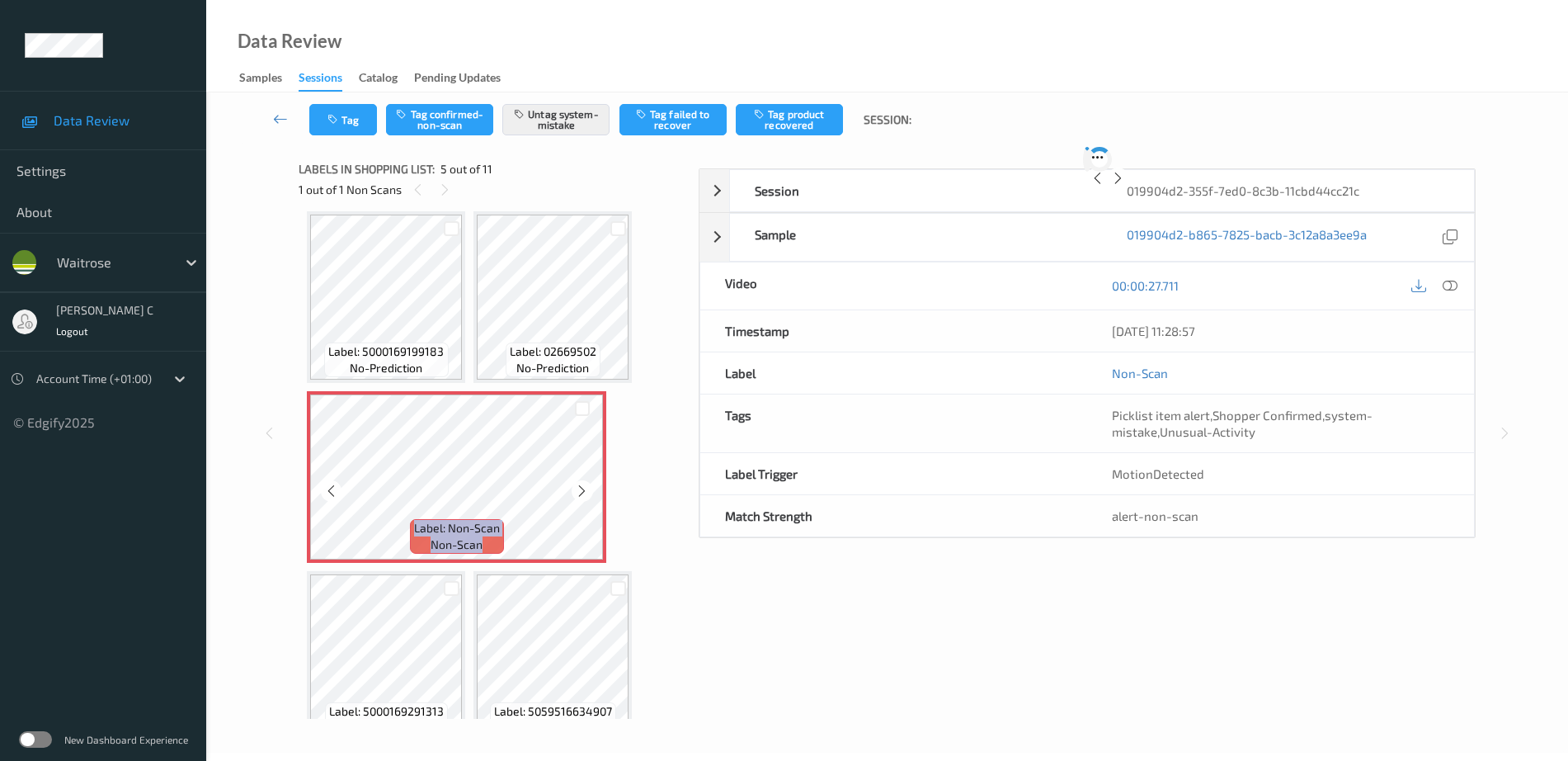
click at [588, 488] on icon at bounding box center [582, 491] width 14 height 15
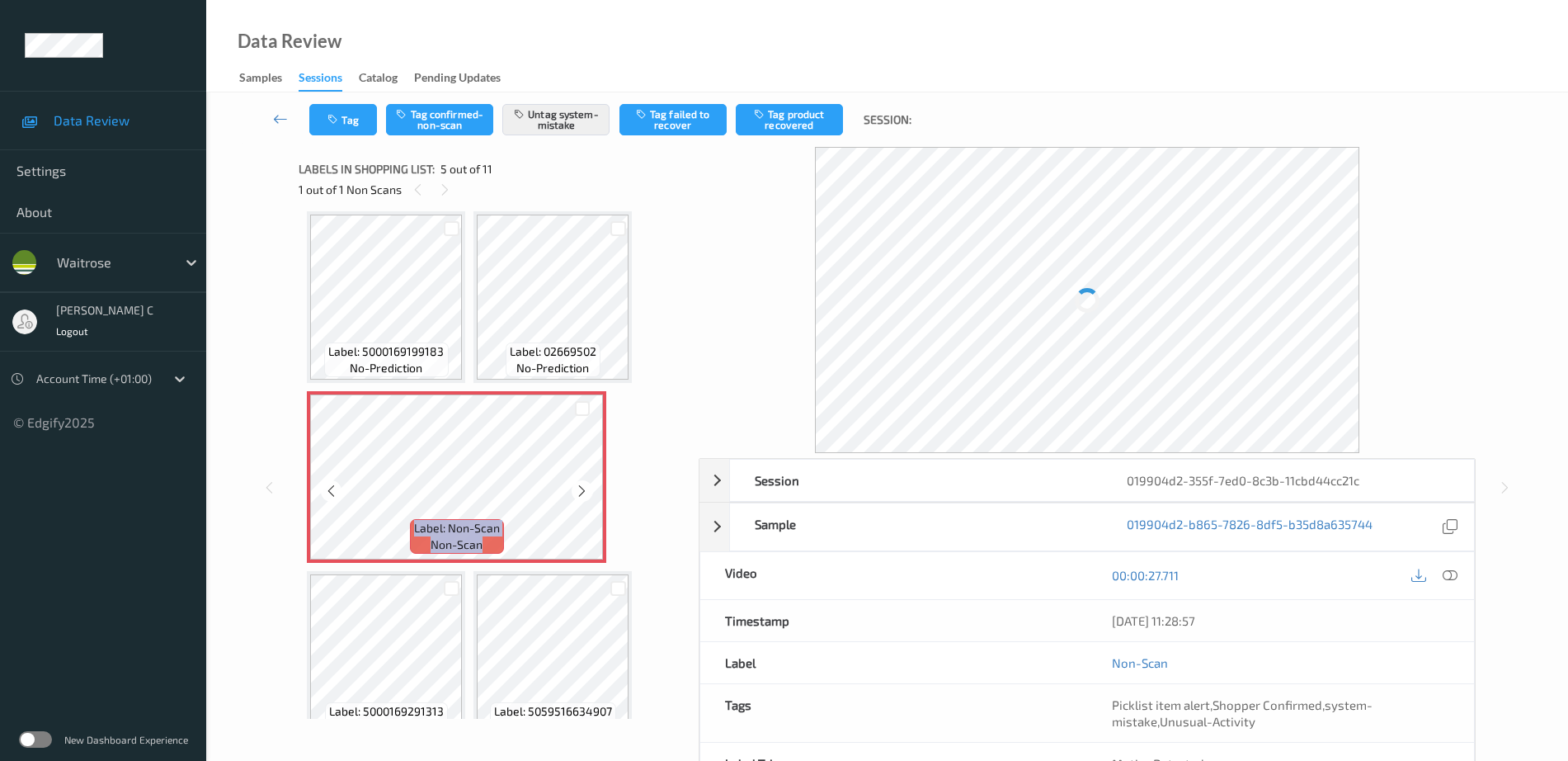
click at [588, 488] on icon at bounding box center [582, 491] width 14 height 15
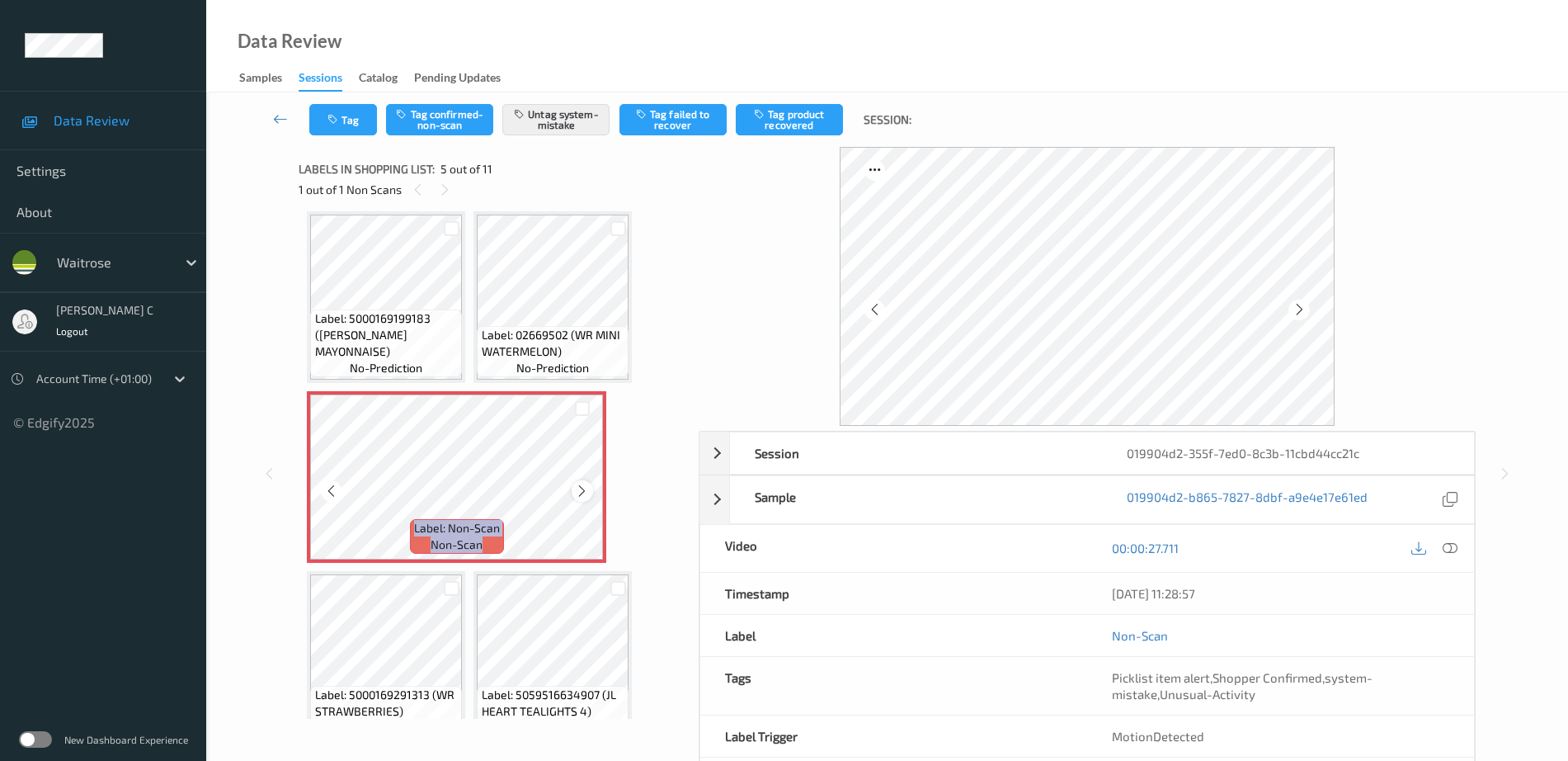
click at [583, 494] on icon at bounding box center [582, 491] width 14 height 15
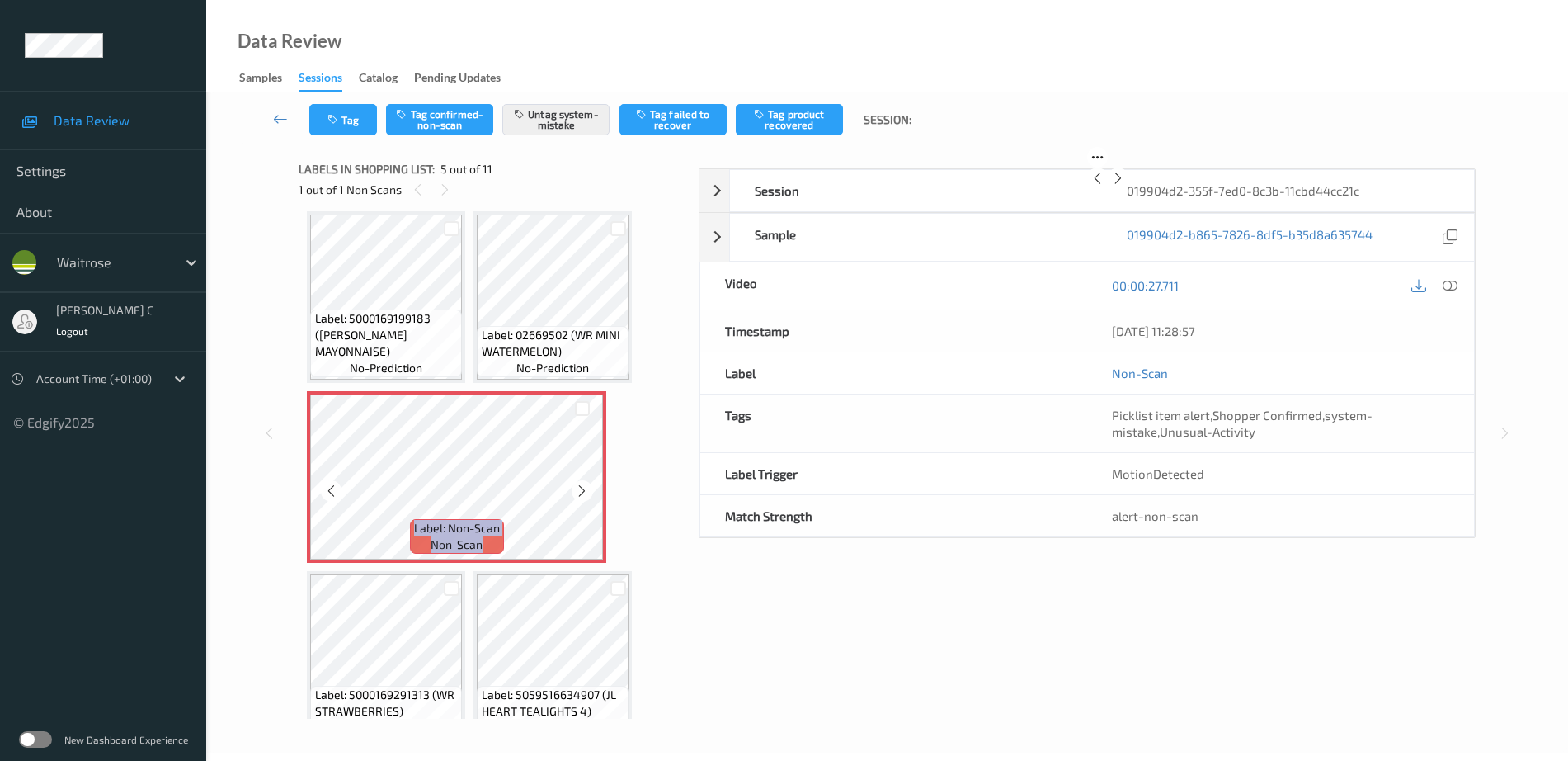
click at [583, 494] on icon at bounding box center [582, 491] width 14 height 15
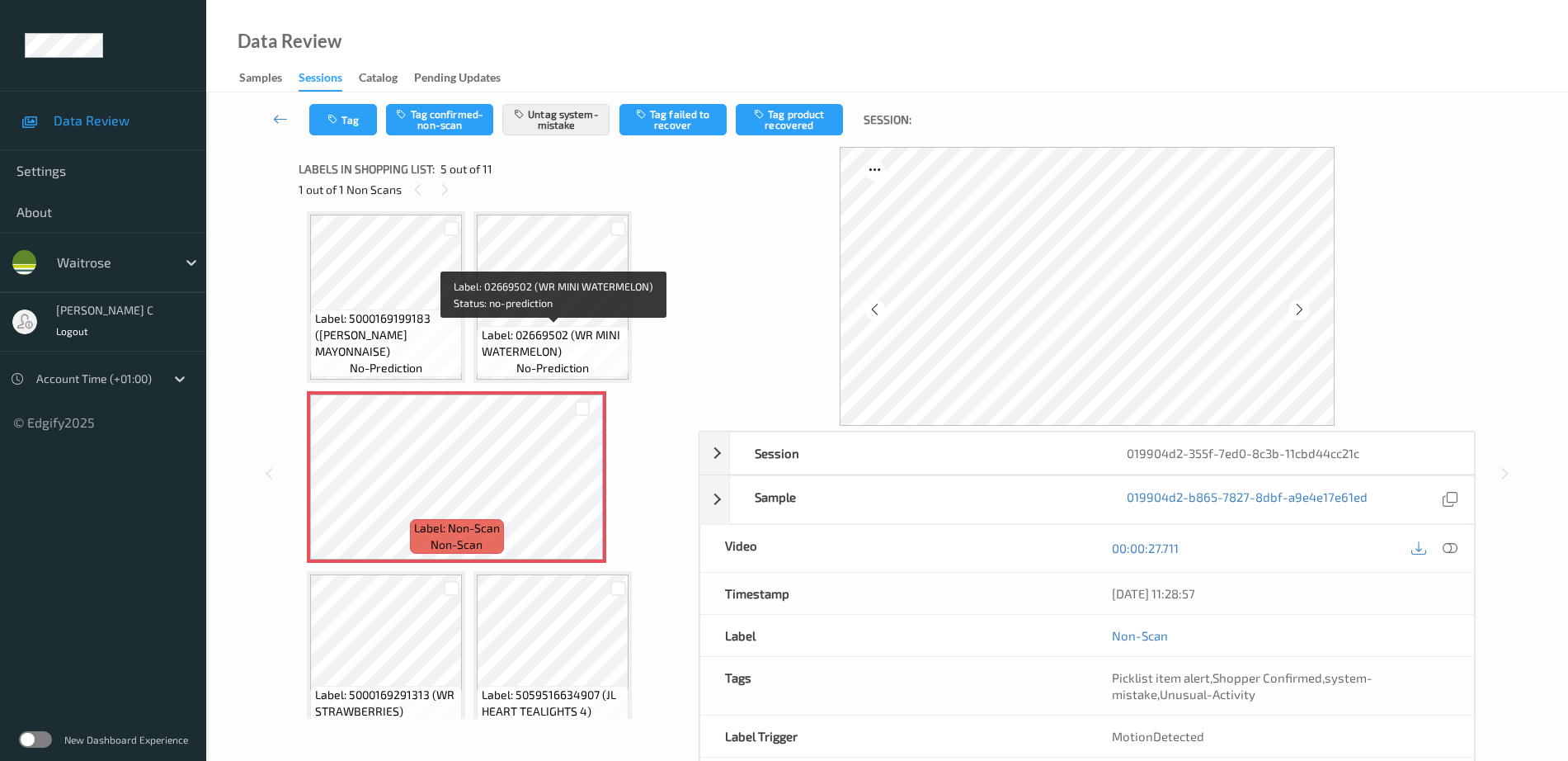
click at [536, 326] on div "Label: 02669502 (WR MINI WATERMELON) no-prediction" at bounding box center [553, 351] width 152 height 51
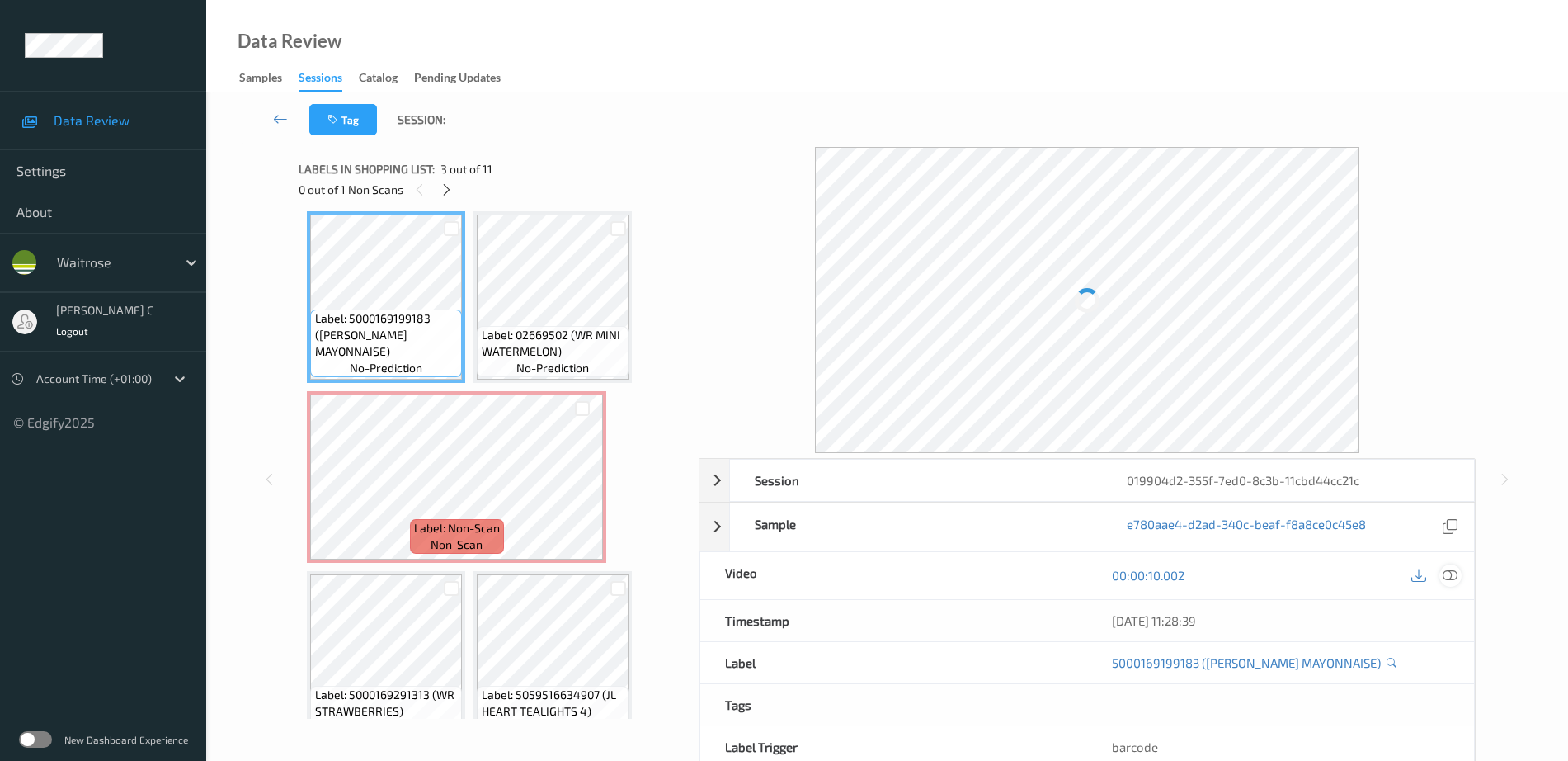
click at [1452, 580] on icon at bounding box center [1450, 575] width 15 height 15
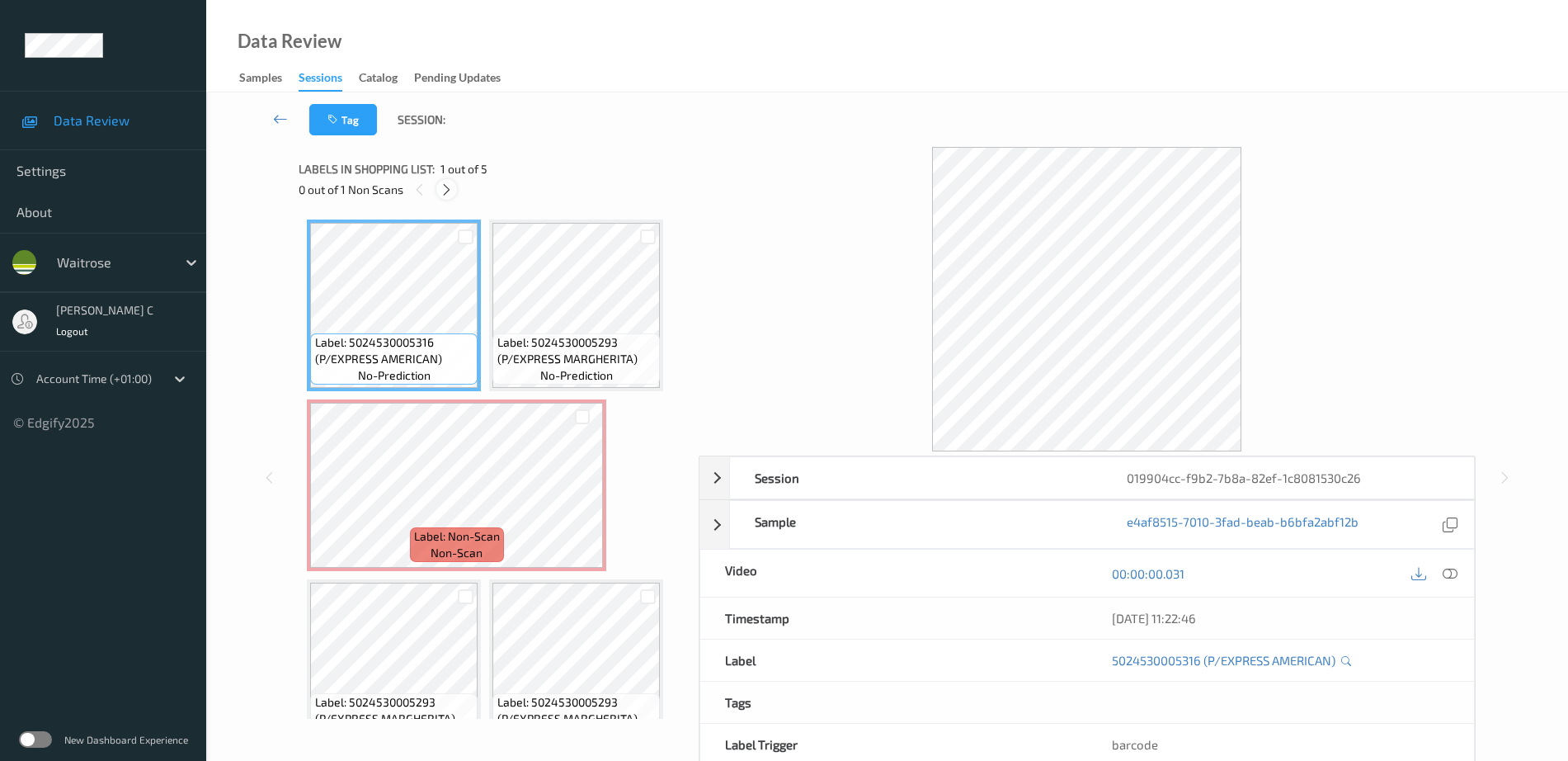
click at [447, 183] on icon at bounding box center [447, 189] width 14 height 15
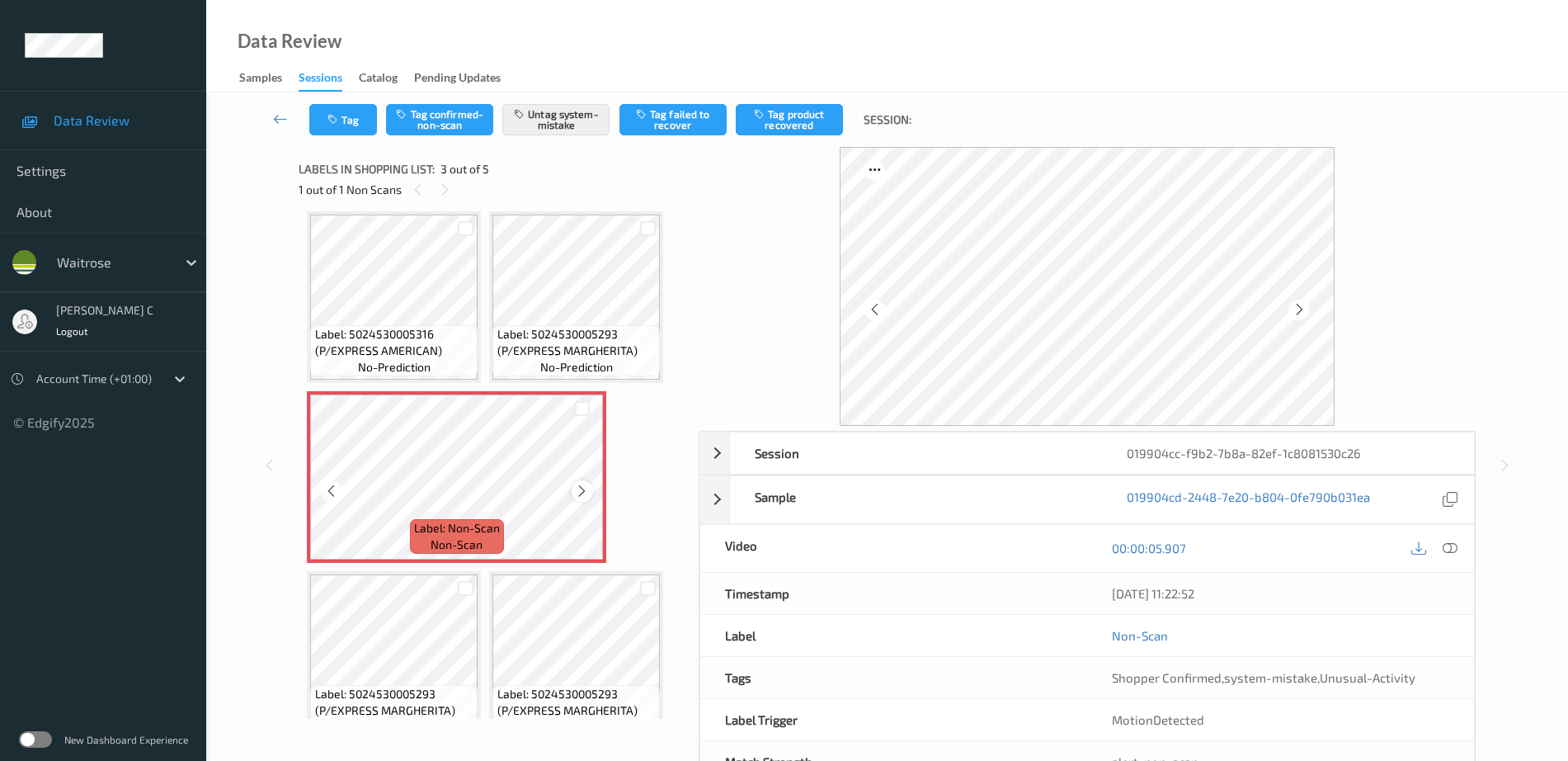
click at [579, 489] on icon at bounding box center [582, 491] width 14 height 15
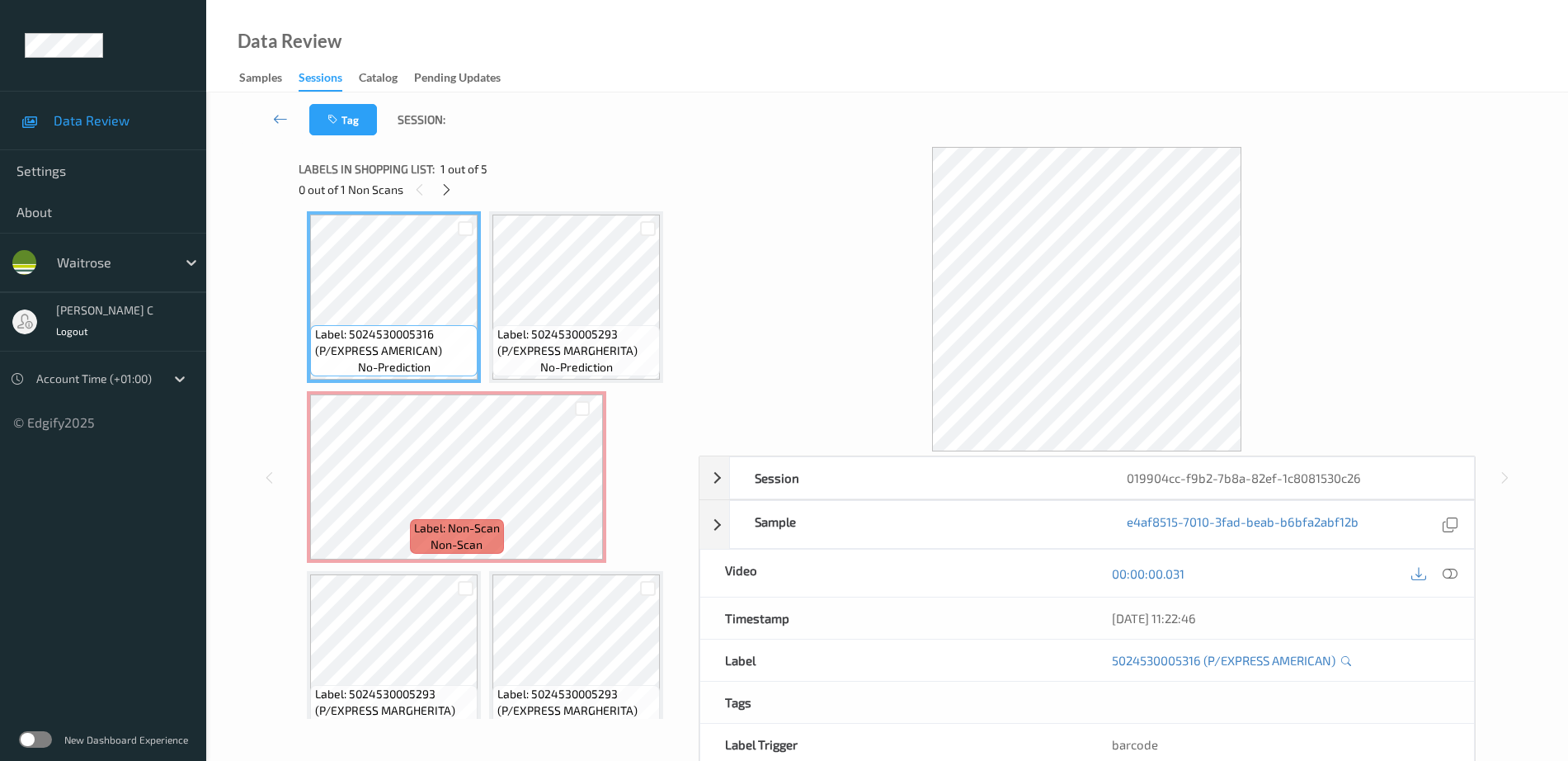
click at [558, 344] on span "Label: 5024530005293 (P/EXPRESS MARGHERITA)" at bounding box center [577, 342] width 159 height 33
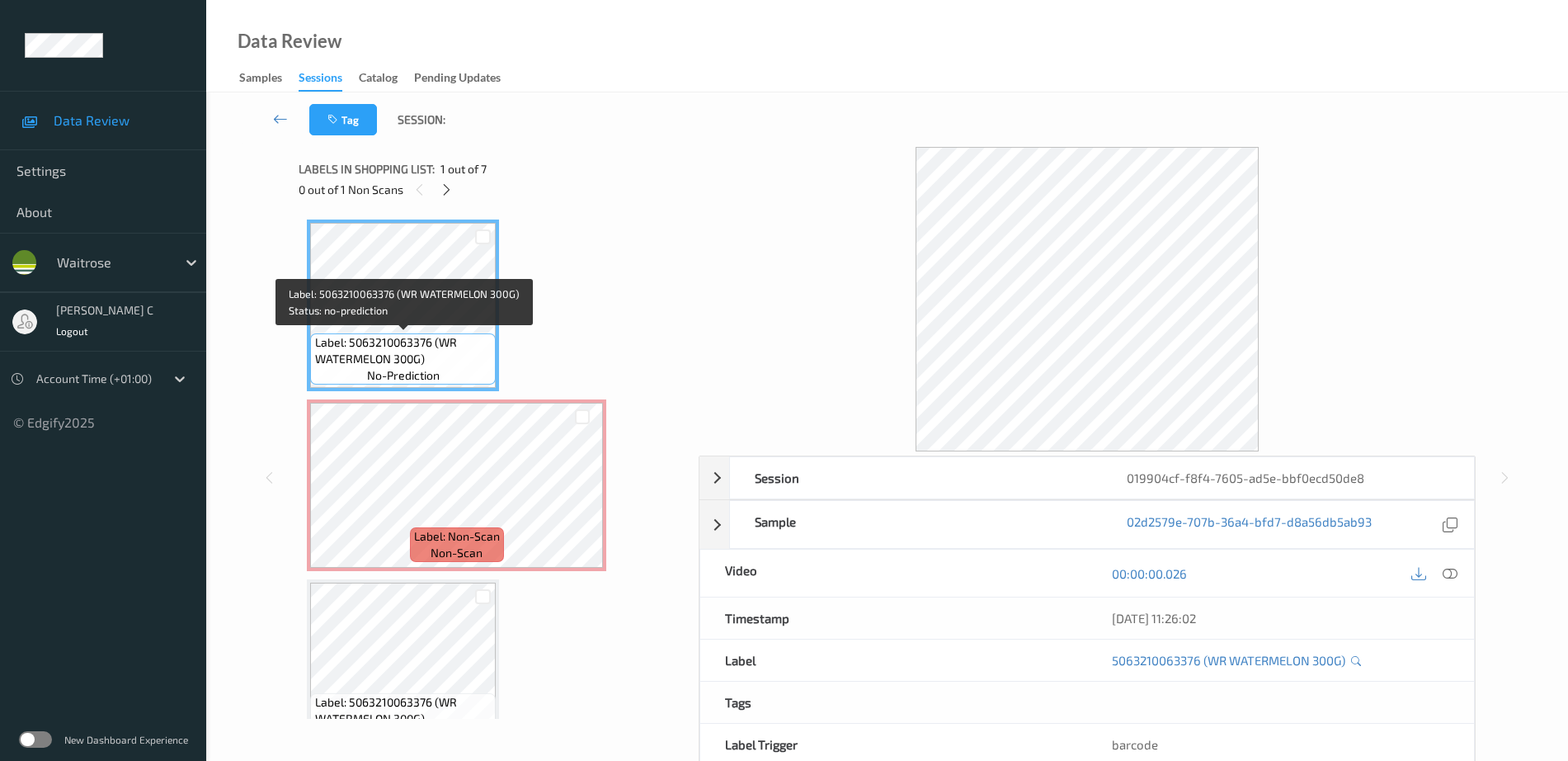
click at [434, 345] on span "Label: 5063210063376 (WR WATERMELON 300G)" at bounding box center [404, 350] width 178 height 33
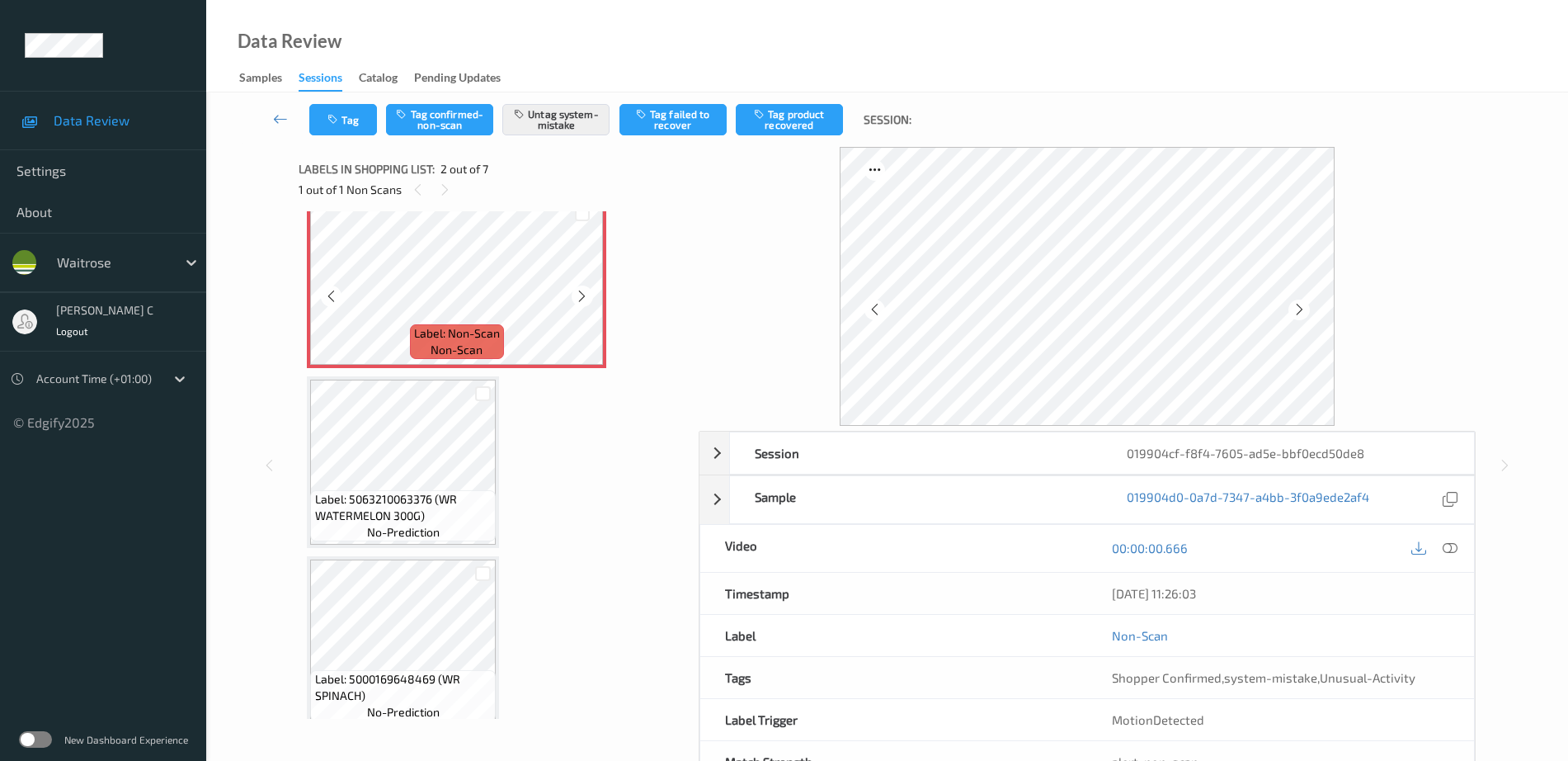
scroll to position [206, 0]
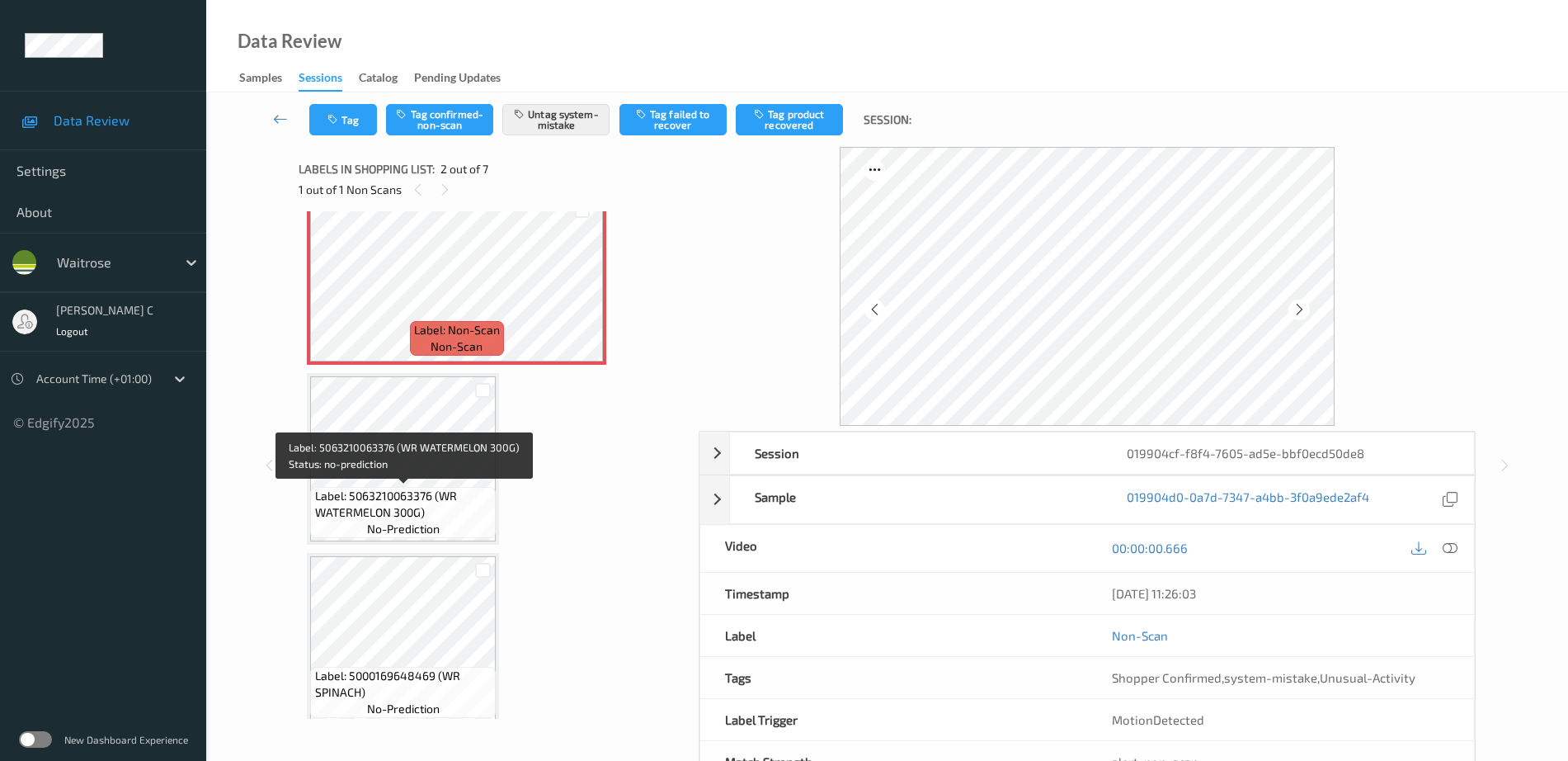
click at [439, 504] on span "Label: 5063210063376 (WR WATERMELON 300G)" at bounding box center [404, 503] width 178 height 33
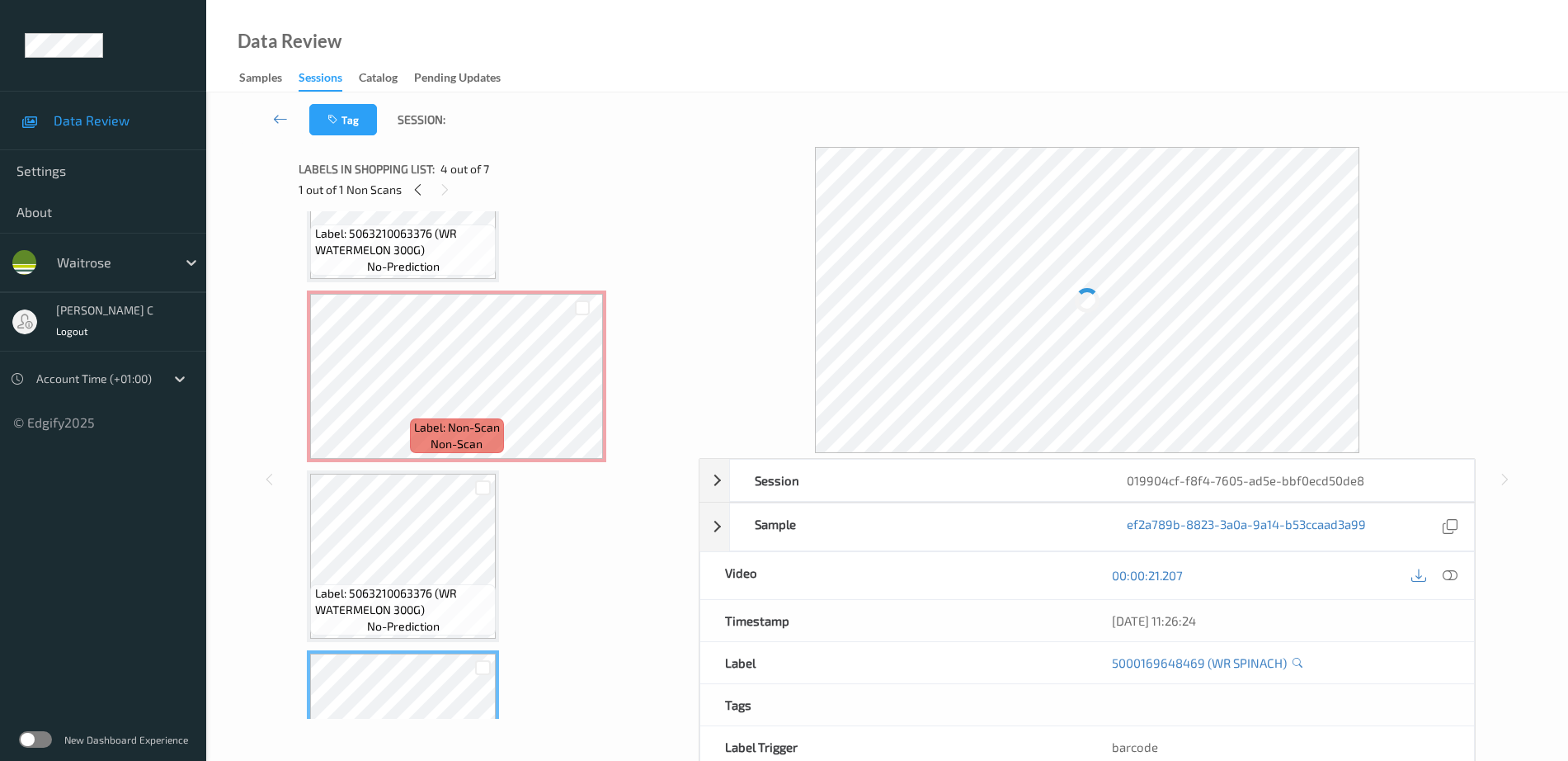
scroll to position [0, 0]
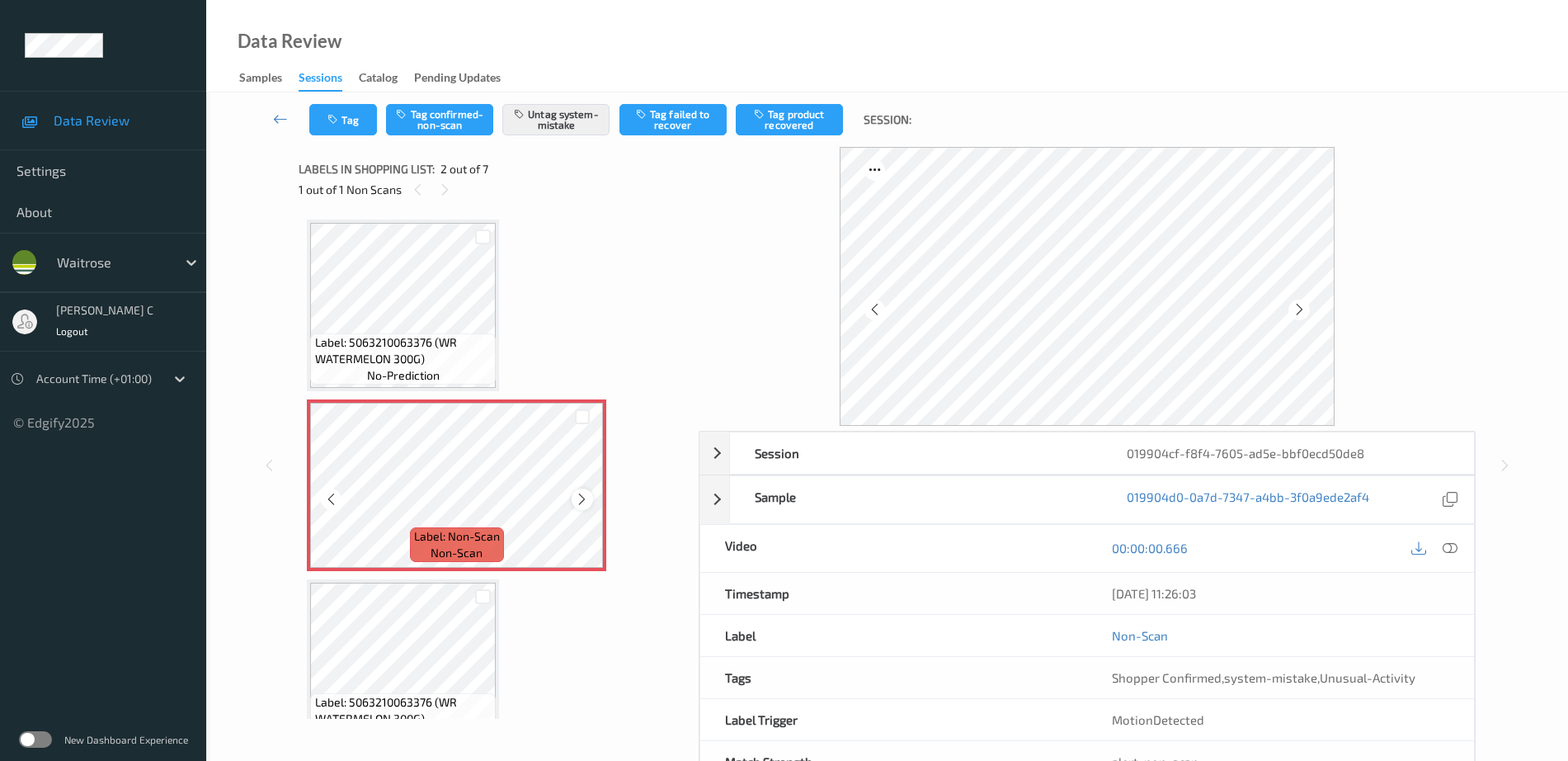
click at [587, 497] on icon at bounding box center [582, 499] width 14 height 15
click at [447, 354] on span "Label: 5063210063376 (WR WATERMELON 300G)" at bounding box center [404, 350] width 178 height 33
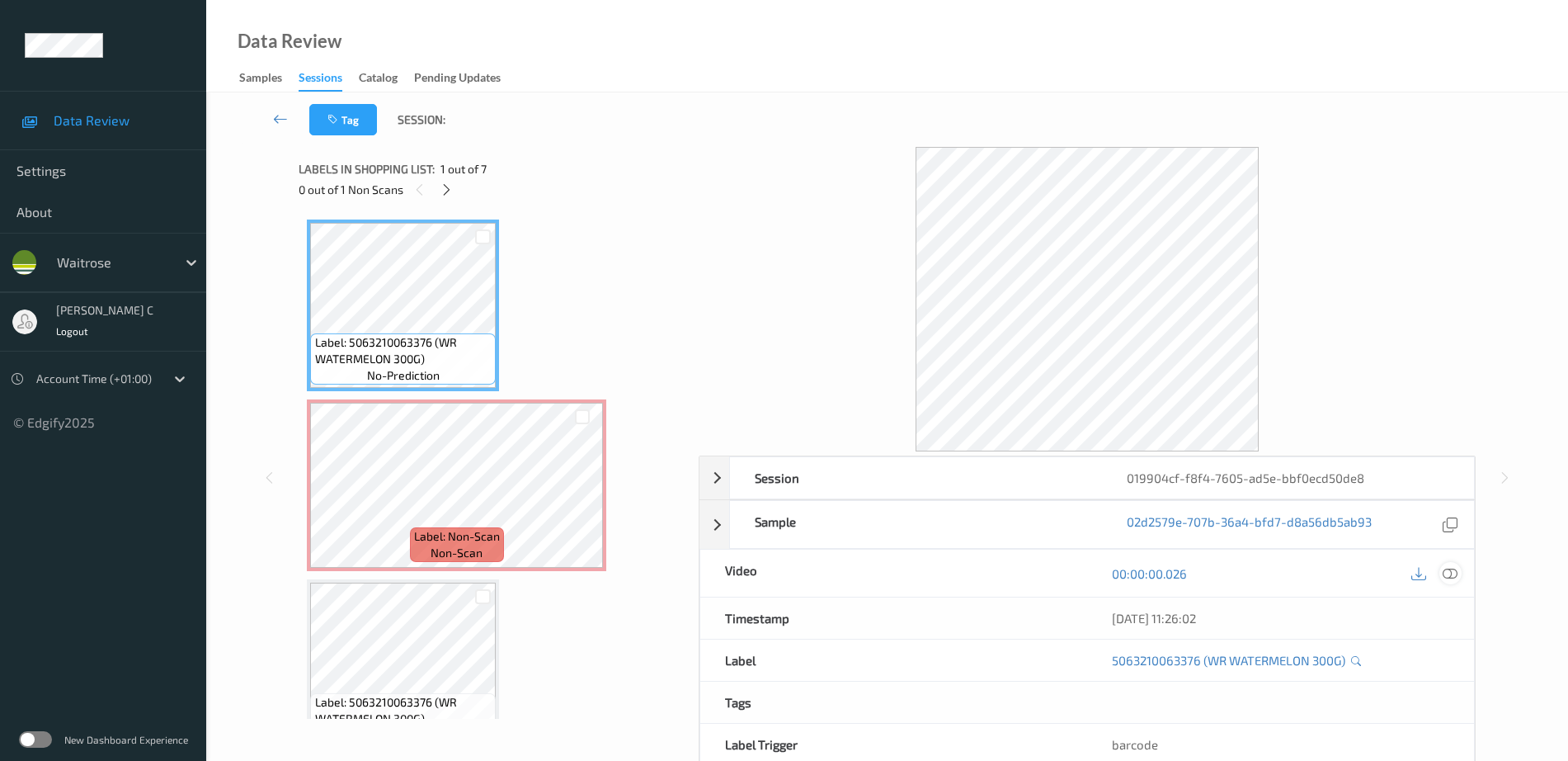
click at [1448, 574] on icon at bounding box center [1450, 573] width 15 height 15
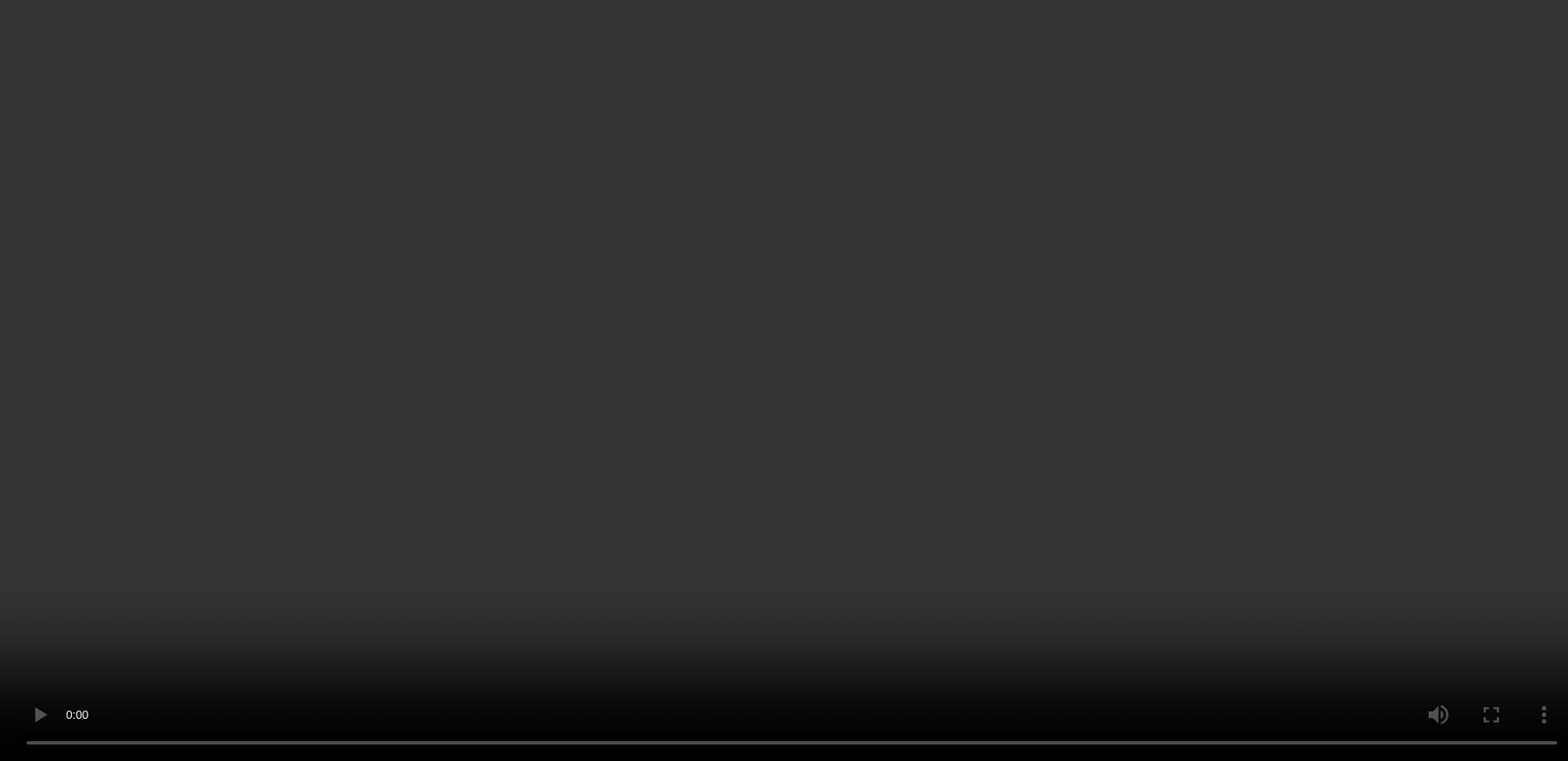
scroll to position [103, 0]
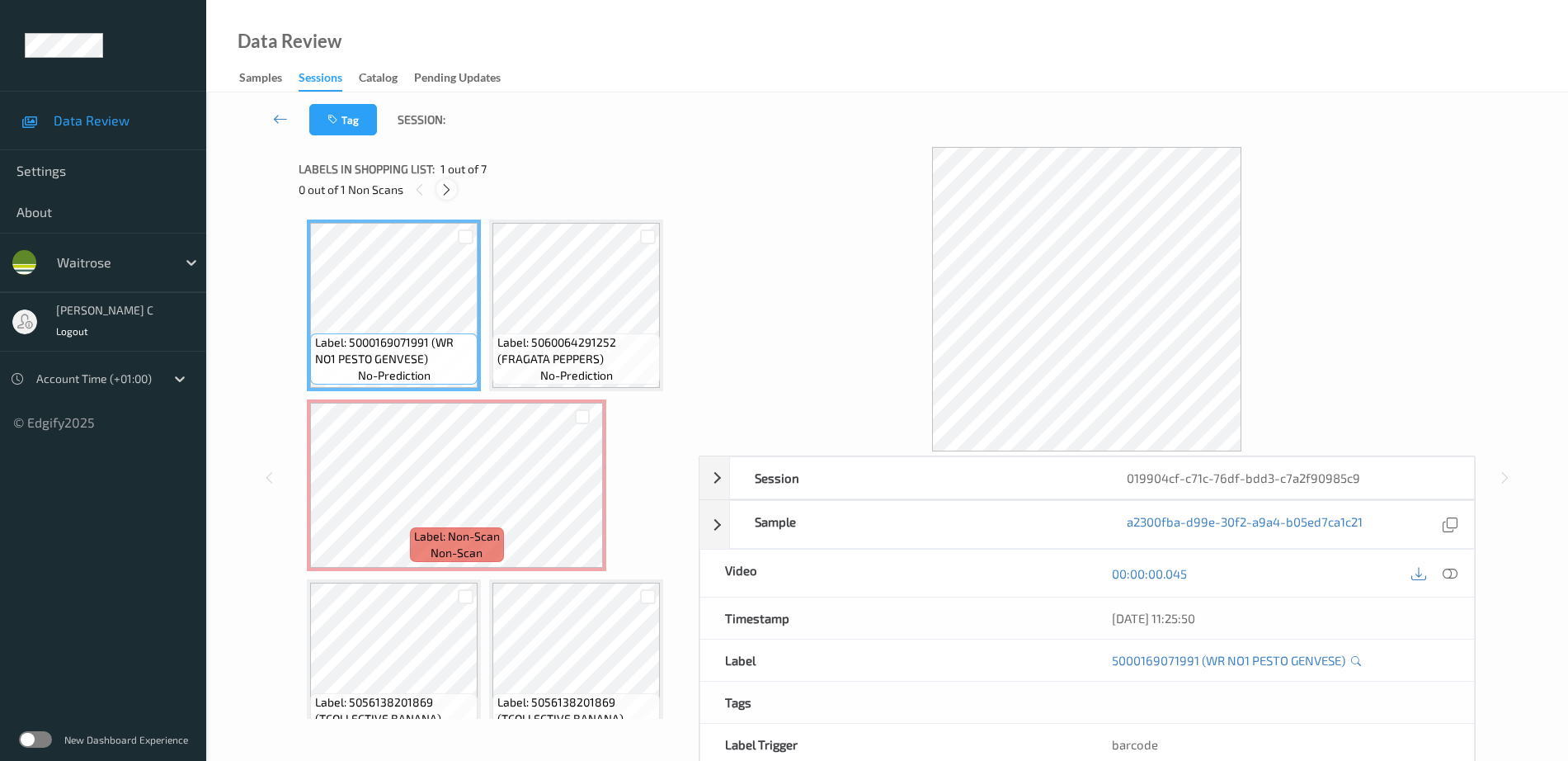
click at [449, 185] on icon at bounding box center [447, 189] width 14 height 15
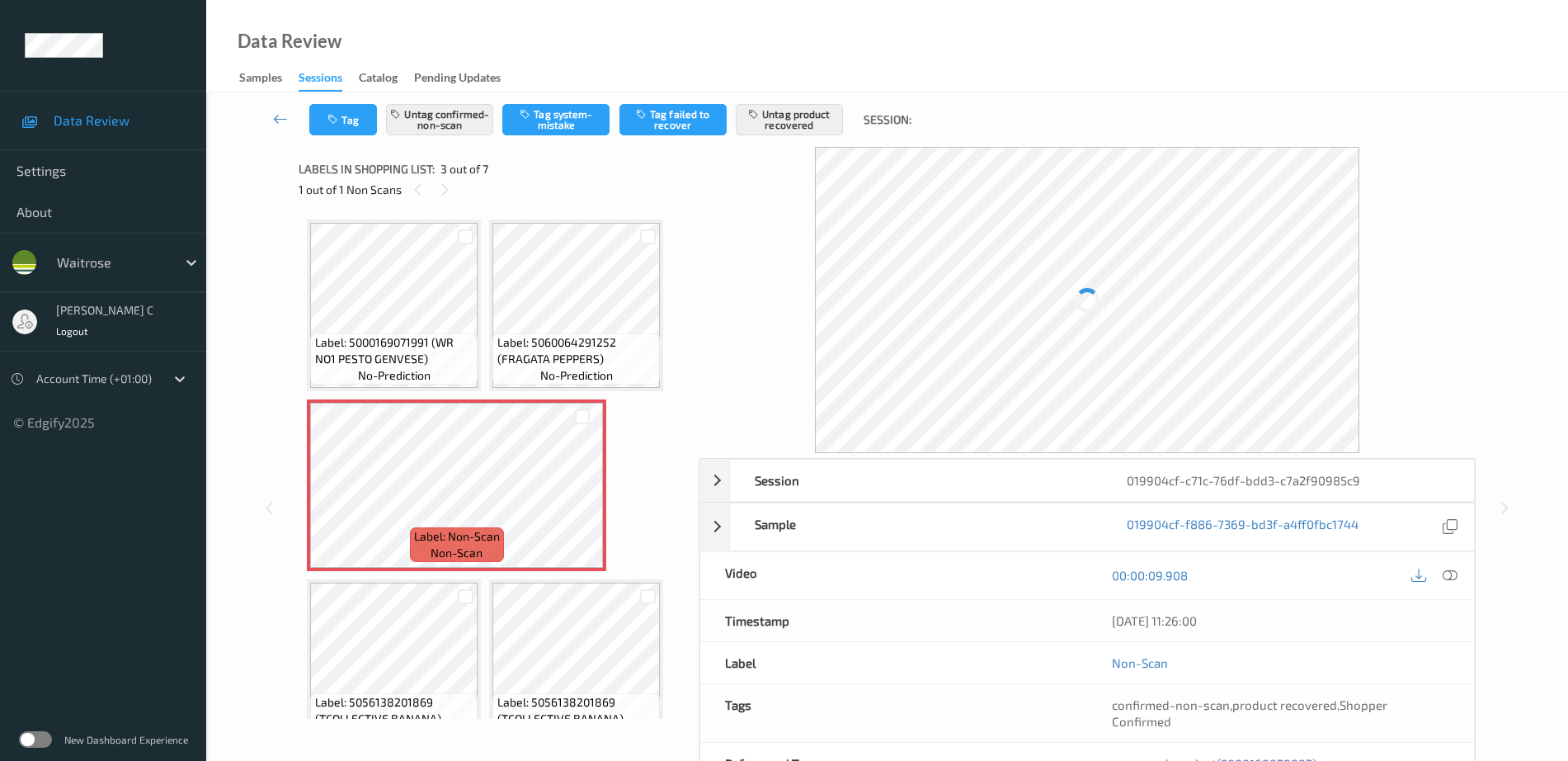
scroll to position [8, 0]
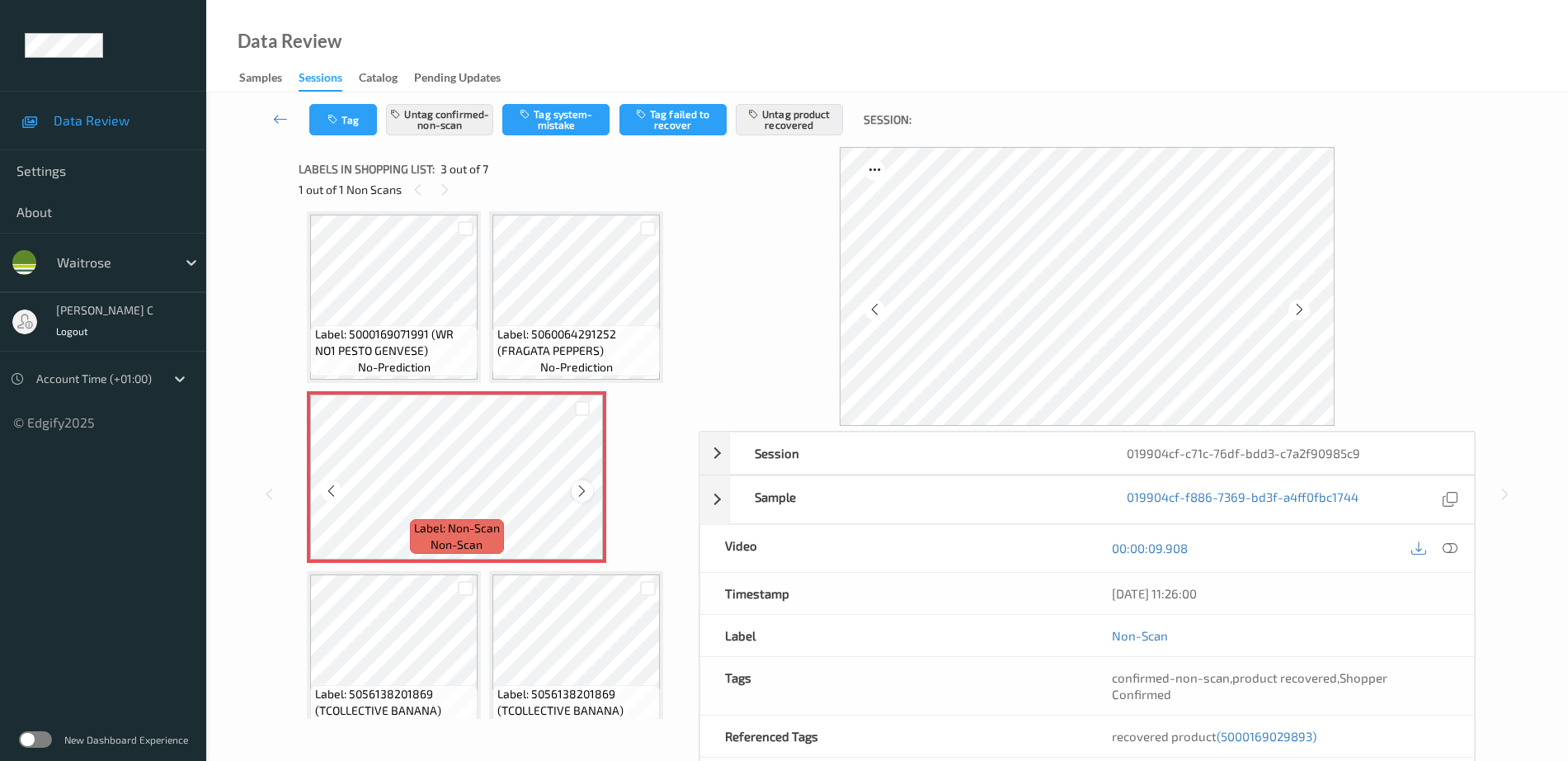
click at [584, 484] on icon at bounding box center [582, 491] width 14 height 15
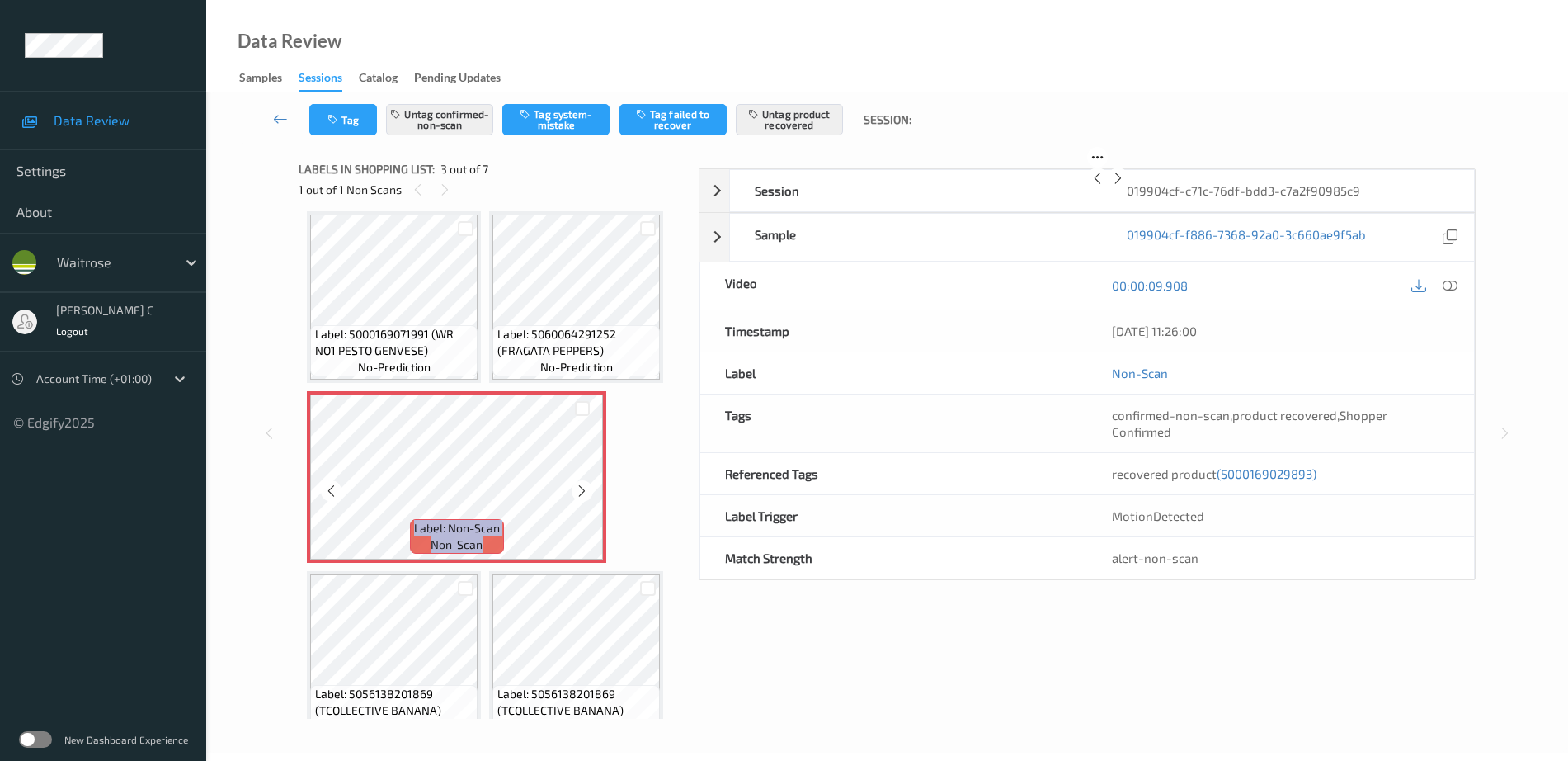
click at [584, 484] on icon at bounding box center [582, 491] width 14 height 15
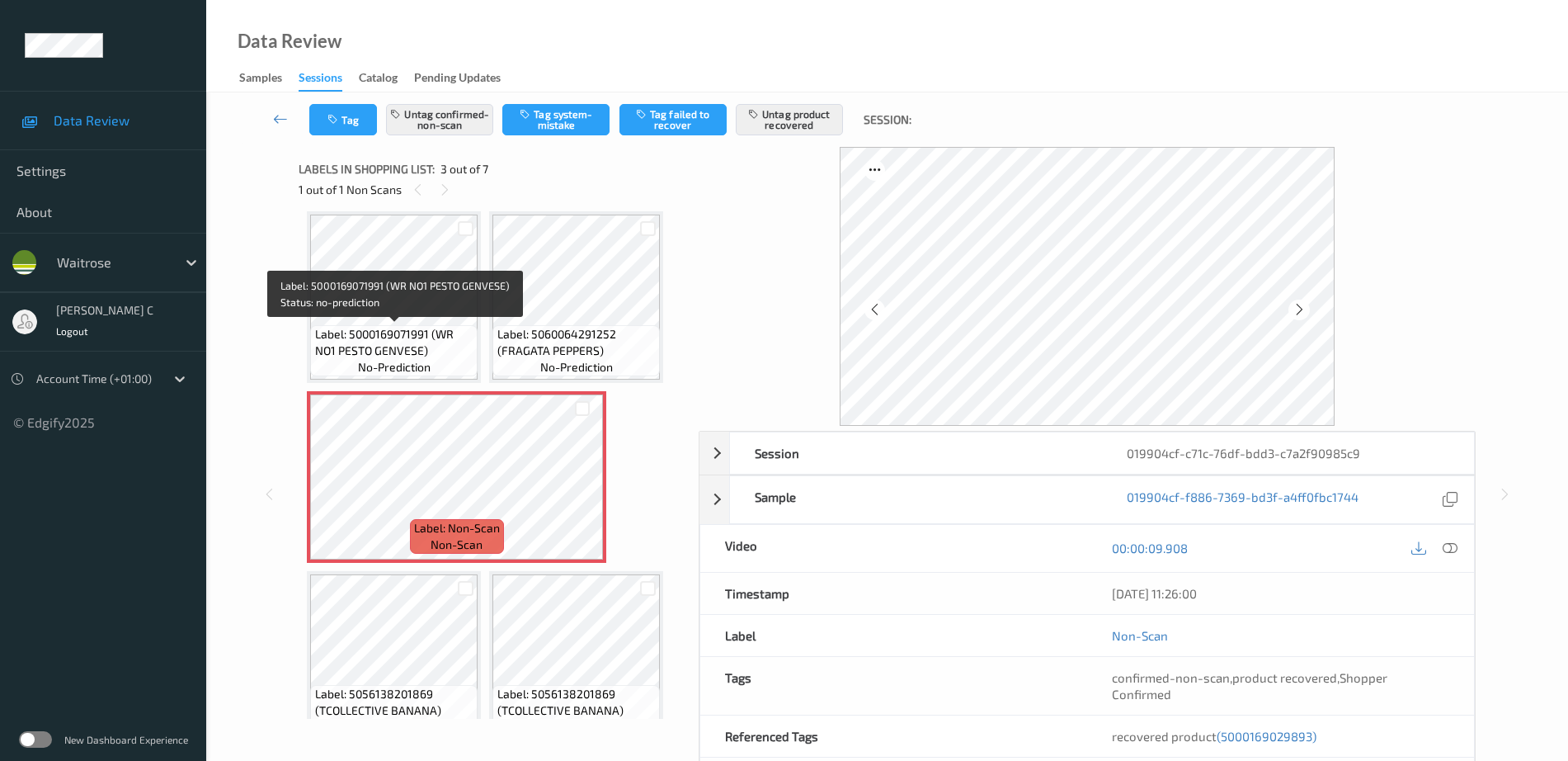
click at [398, 361] on span "no-prediction" at bounding box center [394, 367] width 73 height 16
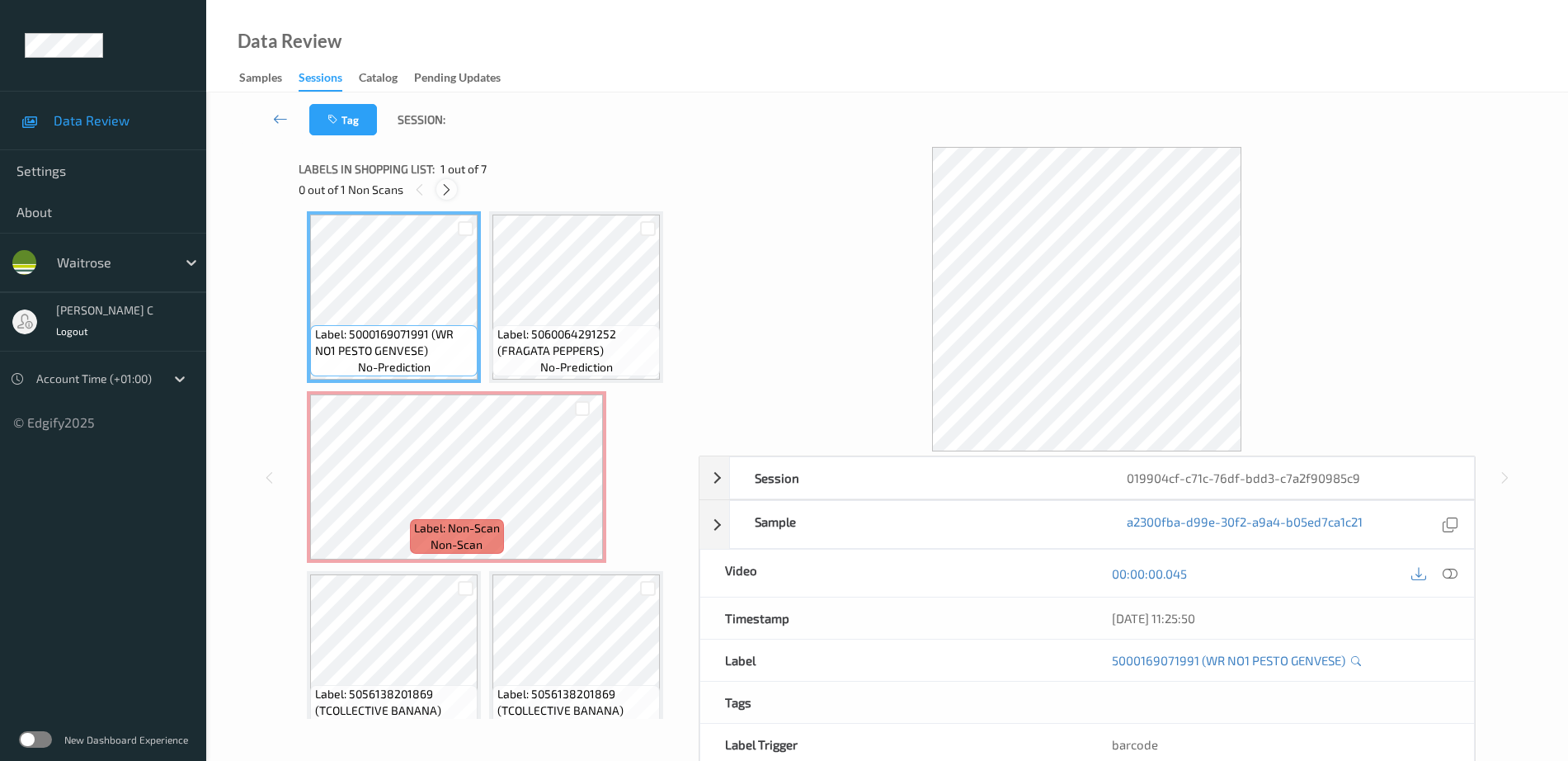
click at [446, 188] on icon at bounding box center [447, 189] width 14 height 15
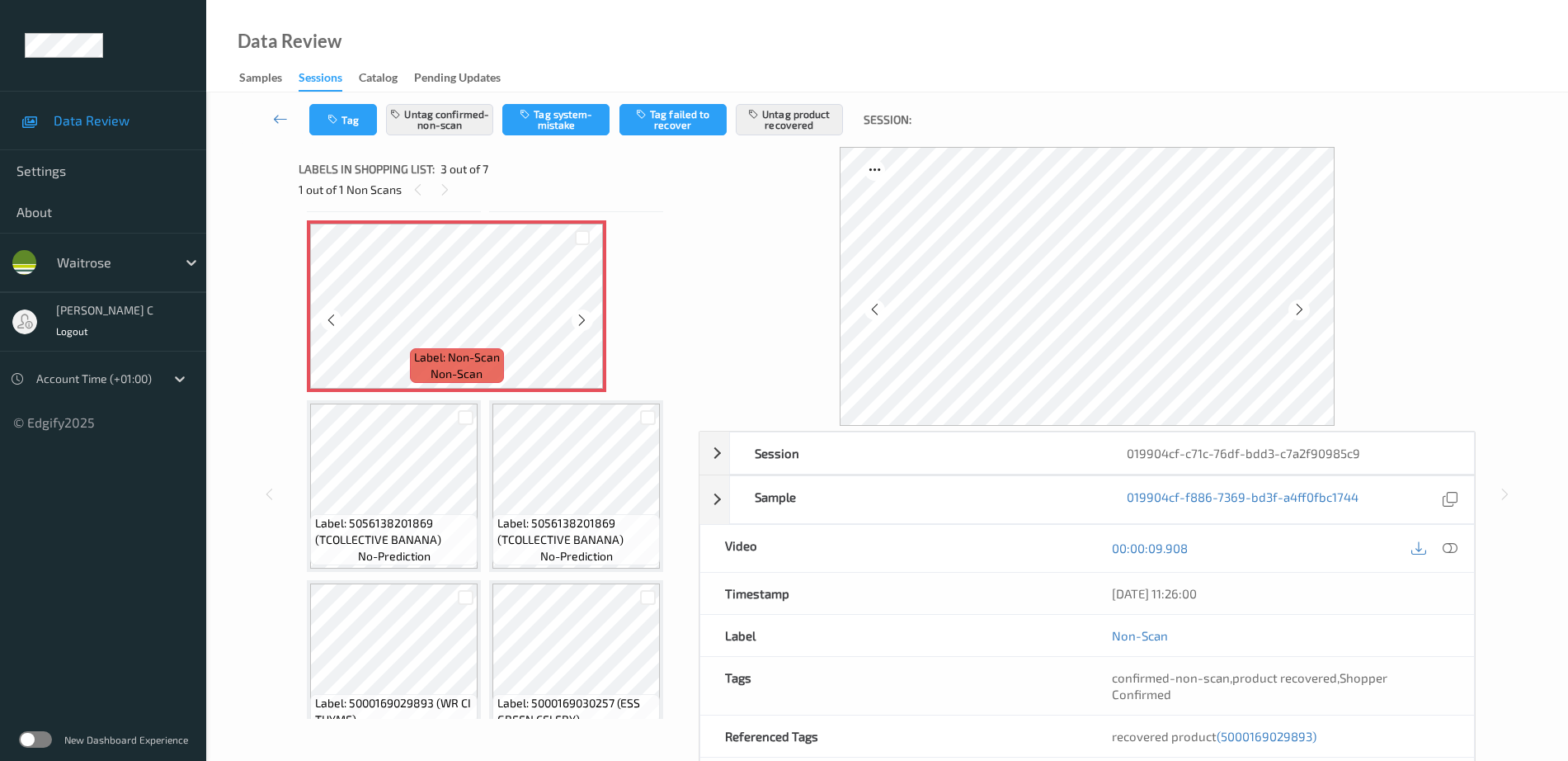
scroll to position [214, 0]
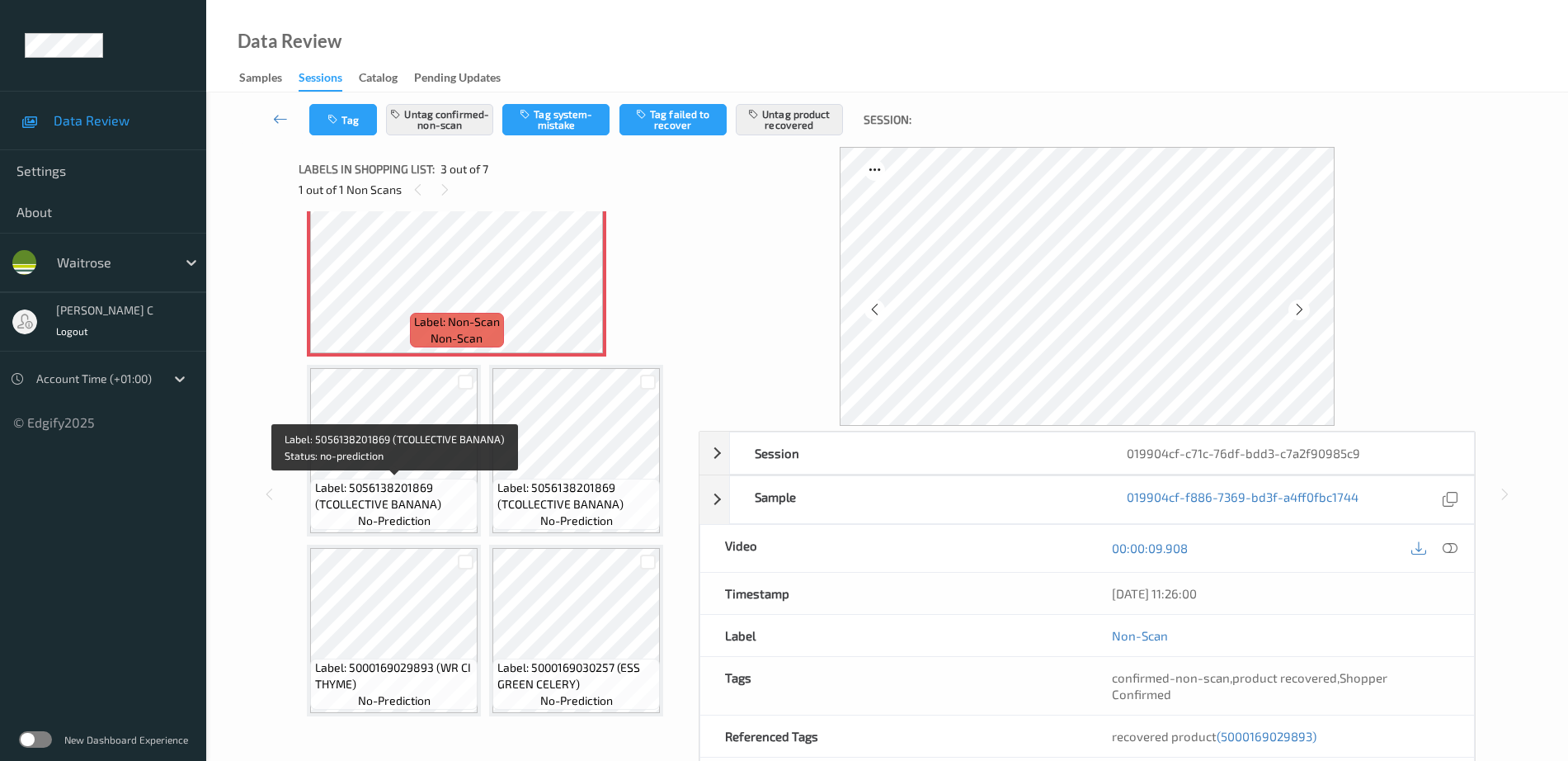
click at [410, 504] on span "Label: 5056138201869 (TCOLLECTIVE BANANA)" at bounding box center [394, 495] width 159 height 33
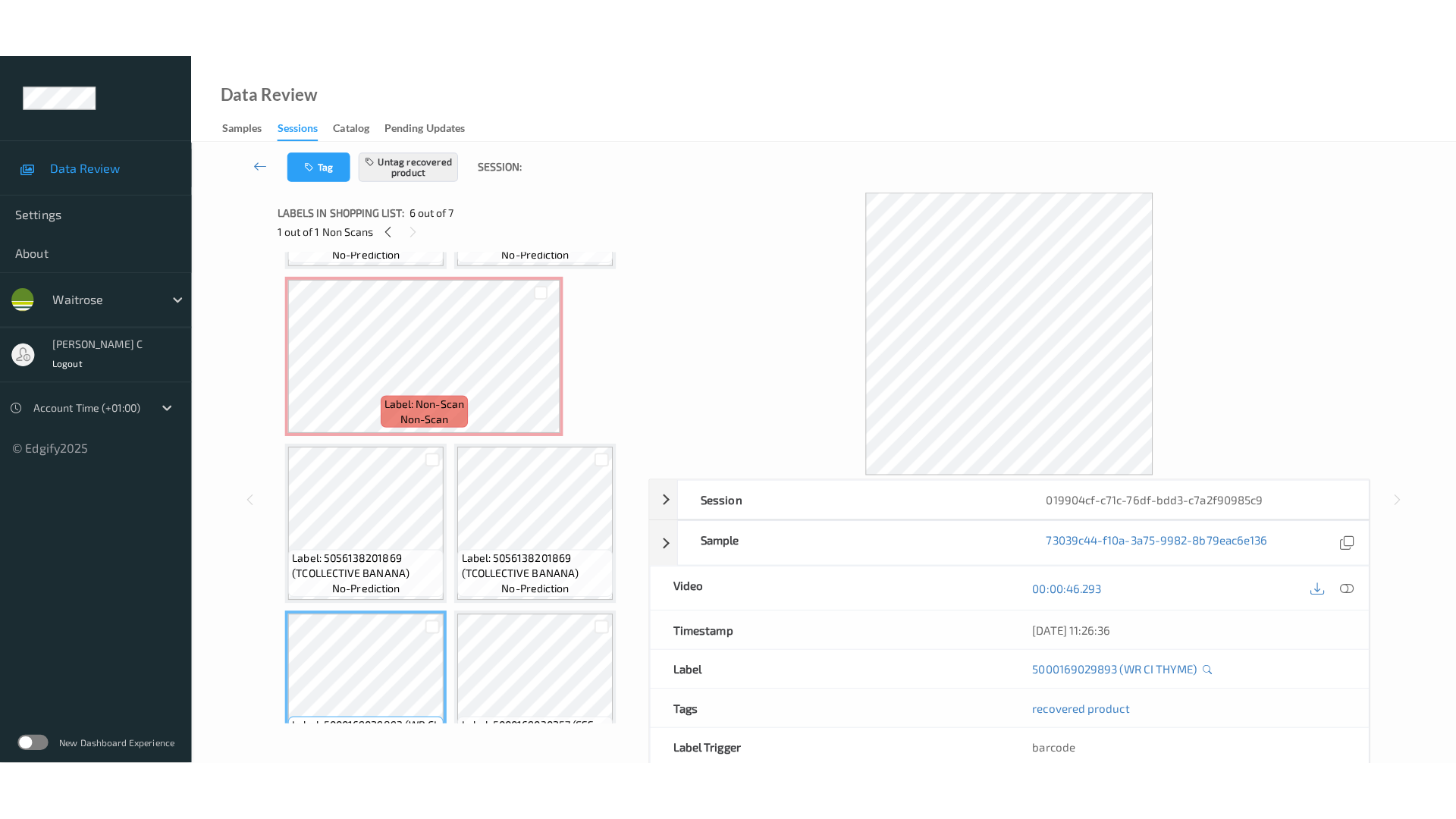
scroll to position [102, 0]
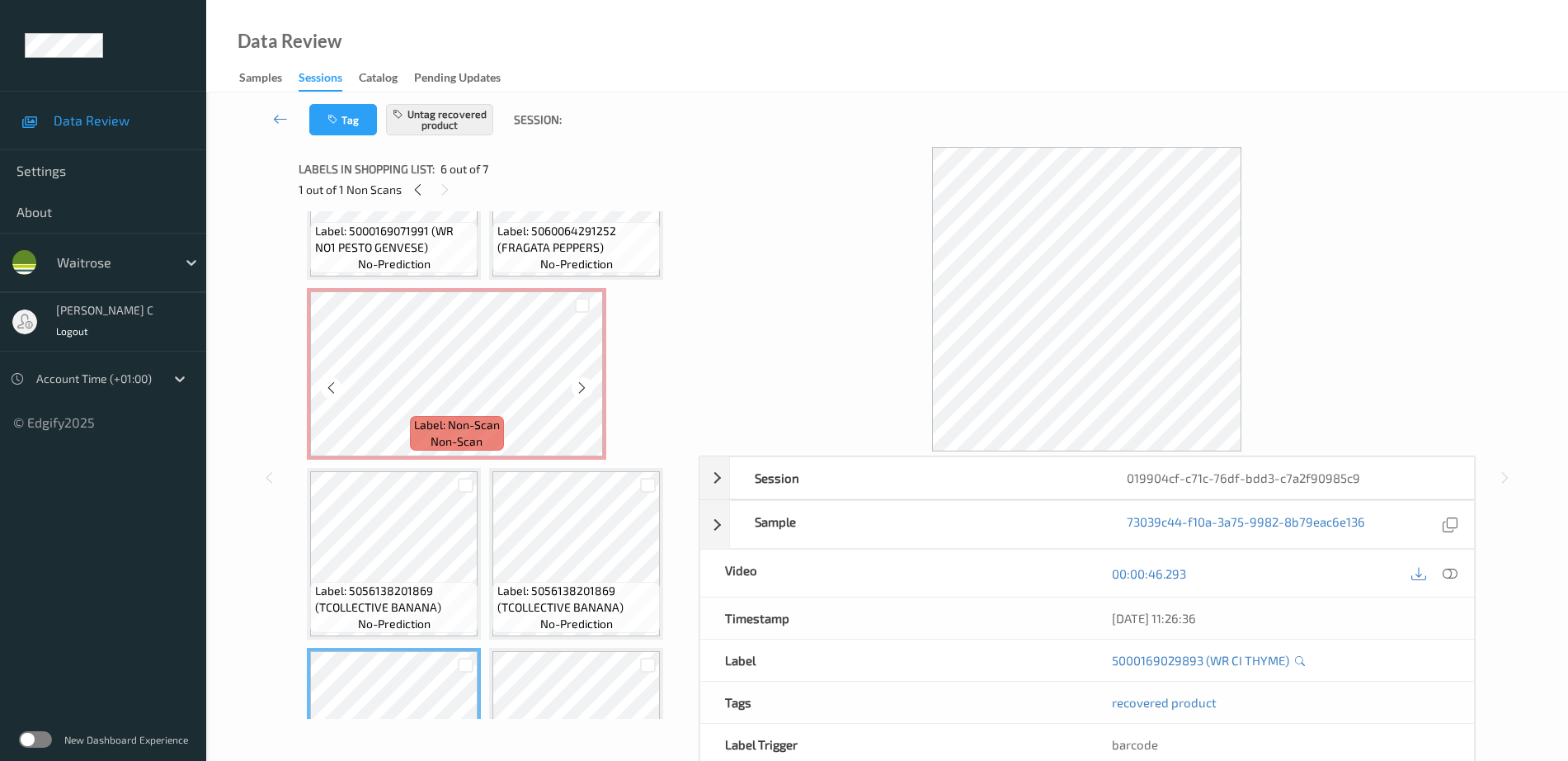
click at [437, 448] on span "non-scan" at bounding box center [457, 442] width 52 height 16
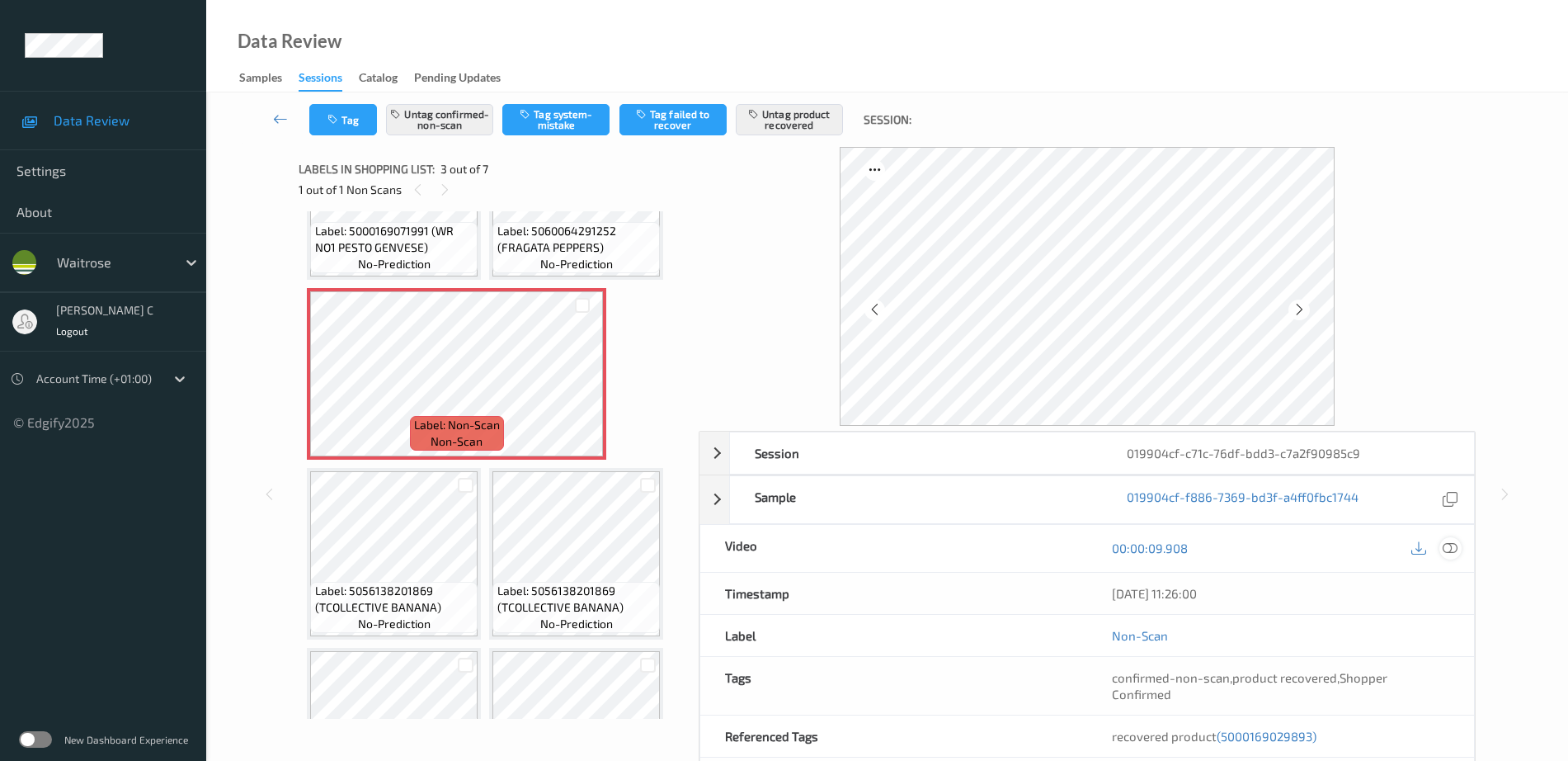
click at [1459, 547] on div at bounding box center [1450, 548] width 22 height 22
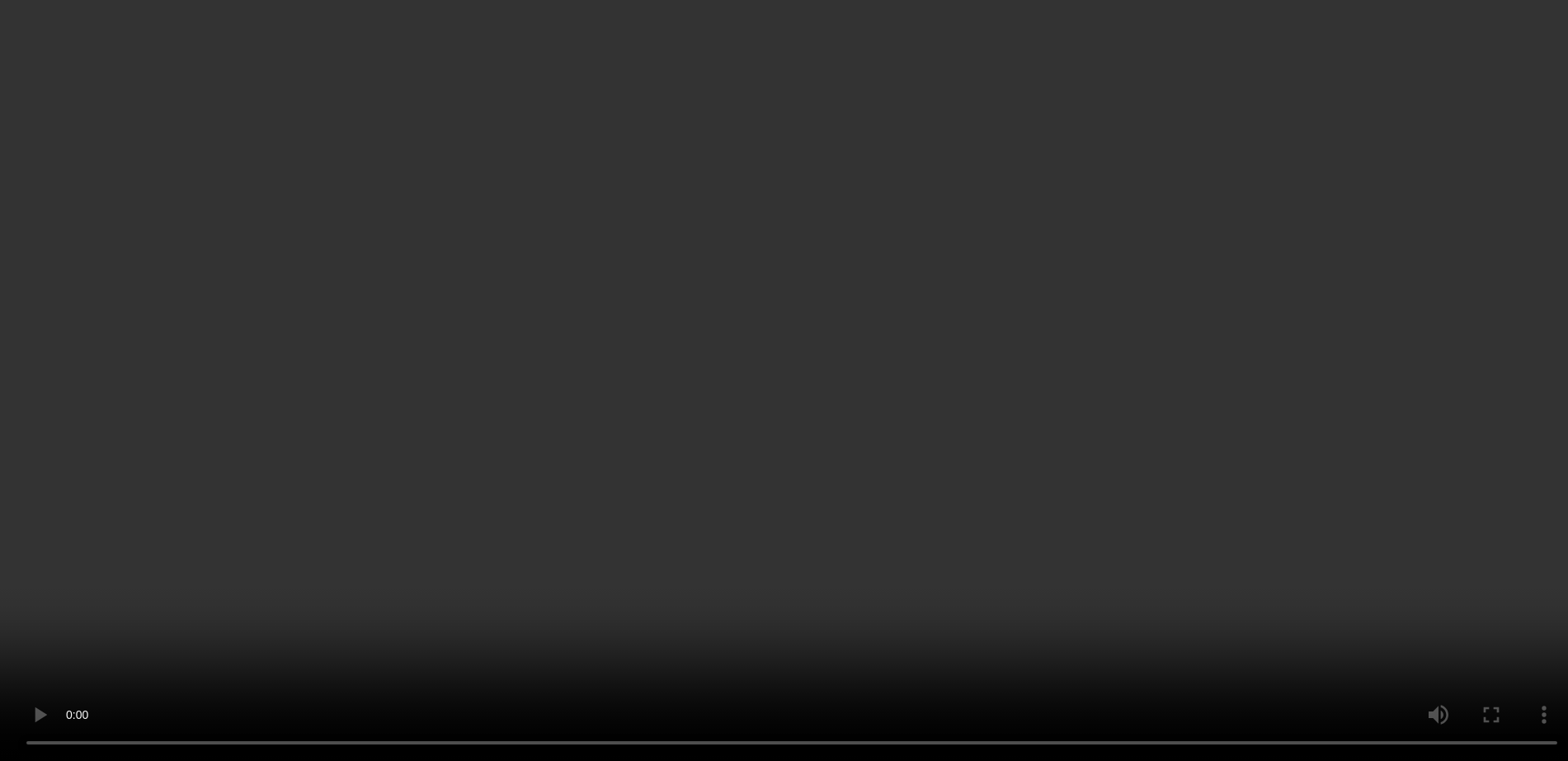
scroll to position [193, 0]
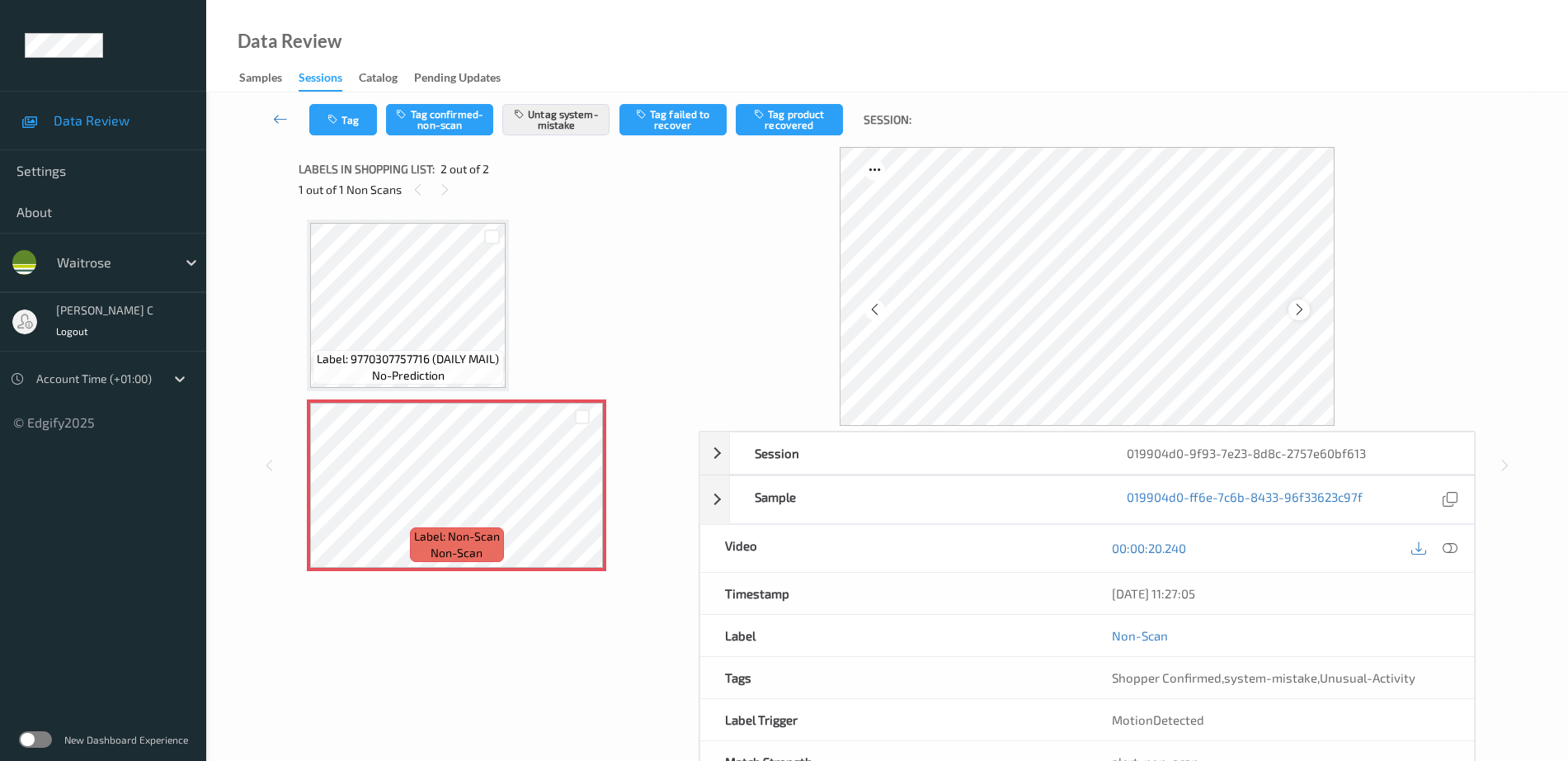
click at [1307, 309] on div at bounding box center [1298, 310] width 21 height 21
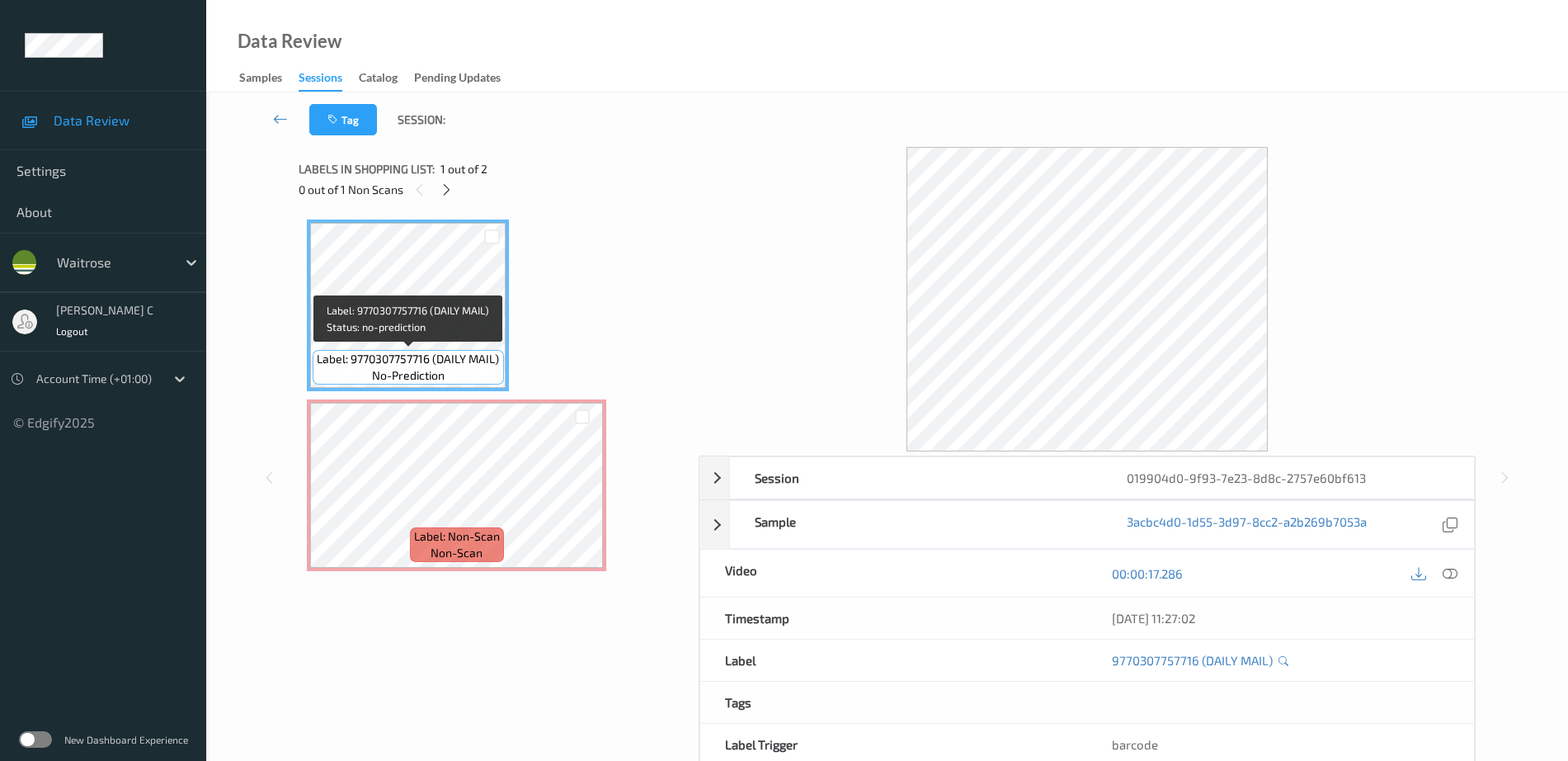
click at [457, 398] on div "Label: 9770307757716 (DAILY MAIL) no-prediction Label: Non-Scan non-scan Label:…" at bounding box center [492, 396] width 372 height 352
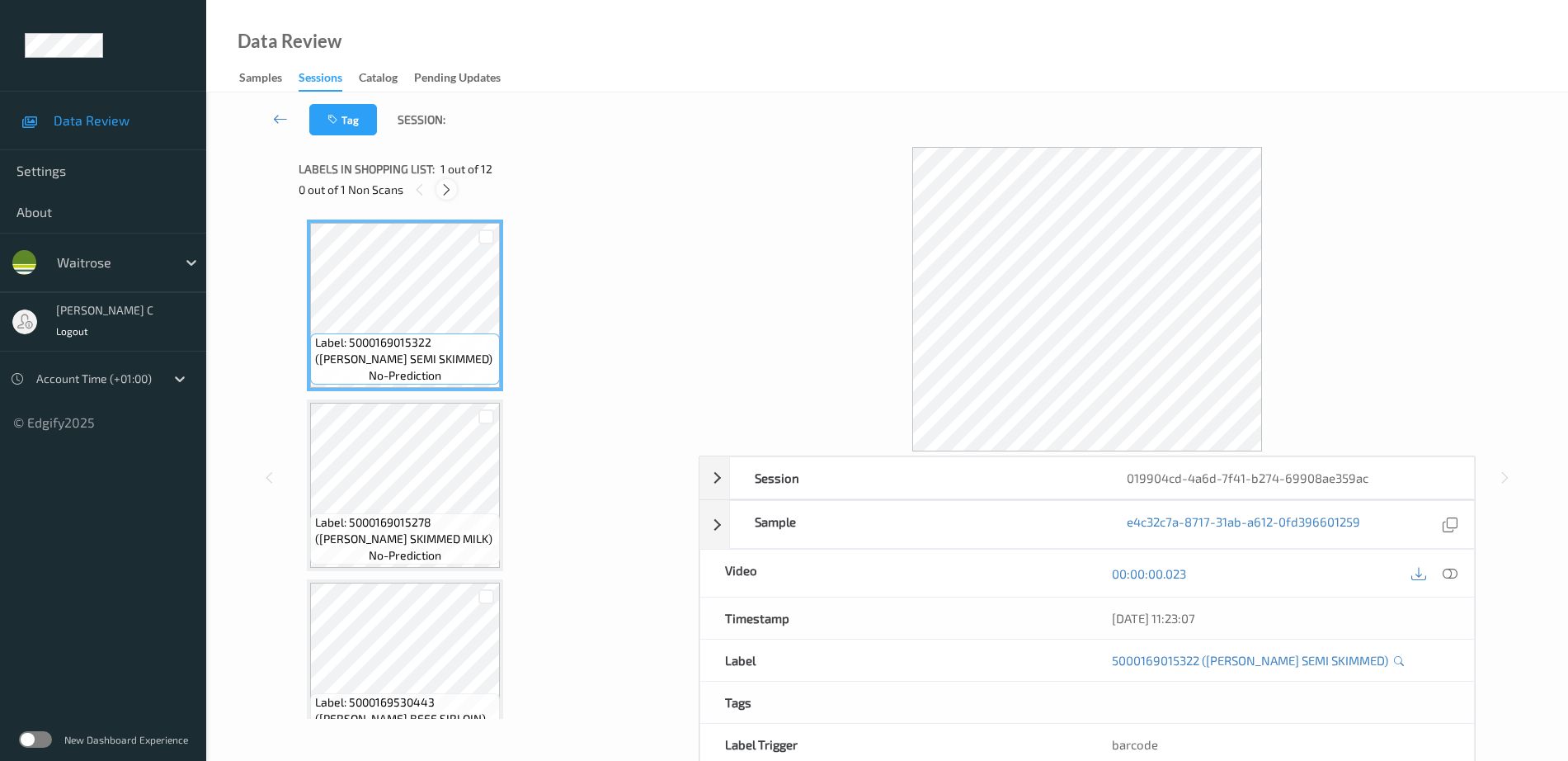
click at [449, 188] on icon at bounding box center [447, 189] width 14 height 15
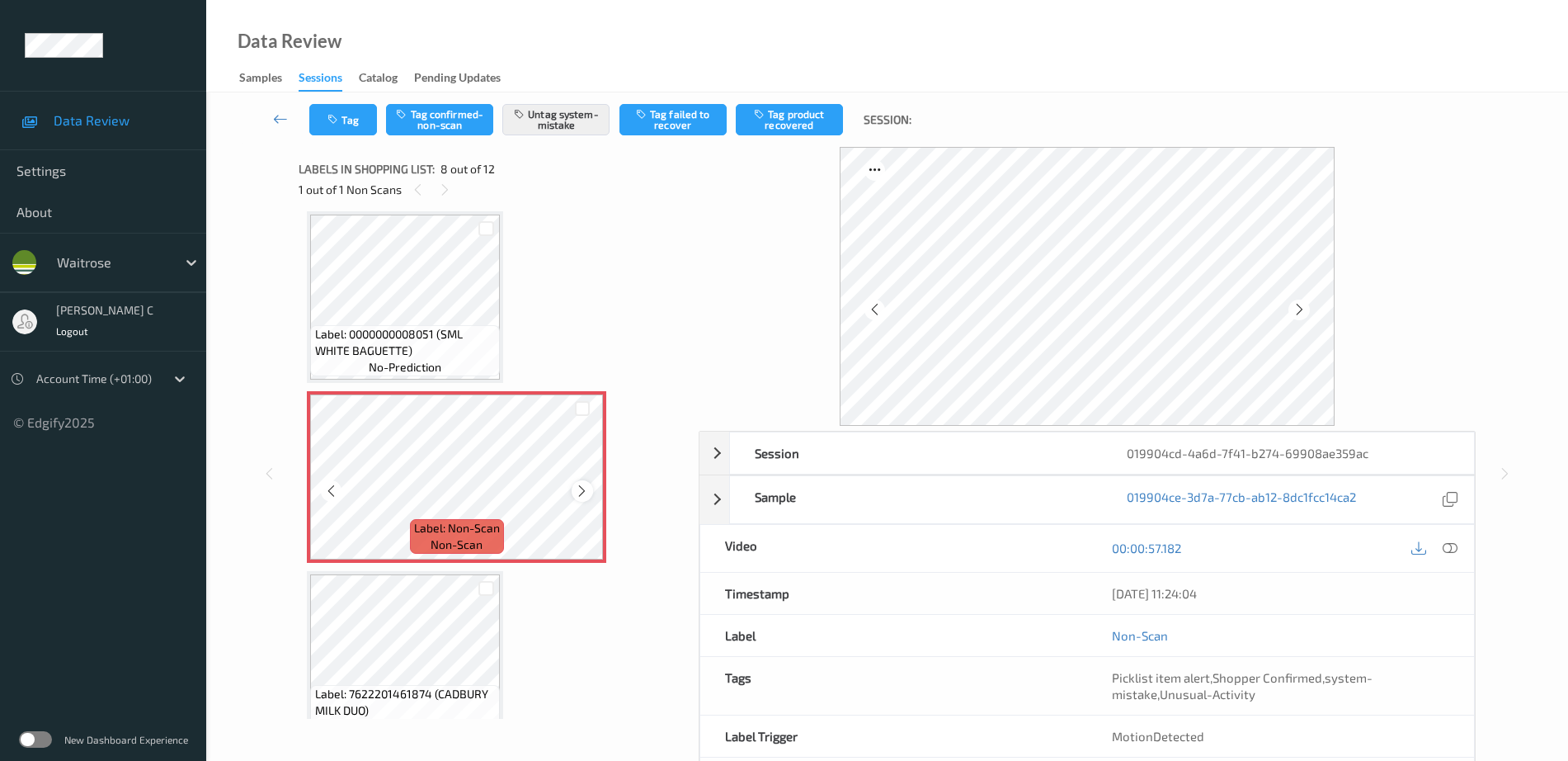
click at [574, 490] on div at bounding box center [581, 490] width 21 height 21
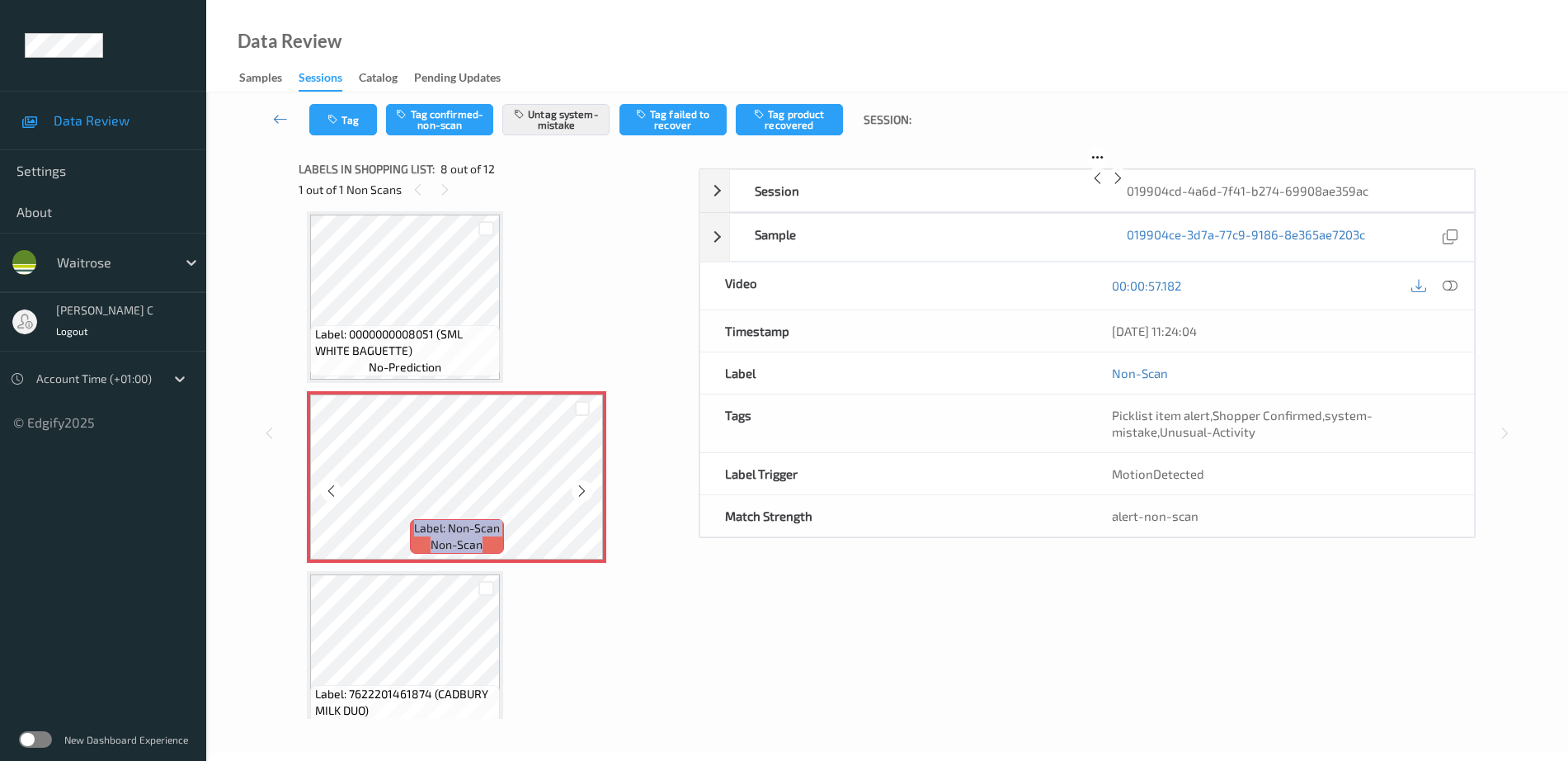
click at [574, 490] on div at bounding box center [581, 490] width 21 height 21
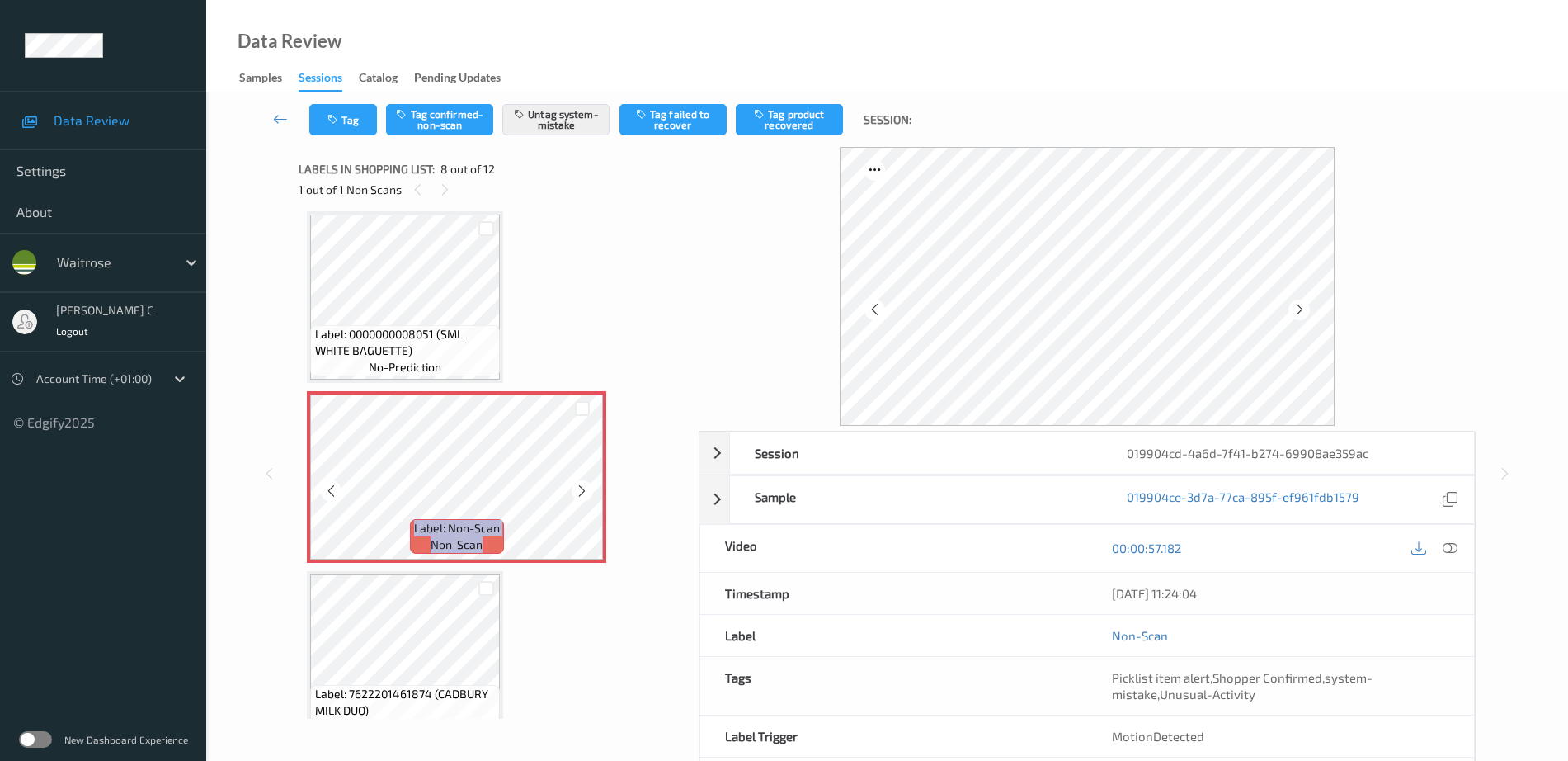
click at [574, 490] on div at bounding box center [581, 490] width 21 height 21
click at [477, 337] on span "Label: 0000000008051 (SML WHITE BAGUETTE)" at bounding box center [405, 342] width 181 height 33
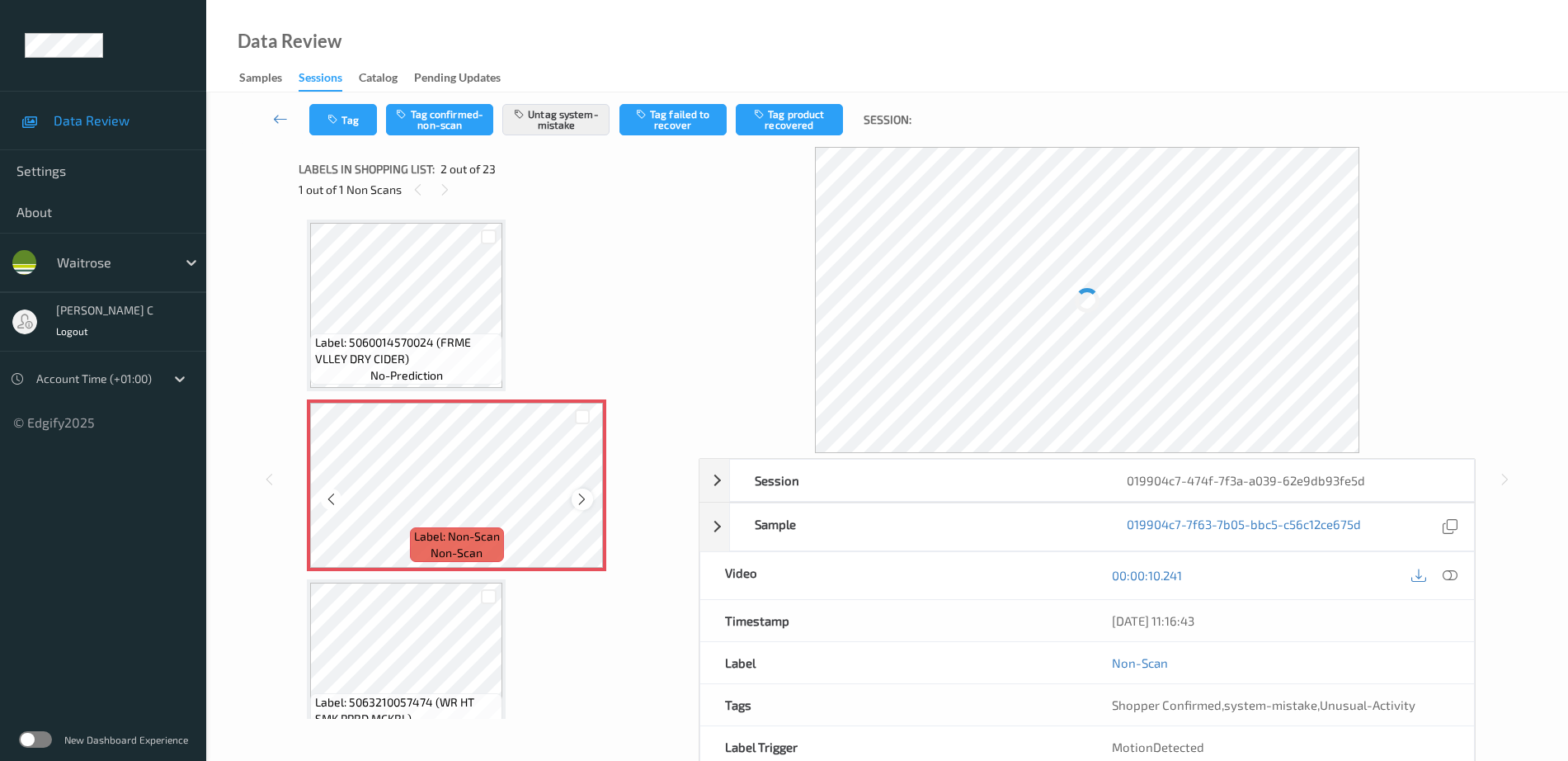
click at [583, 492] on icon at bounding box center [582, 499] width 14 height 15
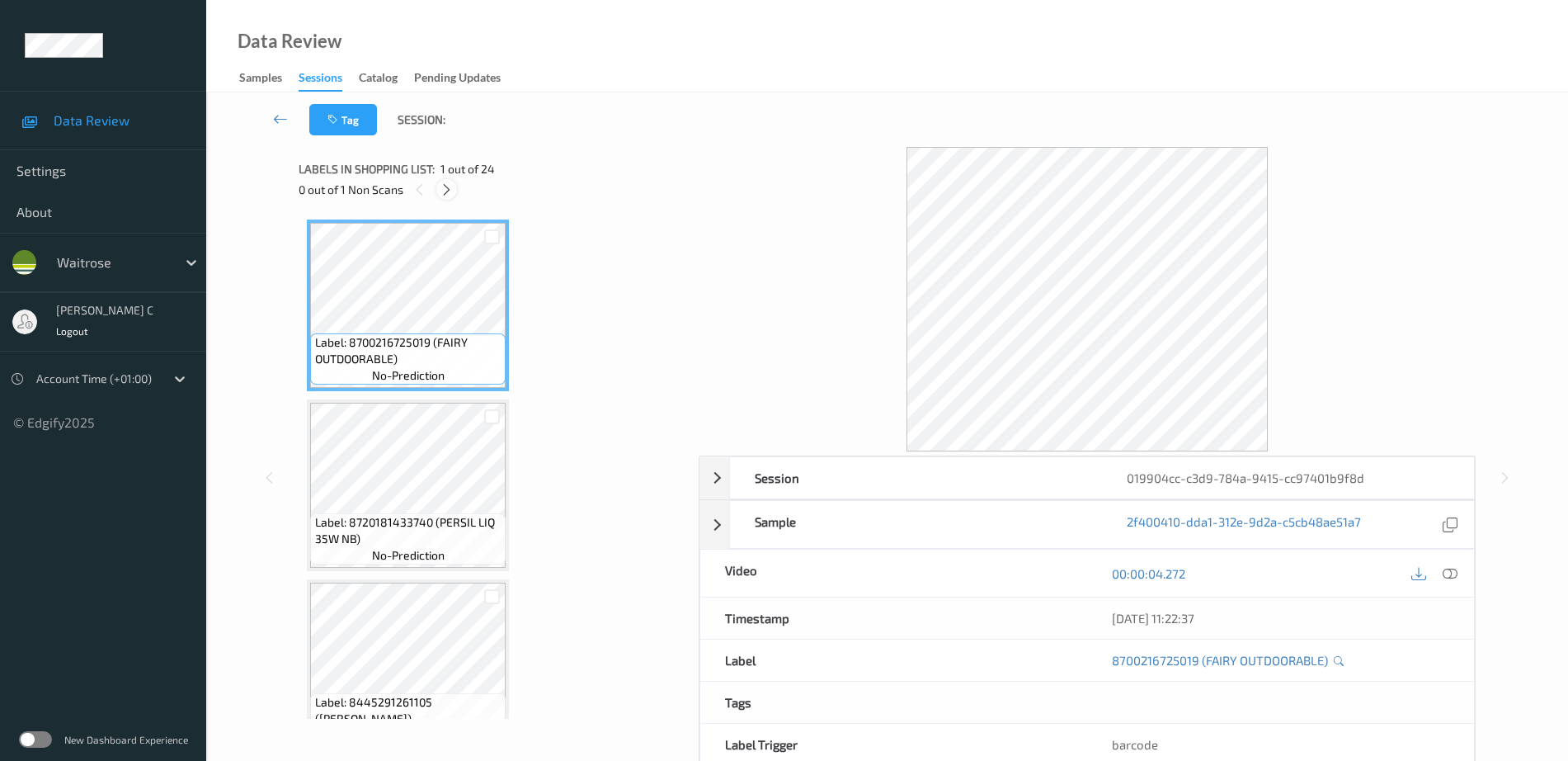
click at [446, 190] on icon at bounding box center [447, 189] width 14 height 15
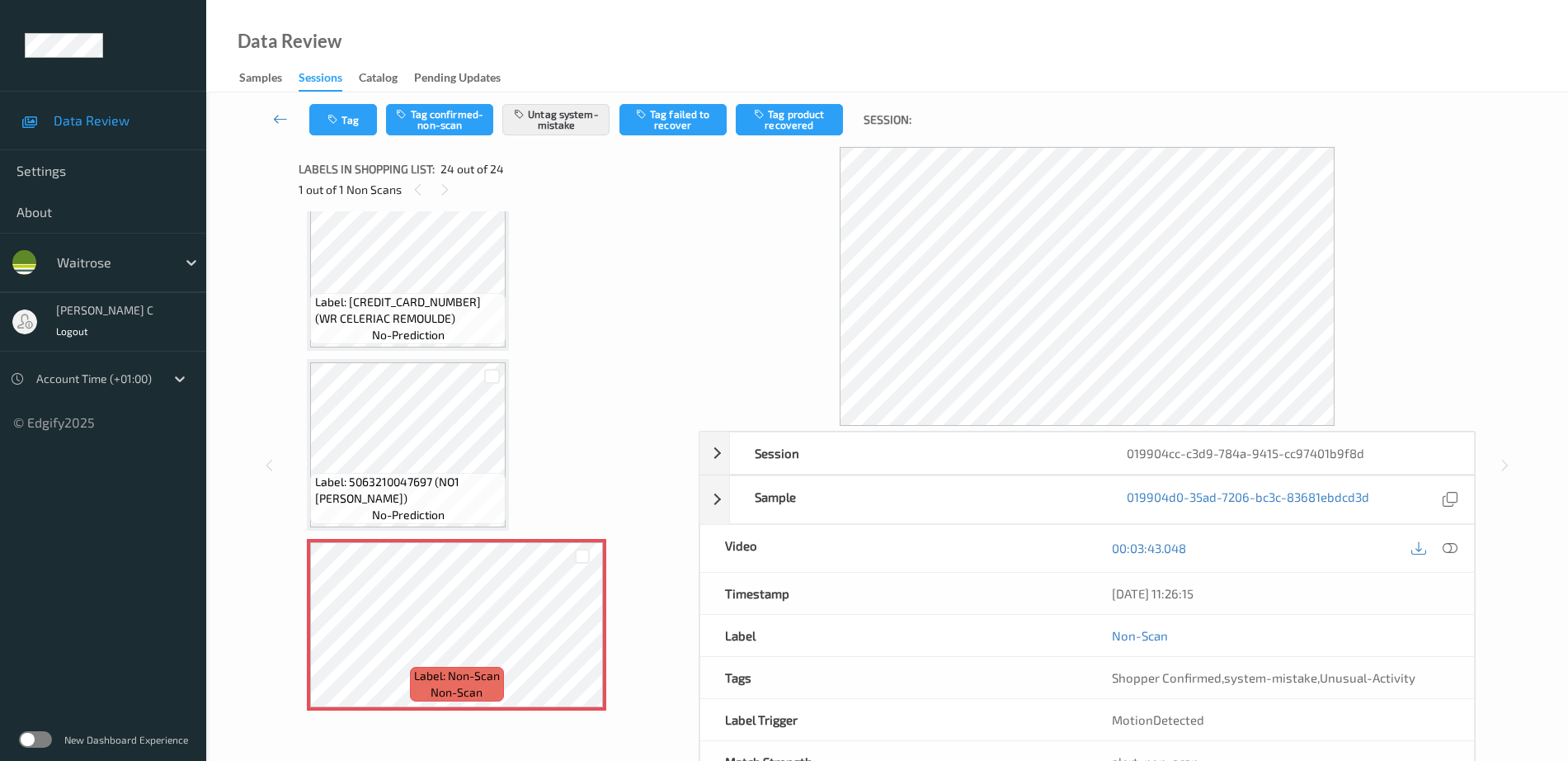
scroll to position [3715, 0]
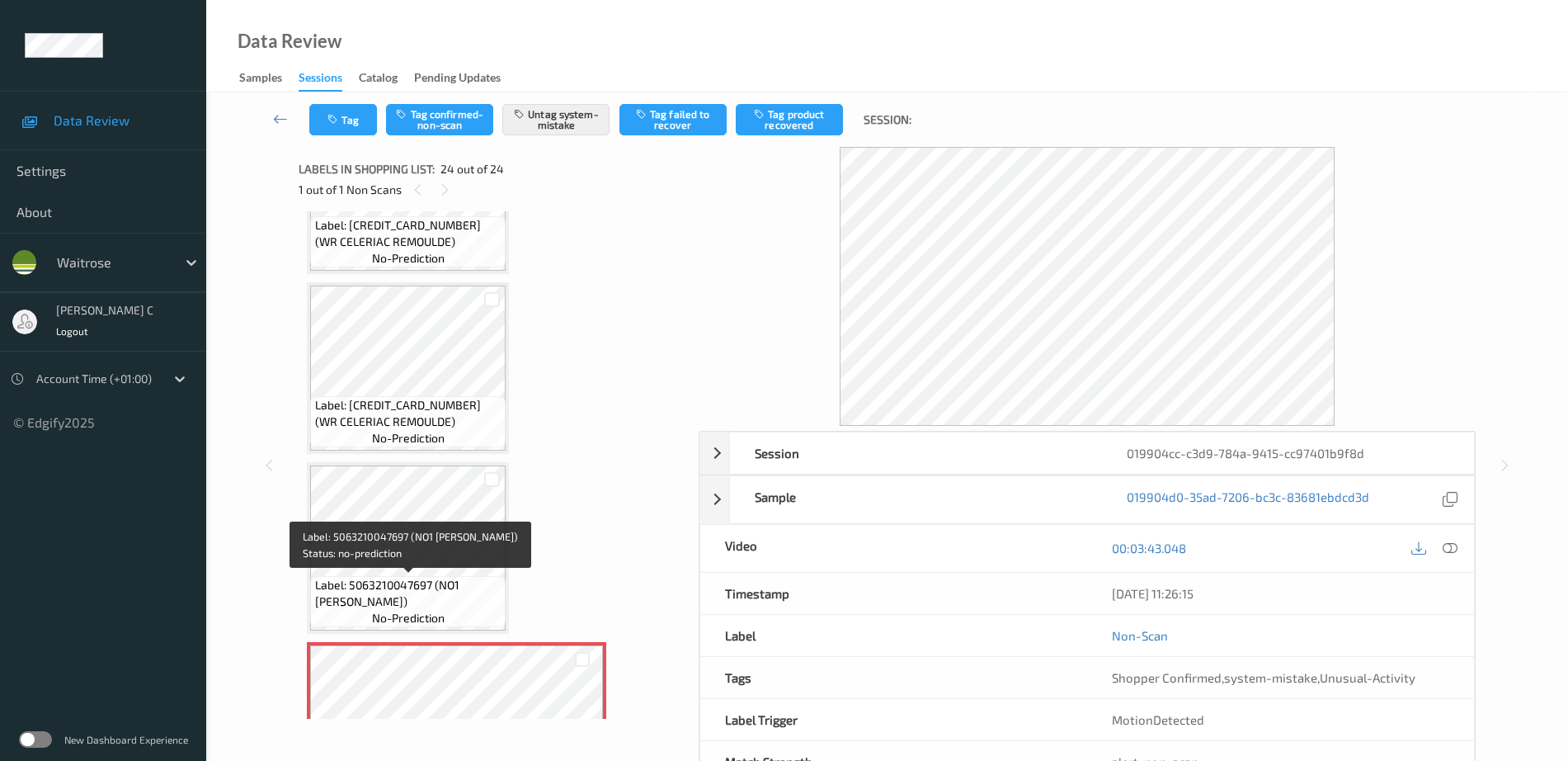
click at [396, 404] on span "Label: 5000169384091 (WR CELERIAC REMOULDE)" at bounding box center [408, 413] width 187 height 33
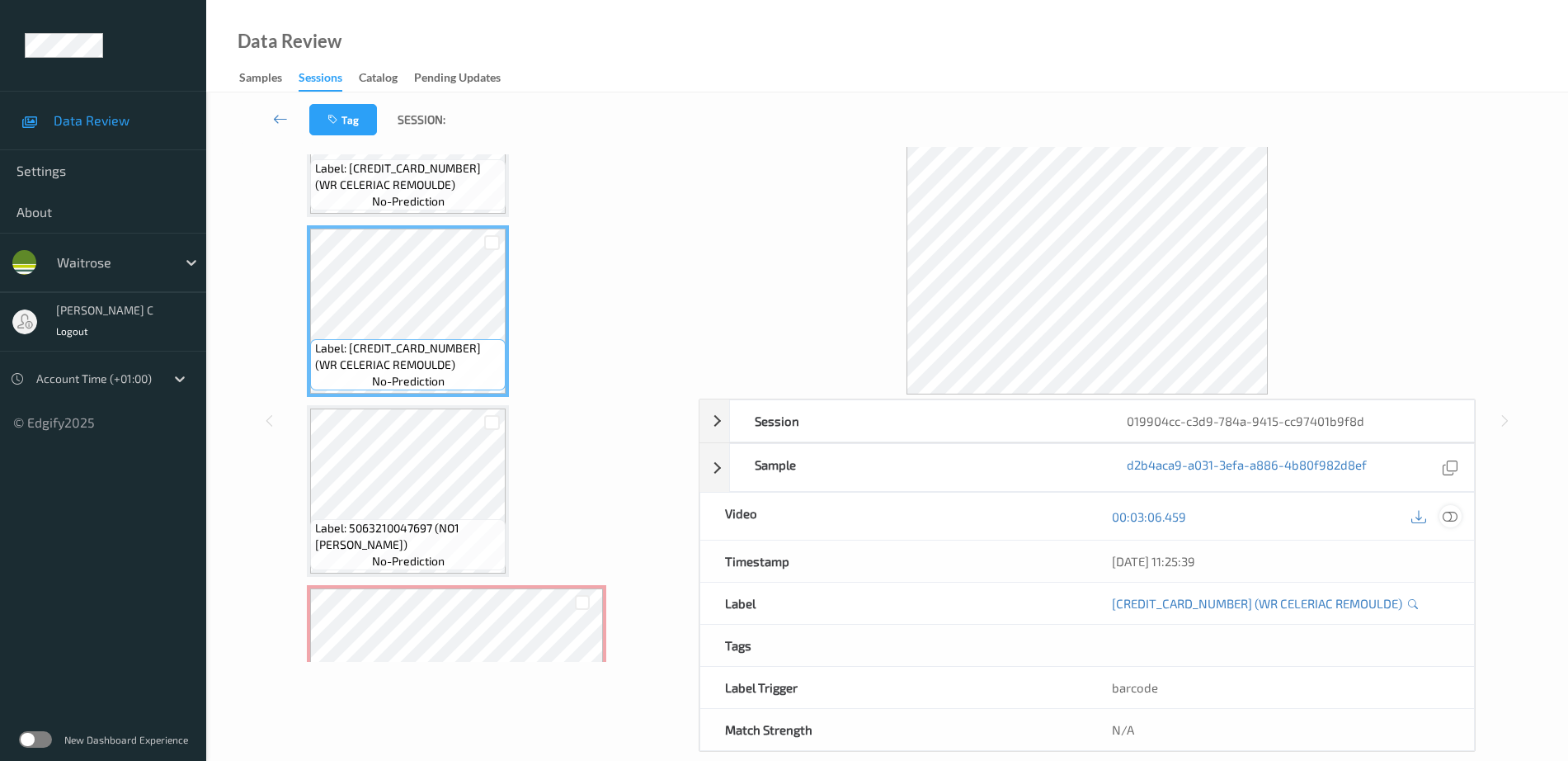
click at [1450, 521] on icon at bounding box center [1450, 516] width 15 height 15
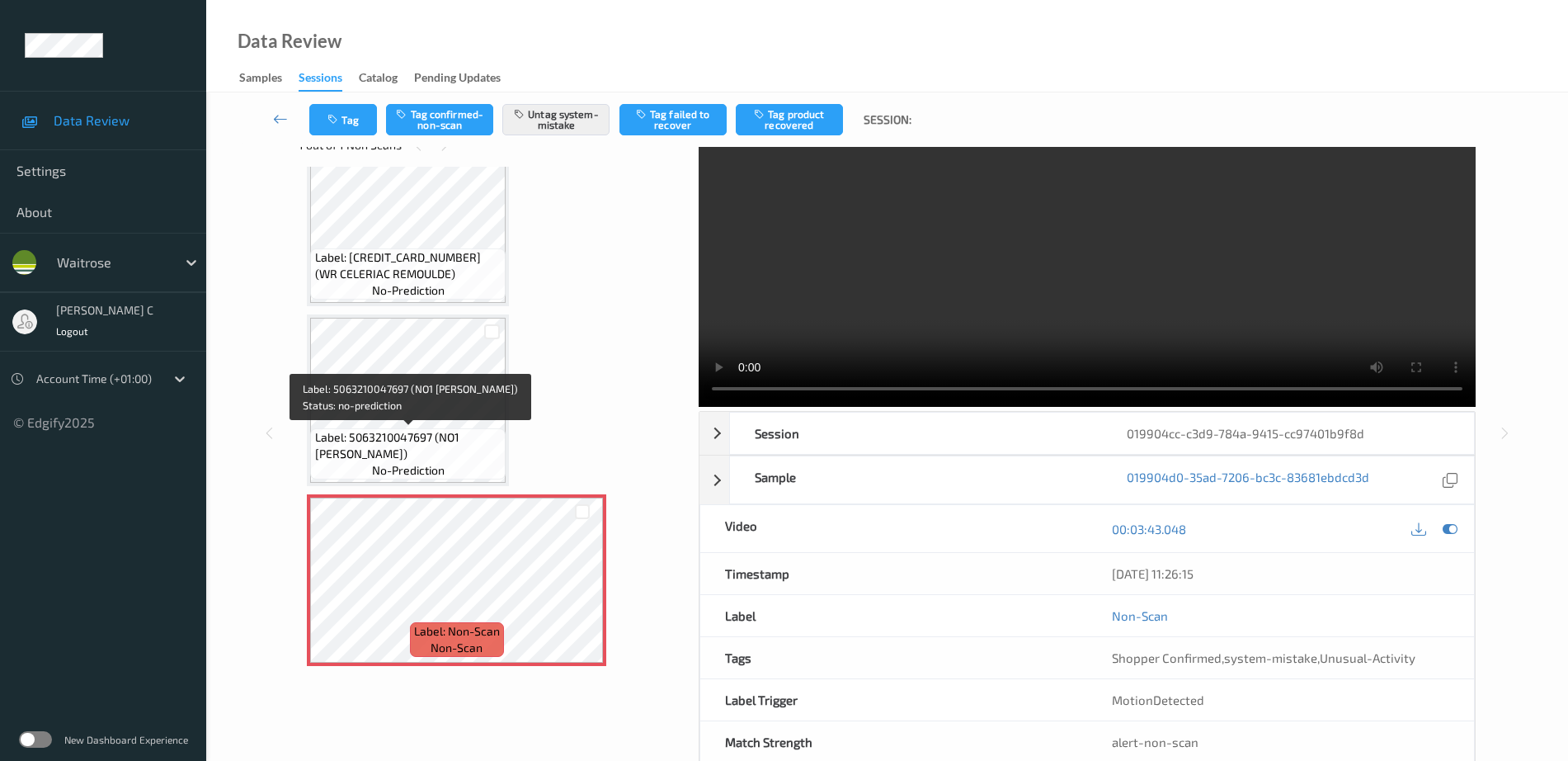
scroll to position [82, 0]
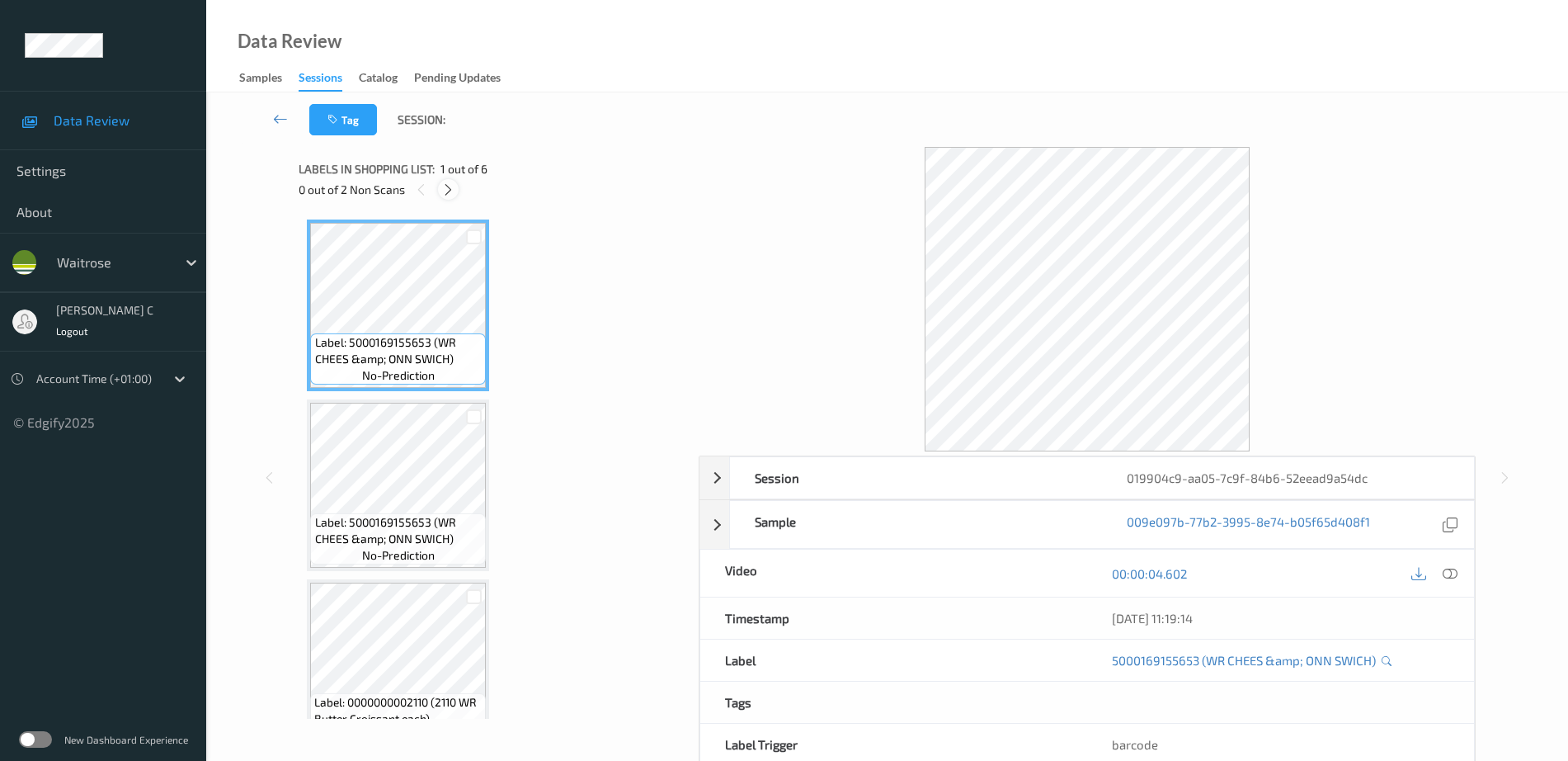
click at [449, 186] on icon at bounding box center [449, 189] width 14 height 15
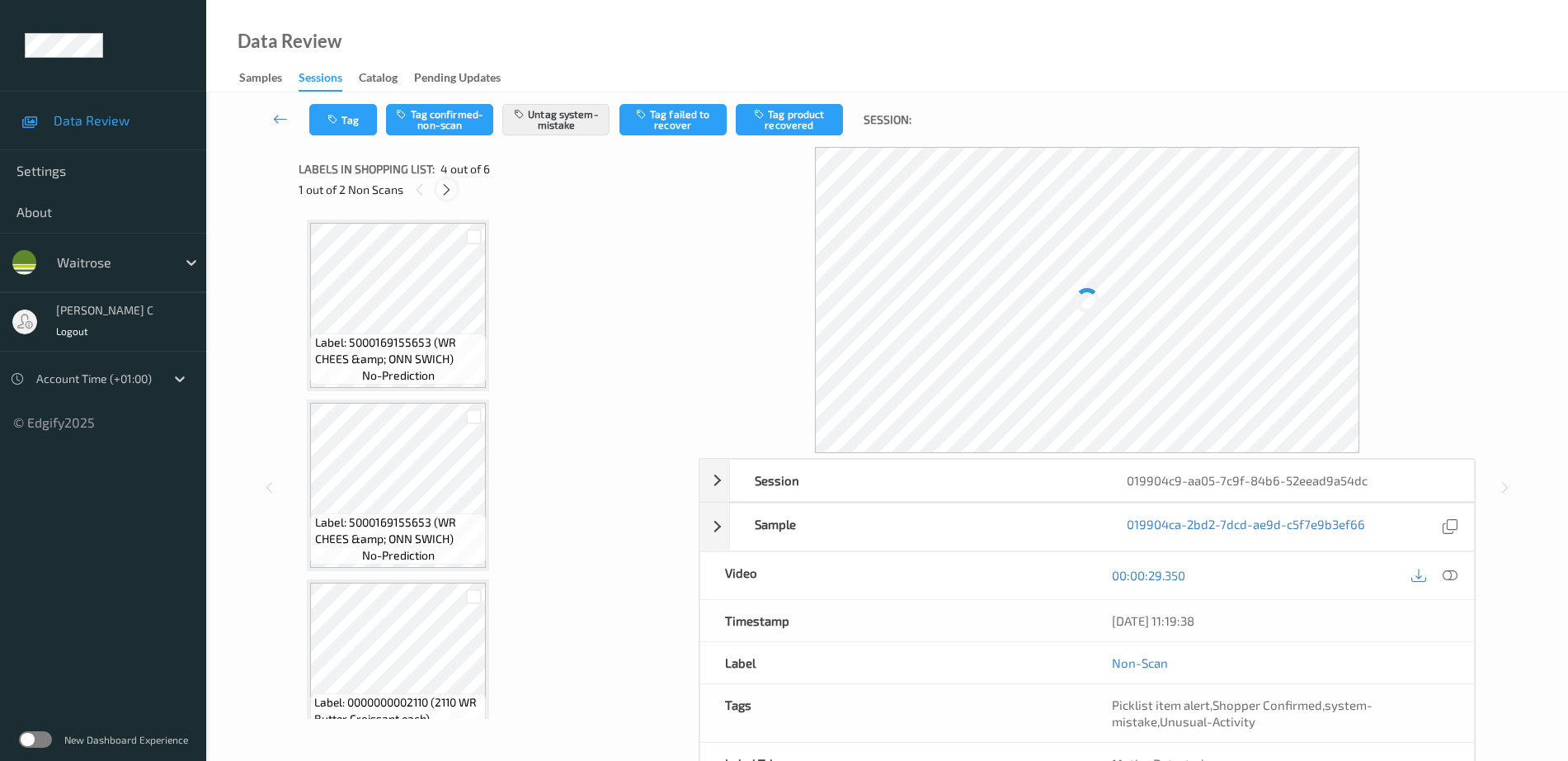
scroll to position [368, 0]
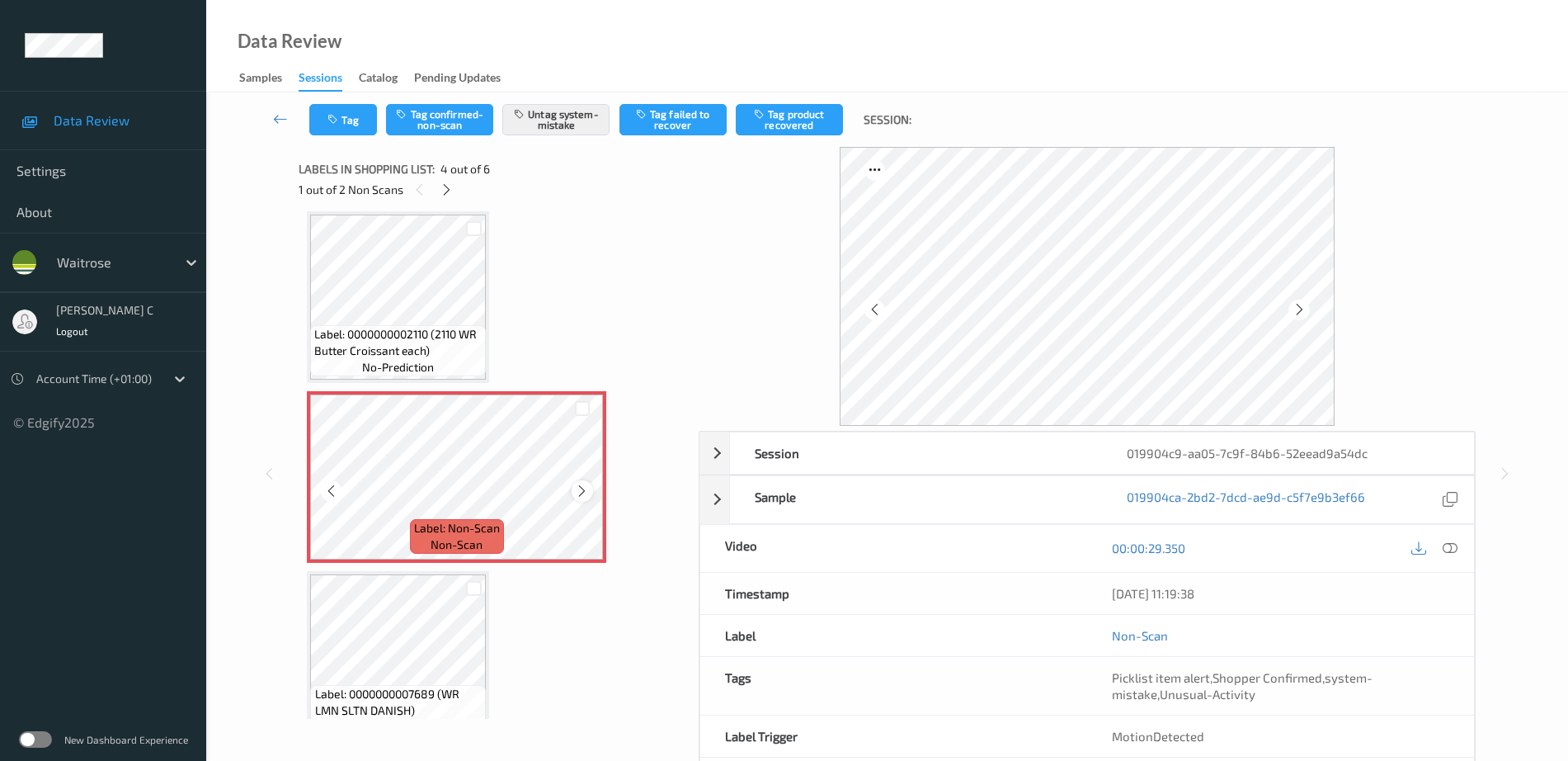
click at [578, 491] on icon at bounding box center [582, 491] width 14 height 15
click at [449, 354] on span "Label: 0000000002110 (2110 WR Butter Croissant each)" at bounding box center [397, 342] width 168 height 33
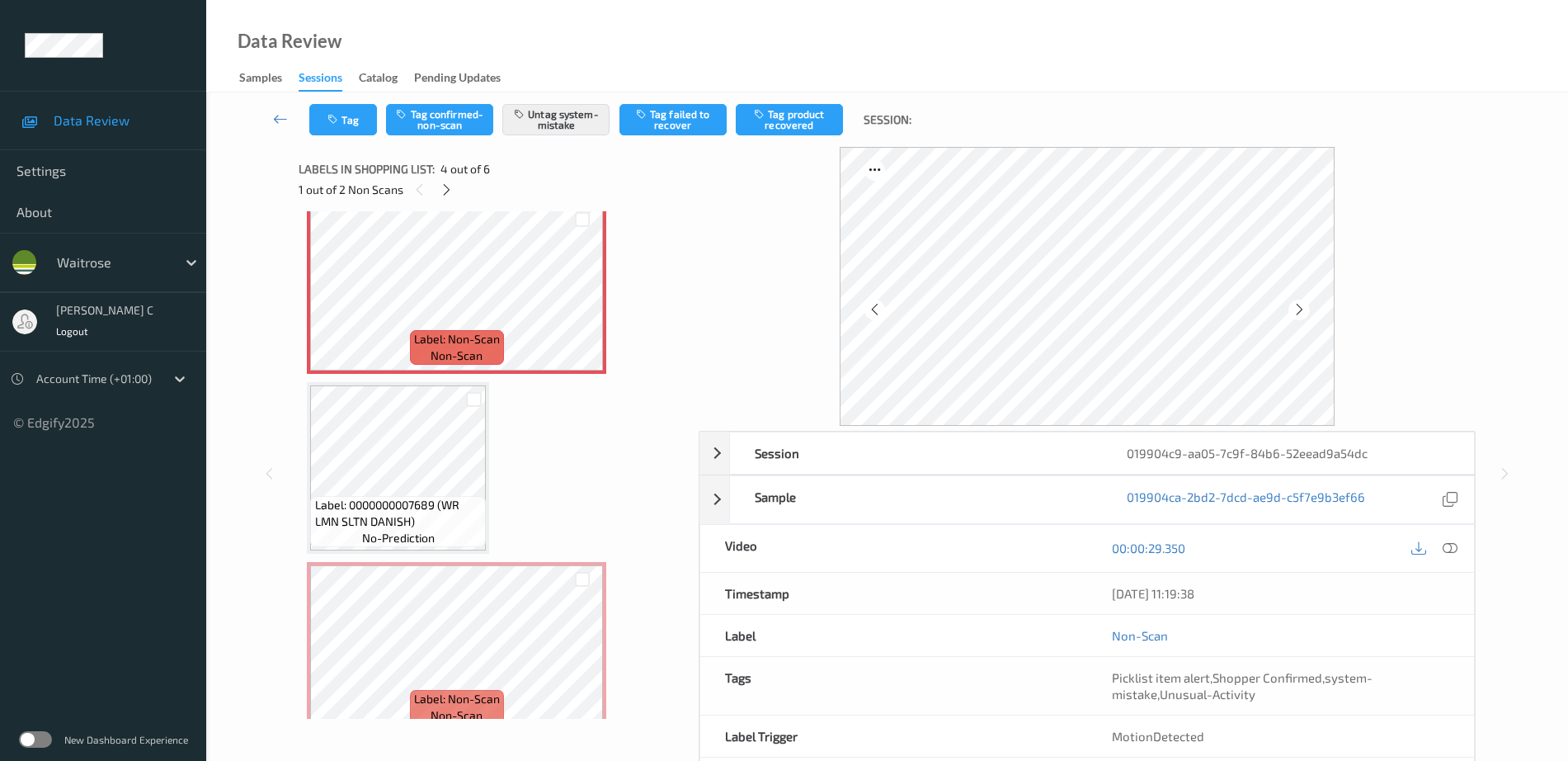
scroll to position [574, 0]
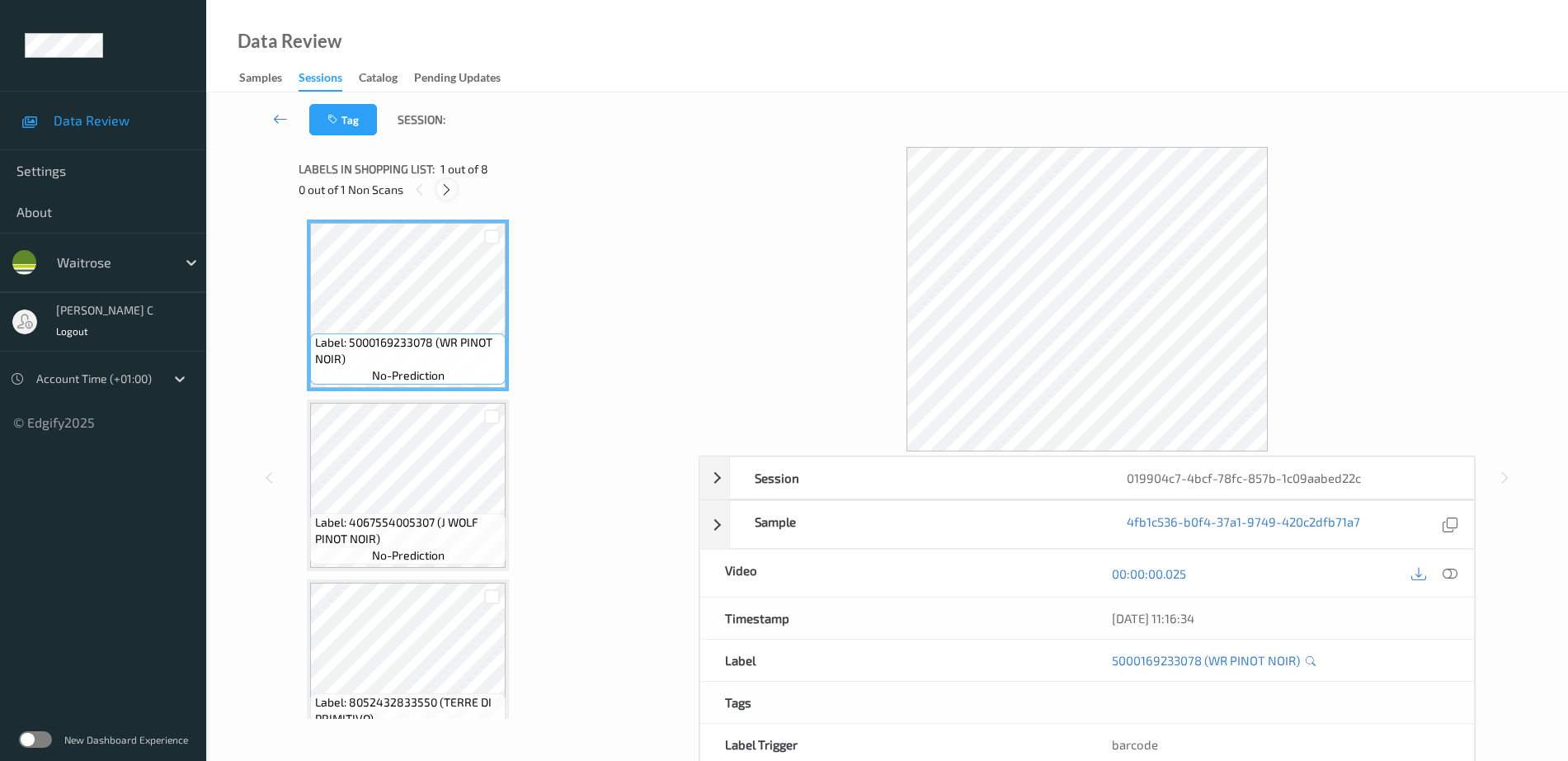
click at [448, 194] on icon at bounding box center [447, 189] width 14 height 15
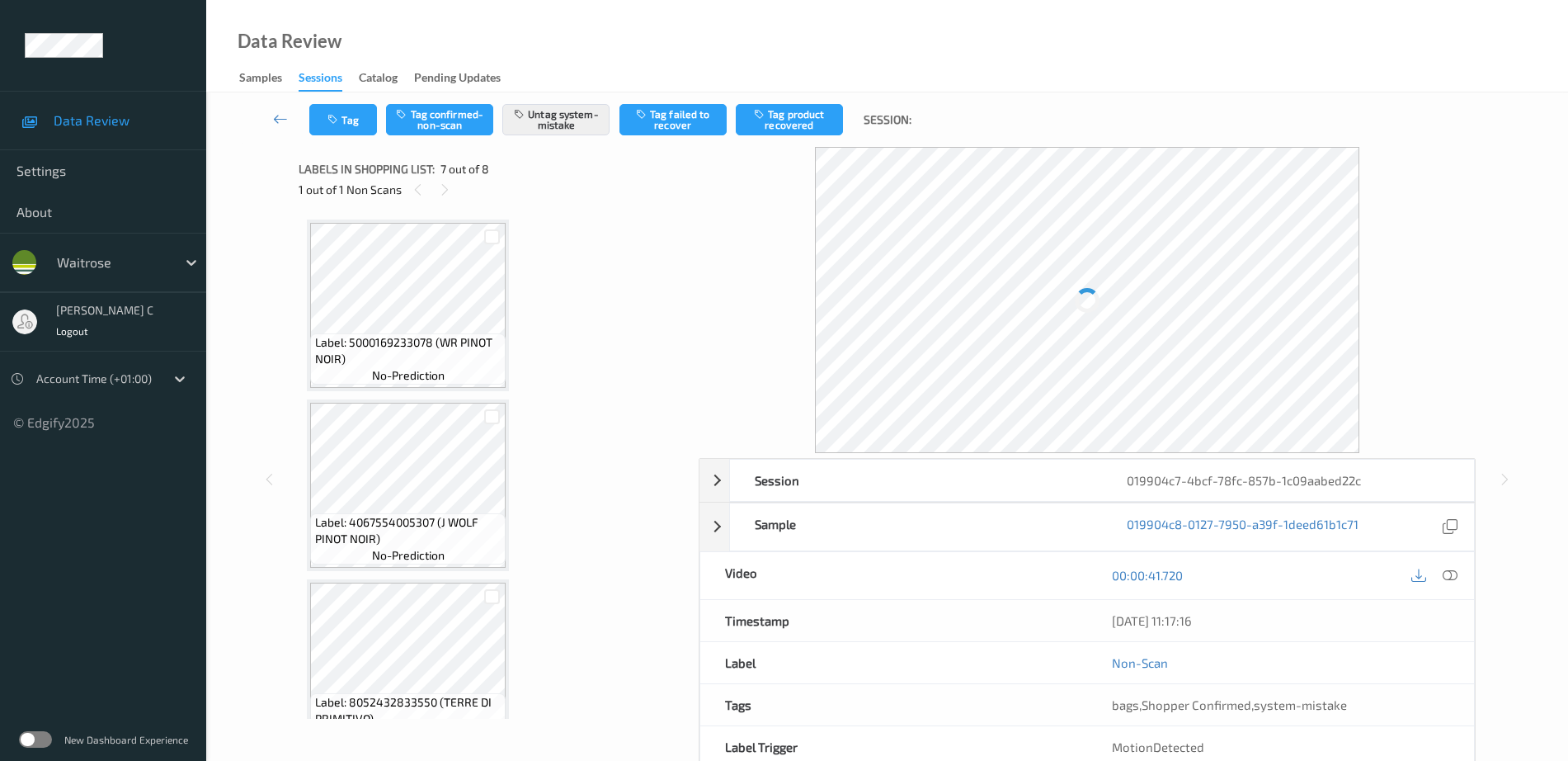
scroll to position [908, 0]
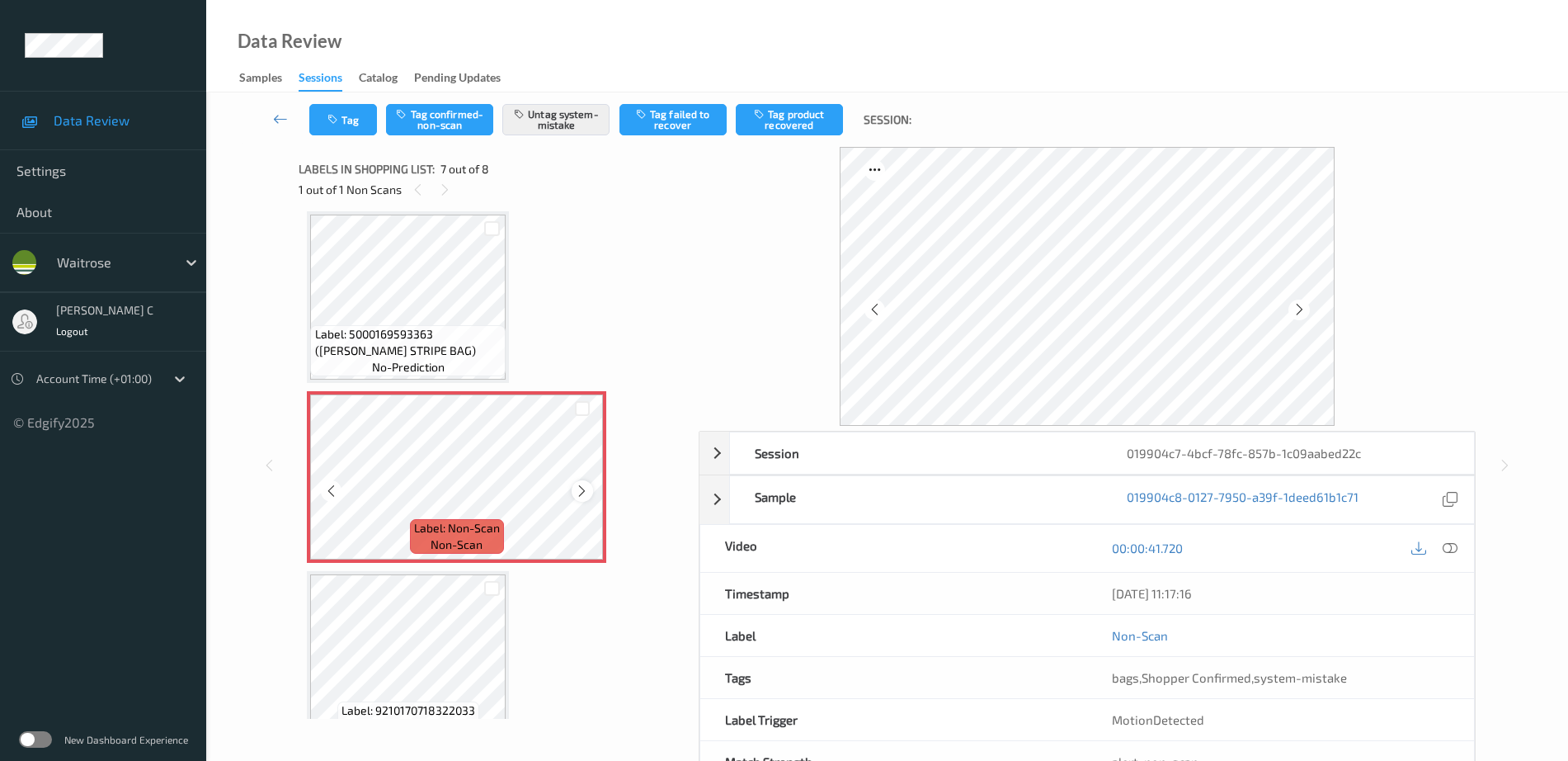
click at [585, 494] on icon at bounding box center [582, 491] width 14 height 15
